Goal: Task Accomplishment & Management: Manage account settings

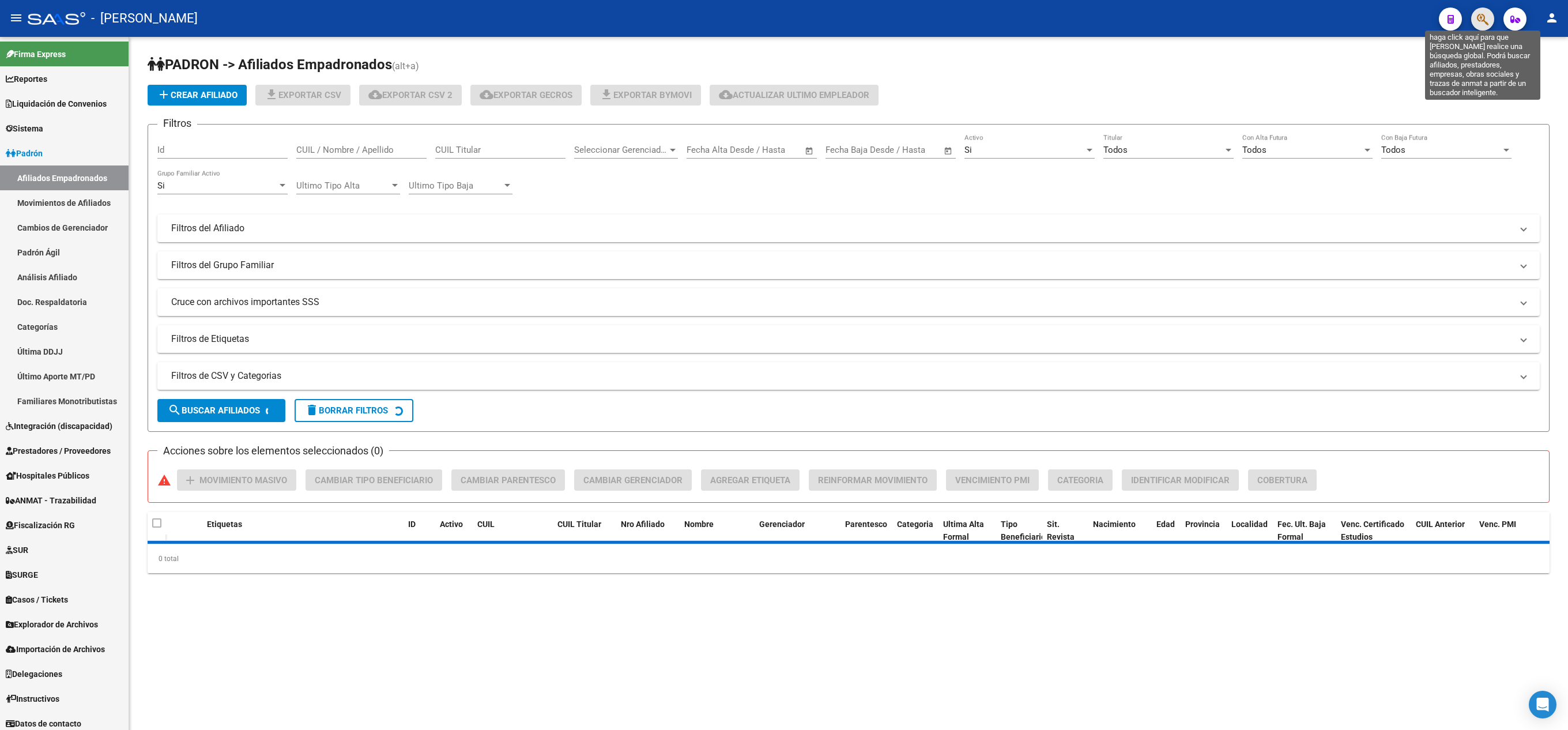
click at [1477, 13] on icon "button" at bounding box center [1482, 19] width 12 height 13
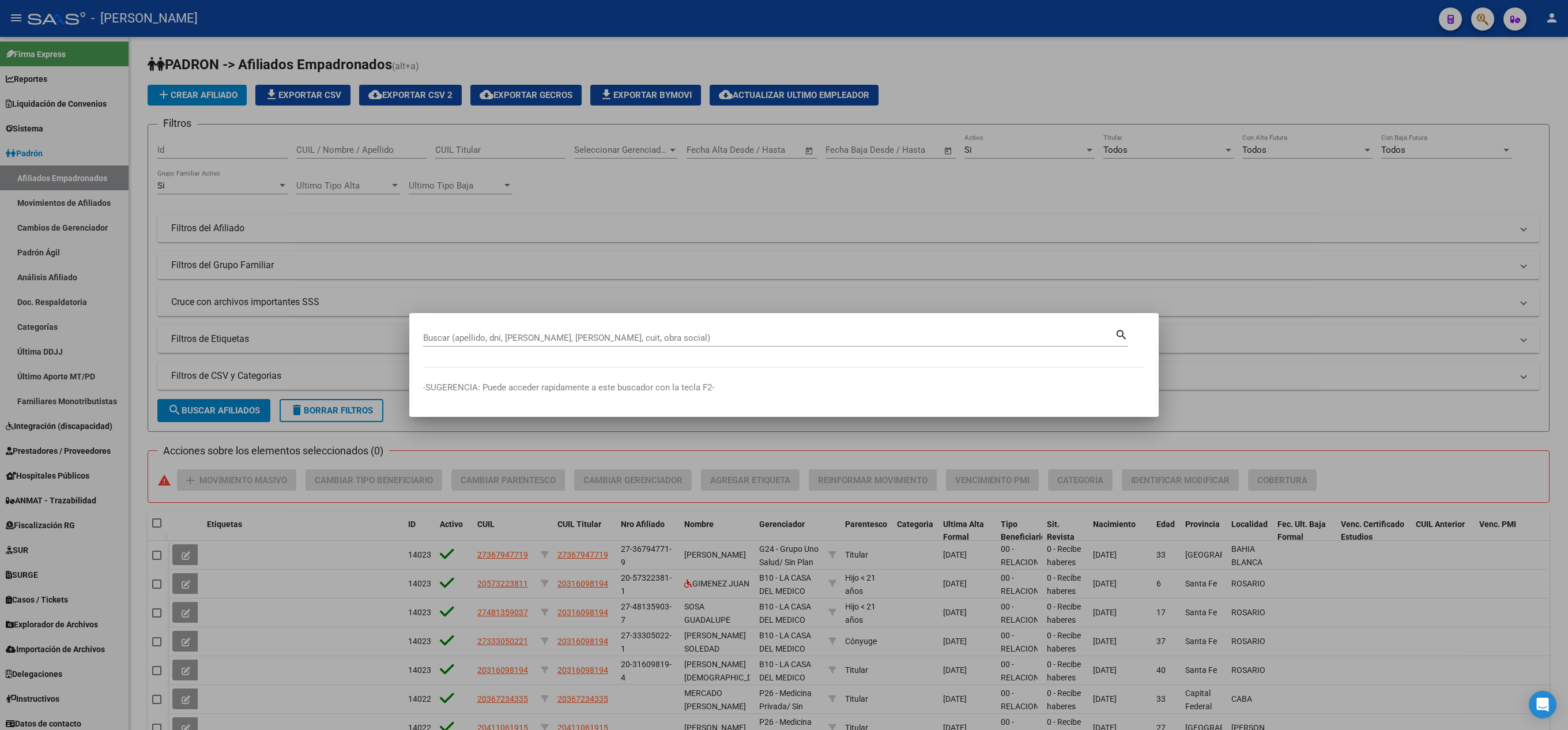
click at [933, 329] on div "Buscar (apellido, dni, [PERSON_NAME], [PERSON_NAME], cuit, obra social)" at bounding box center [769, 338] width 691 height 17
click at [941, 338] on input "Buscar (apellido, dni, [PERSON_NAME], [PERSON_NAME], cuit, obra social)" at bounding box center [769, 338] width 691 height 10
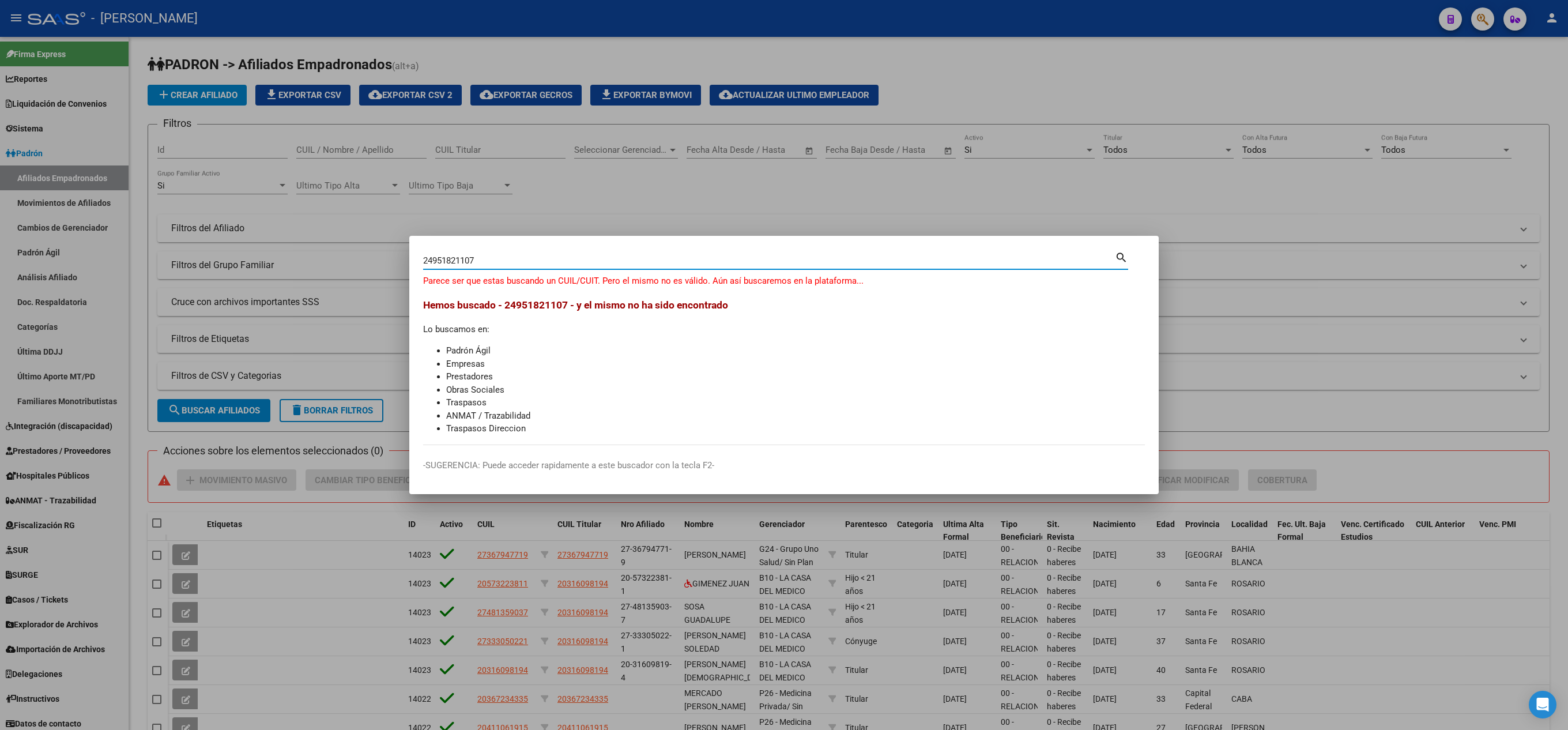
drag, startPoint x: 432, startPoint y: 257, endPoint x: 456, endPoint y: 275, distance: 30.0
click at [436, 258] on input "24951821107" at bounding box center [769, 260] width 691 height 10
click at [467, 251] on div "24951821107 Buscar (apellido, dni, cuil, [PERSON_NAME], cuit, obra social) sear…" at bounding box center [775, 259] width 705 height 19
click at [468, 257] on input "24951821107" at bounding box center [769, 260] width 691 height 10
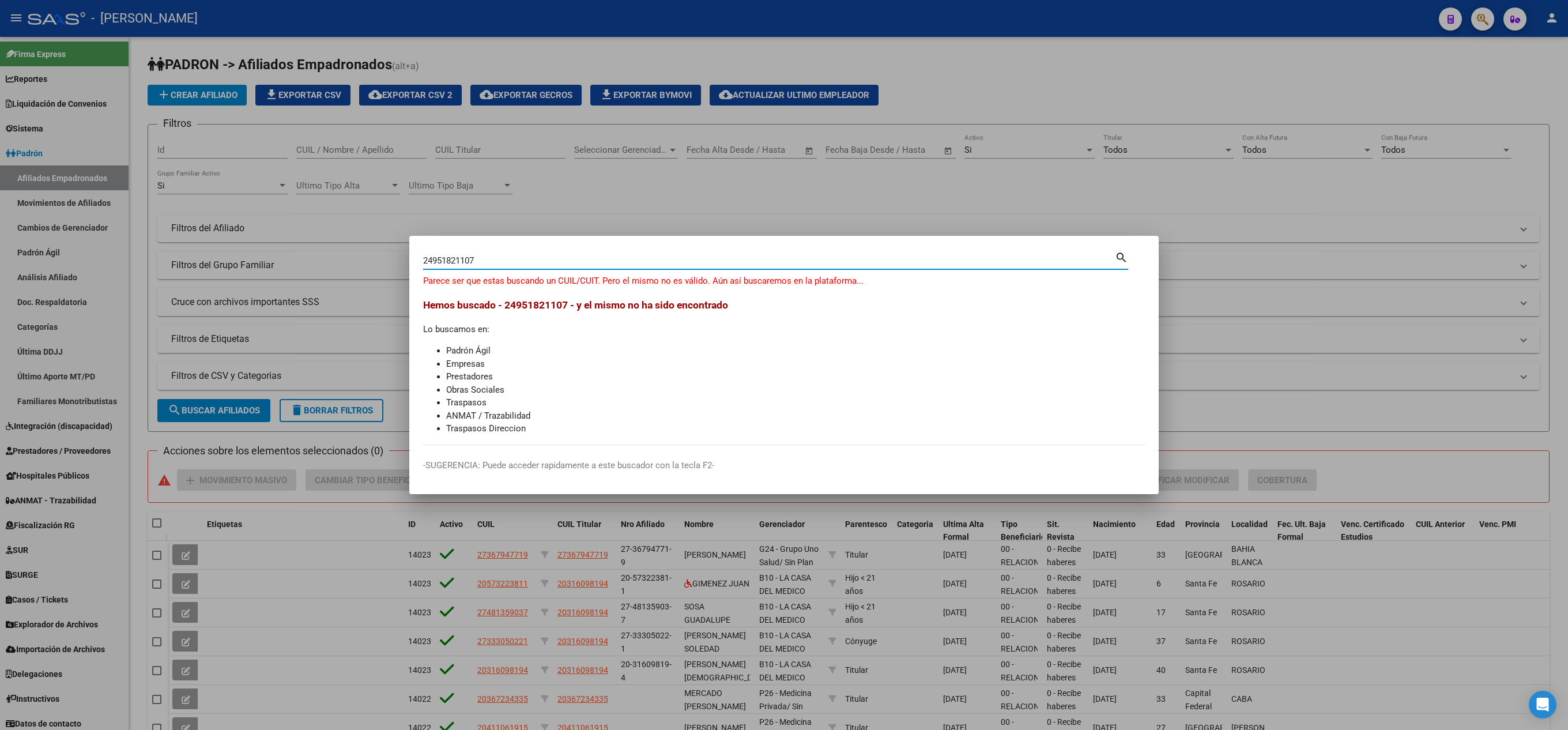
click at [442, 261] on input "24951821107" at bounding box center [769, 260] width 691 height 10
click at [436, 260] on input "24951821107" at bounding box center [769, 260] width 691 height 10
click at [430, 260] on input "24951821107" at bounding box center [769, 260] width 691 height 10
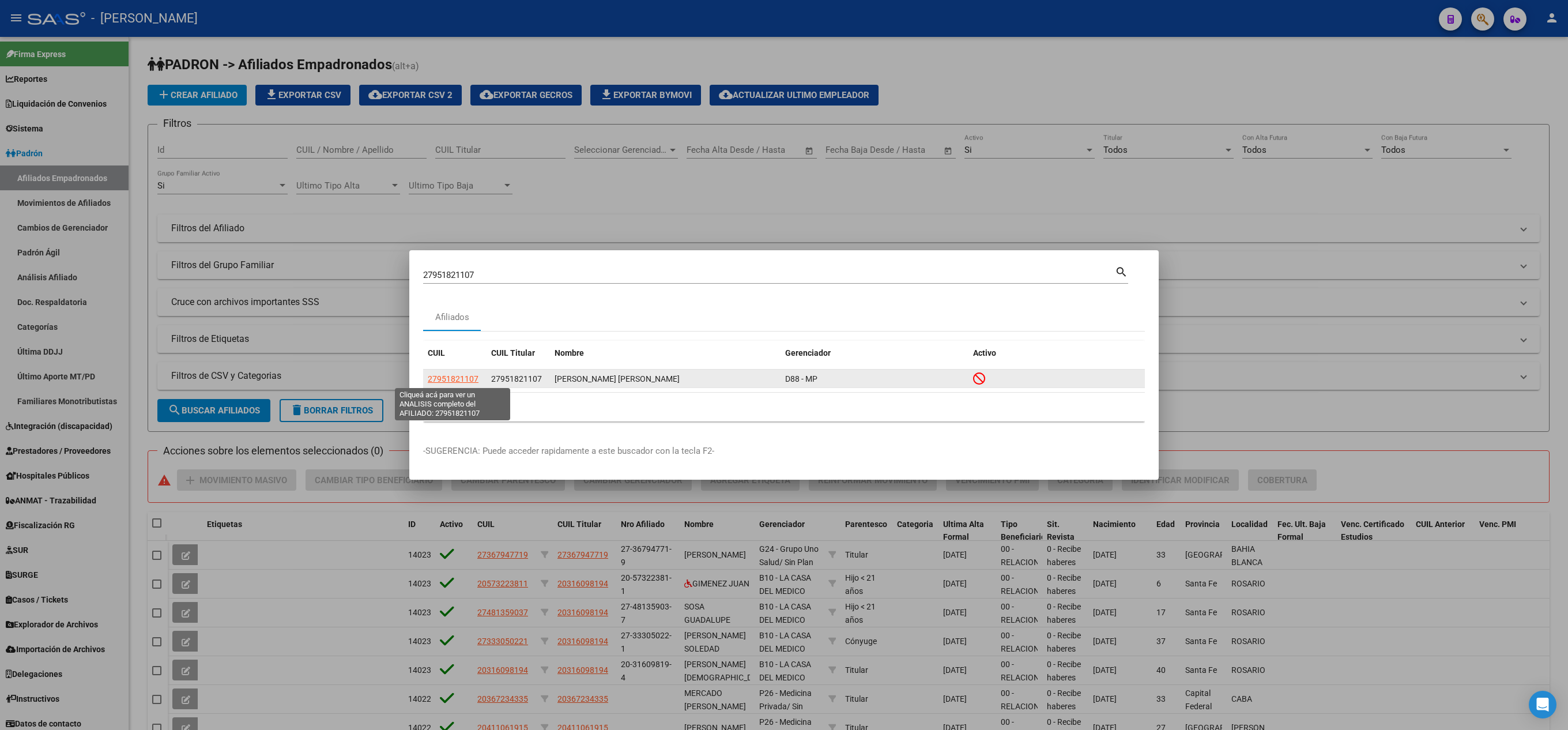
click at [454, 377] on span "27951821107" at bounding box center [453, 379] width 50 height 9
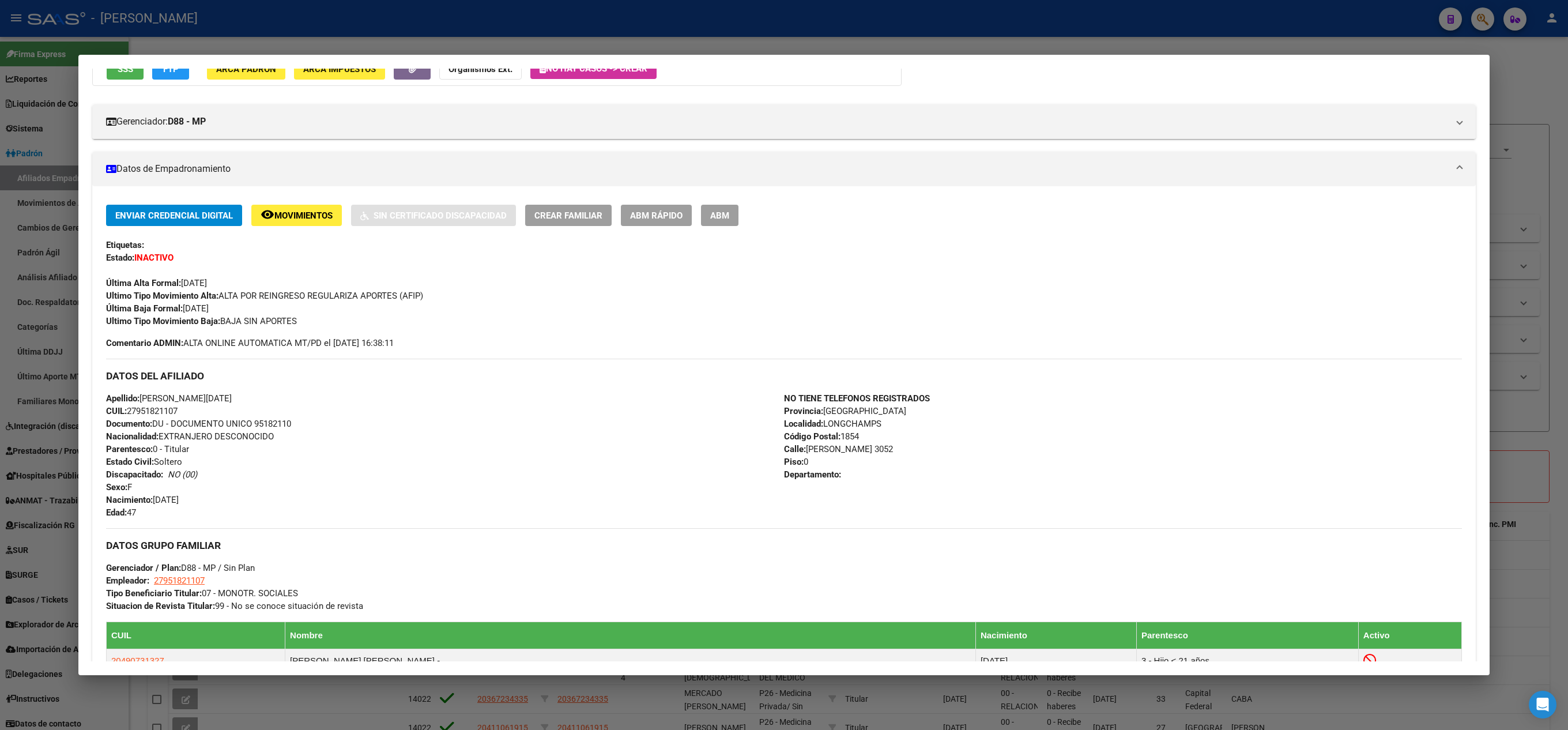
scroll to position [375, 0]
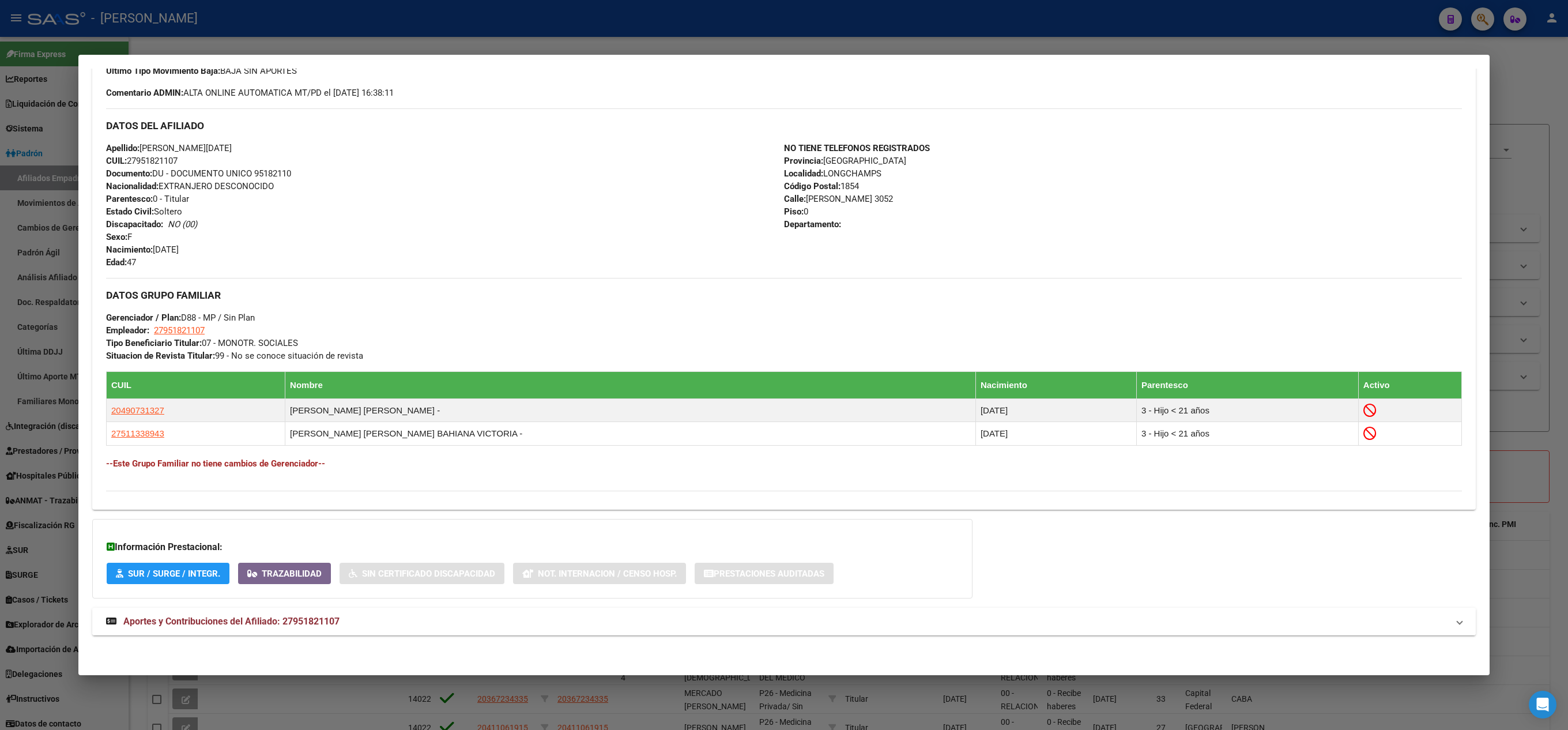
click at [429, 632] on mat-expansion-panel-header "Aportes y Contribuciones del Afiliado: 27951821107" at bounding box center [784, 621] width 1383 height 27
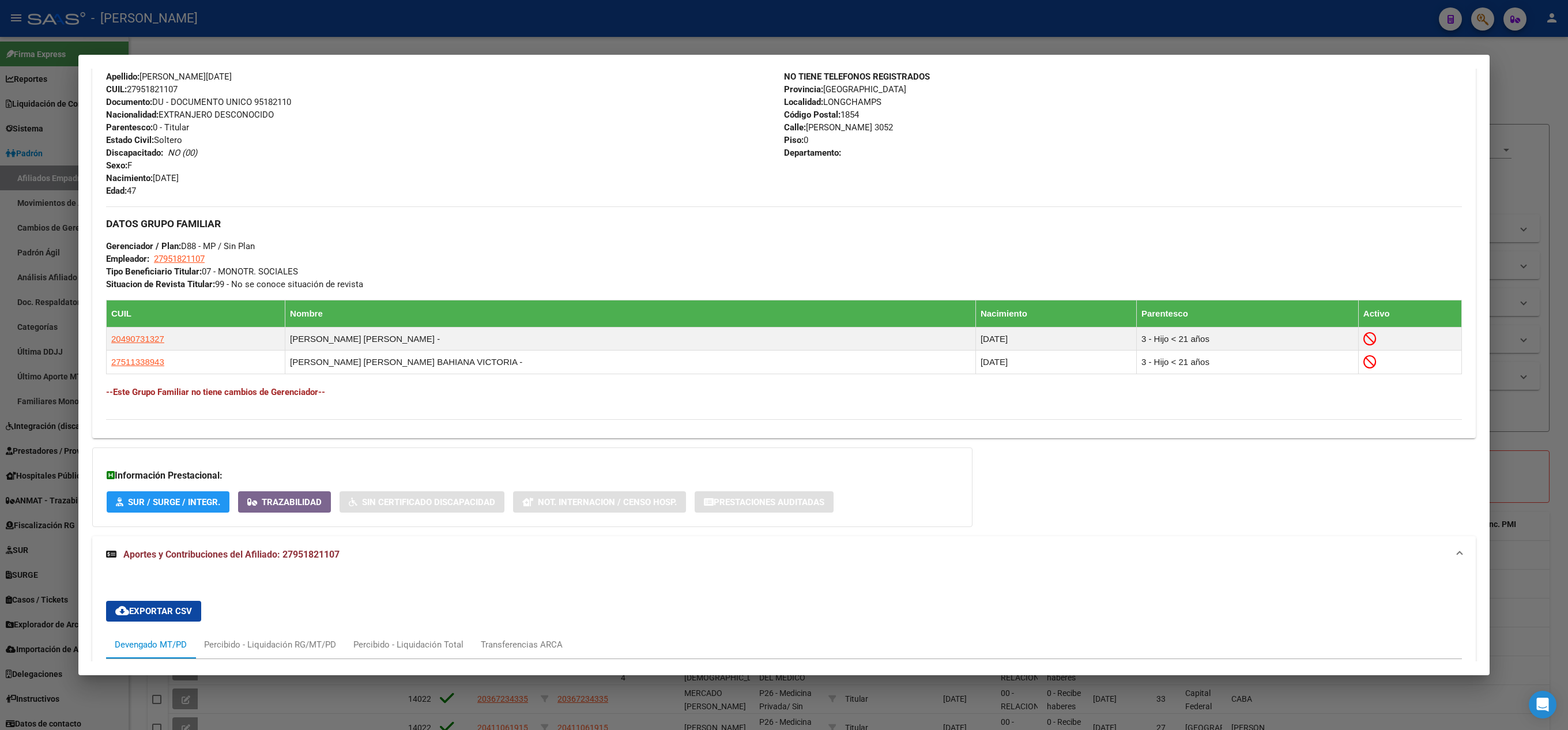
scroll to position [0, 0]
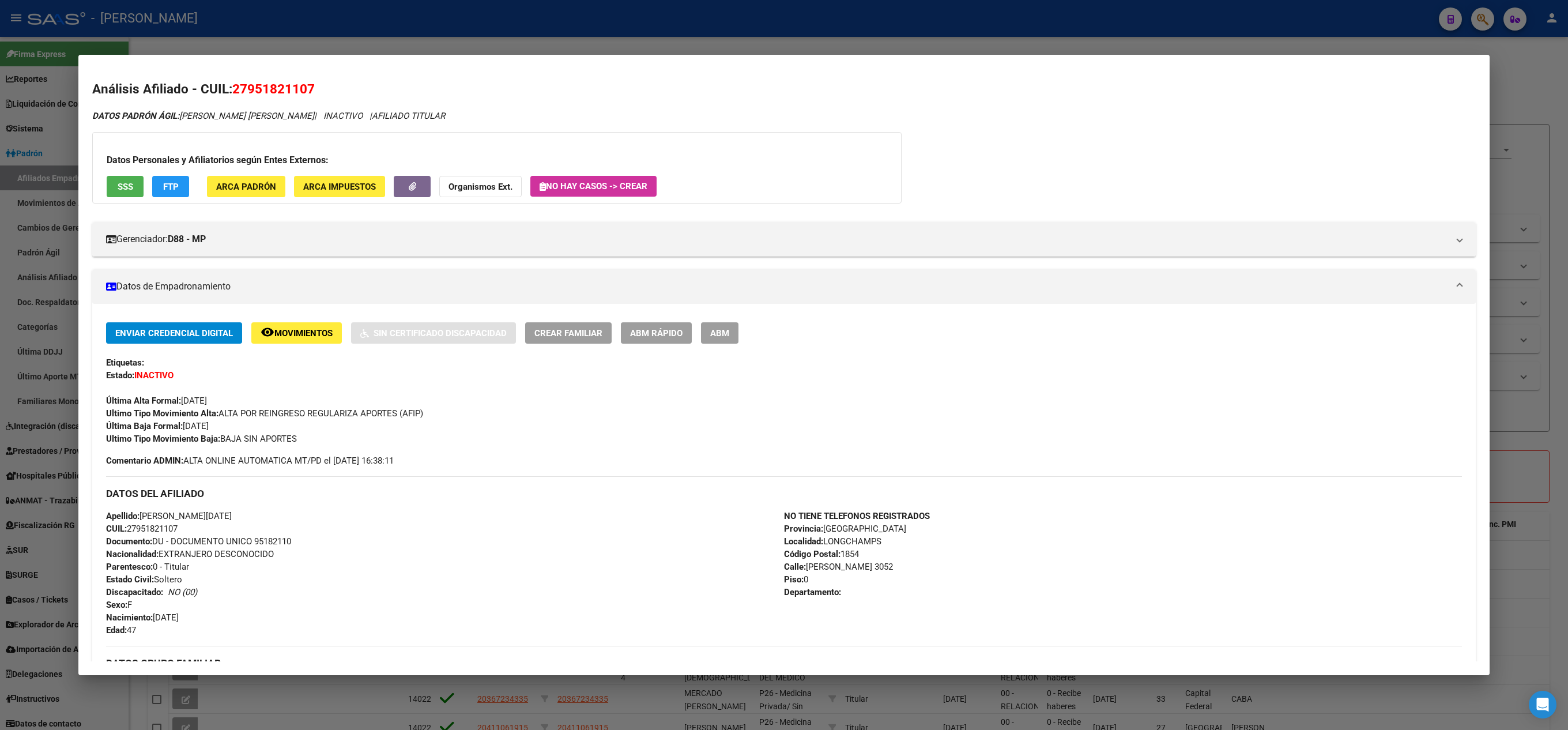
click at [287, 82] on span "27951821107" at bounding box center [273, 89] width 82 height 15
copy span "27951821107"
click at [0, 208] on div at bounding box center [784, 365] width 1568 height 730
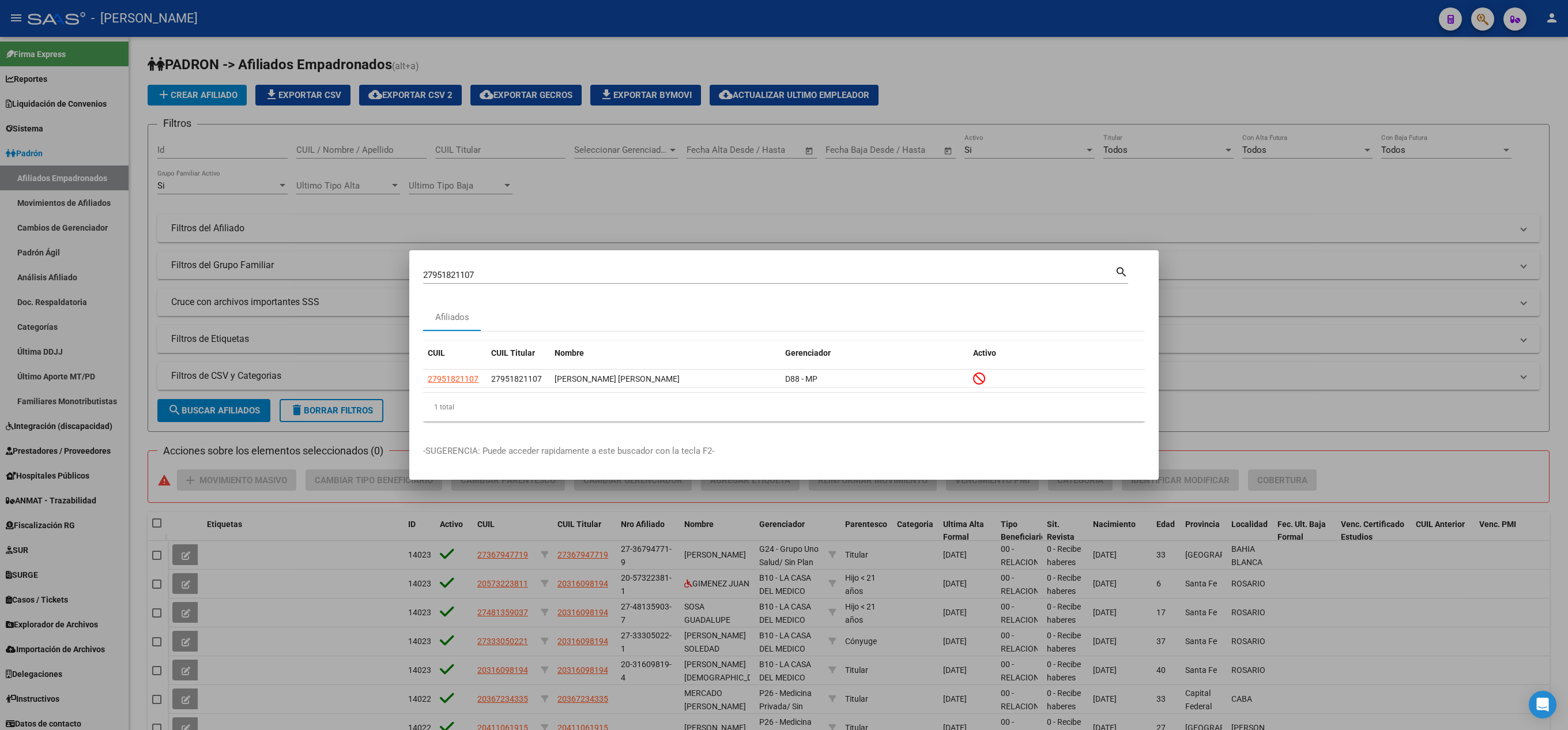
click at [730, 274] on input "27951821107" at bounding box center [769, 274] width 691 height 10
paste input "18353625"
type input "18353625"
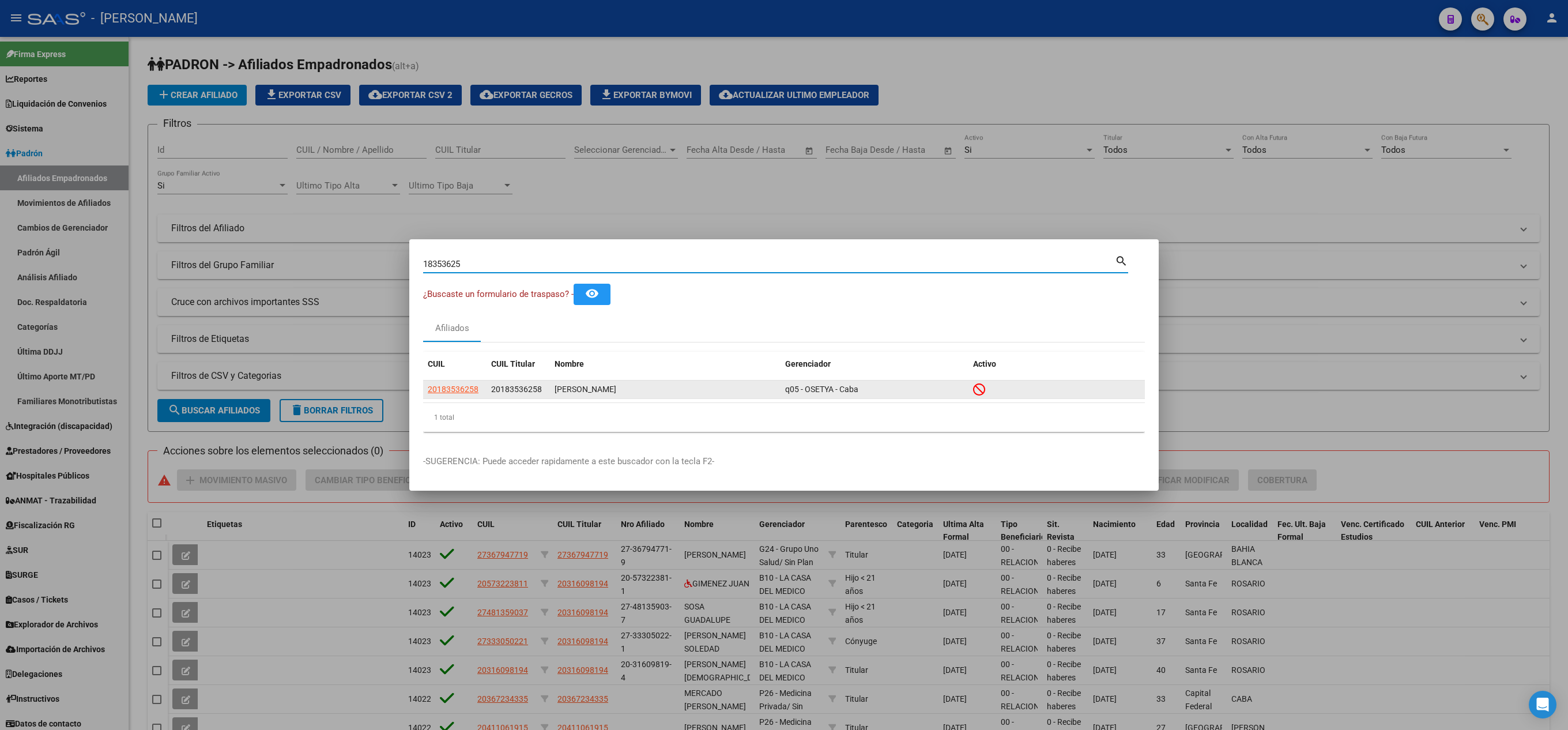
click at [518, 384] on span "20183536258" at bounding box center [516, 389] width 50 height 9
copy span "20183536258"
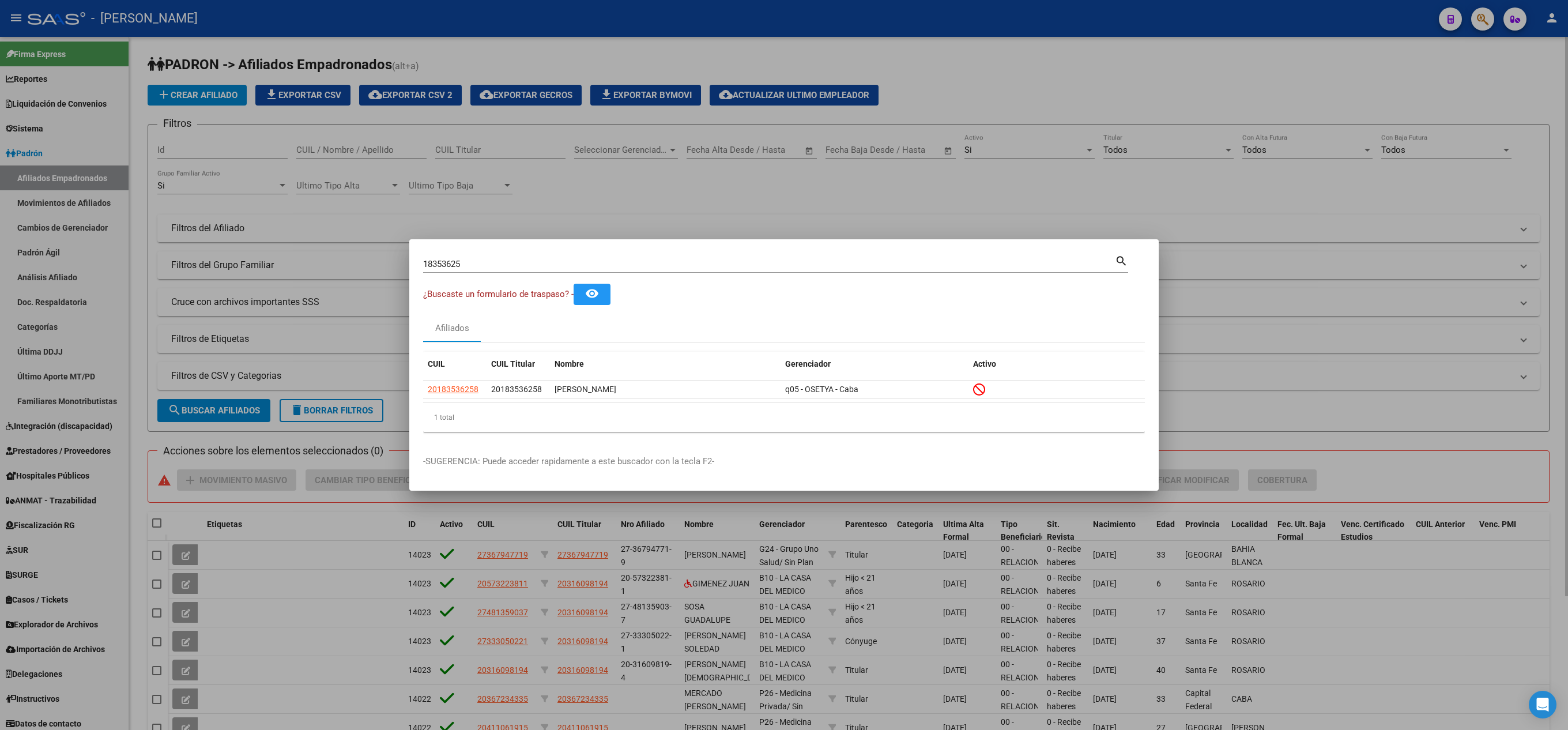
drag, startPoint x: 240, startPoint y: 278, endPoint x: 217, endPoint y: 280, distance: 23.1
click at [239, 278] on div at bounding box center [784, 365] width 1568 height 730
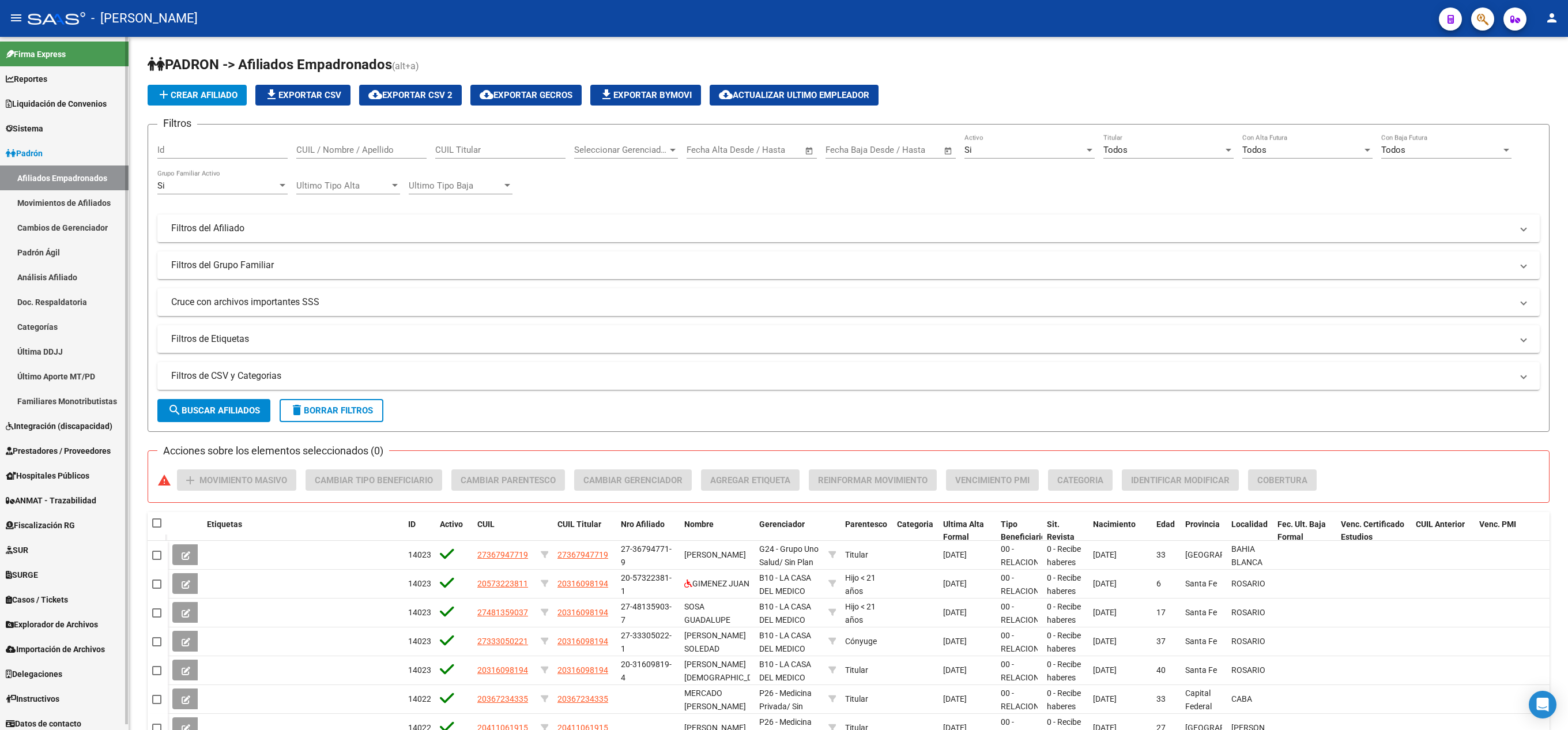
click at [101, 182] on link "Afiliados Empadronados" at bounding box center [64, 177] width 129 height 25
click at [350, 399] on button "delete Borrar Filtros" at bounding box center [331, 410] width 103 height 23
click at [1490, 16] on button "button" at bounding box center [1482, 18] width 23 height 23
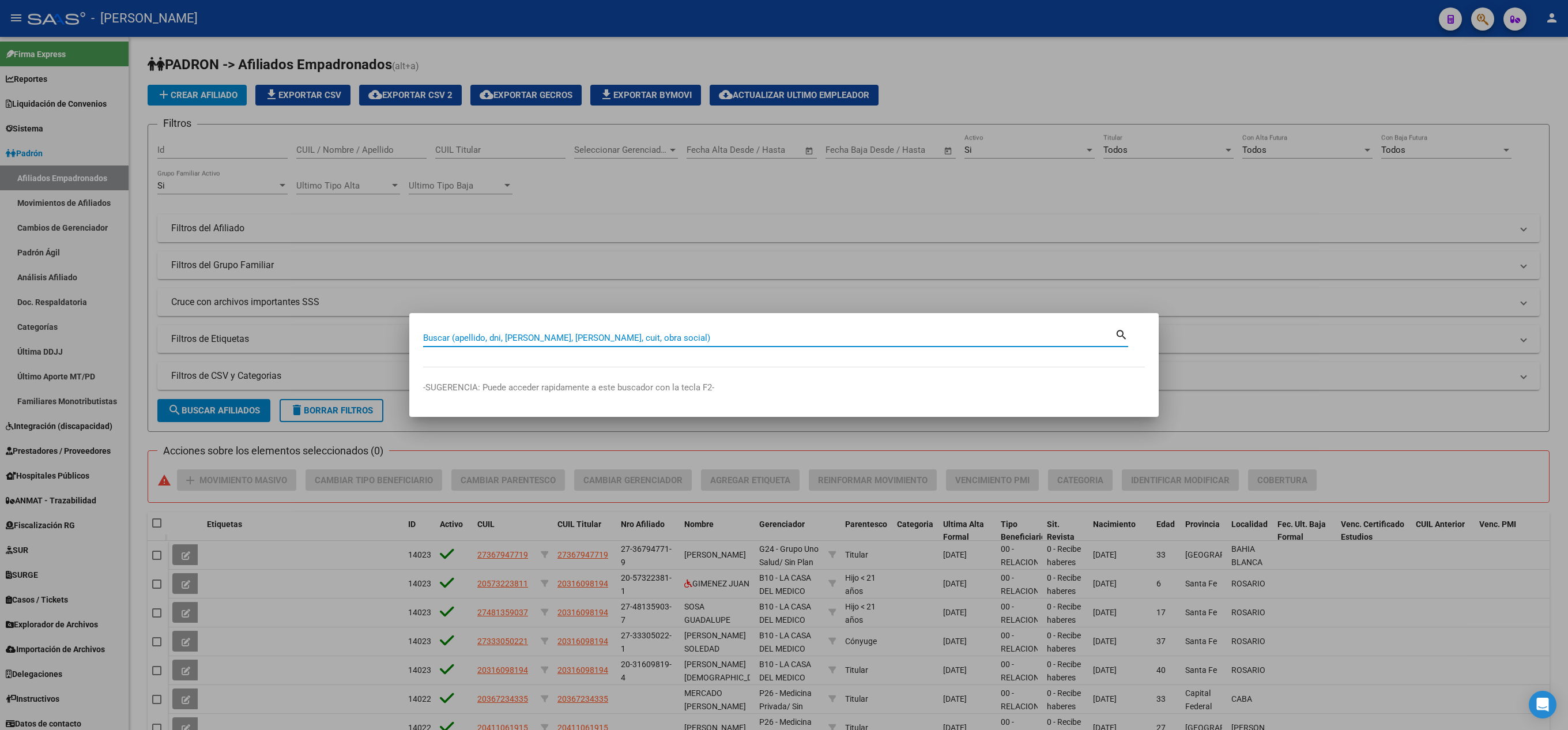
paste input "27178069409"
type input "27178069409"
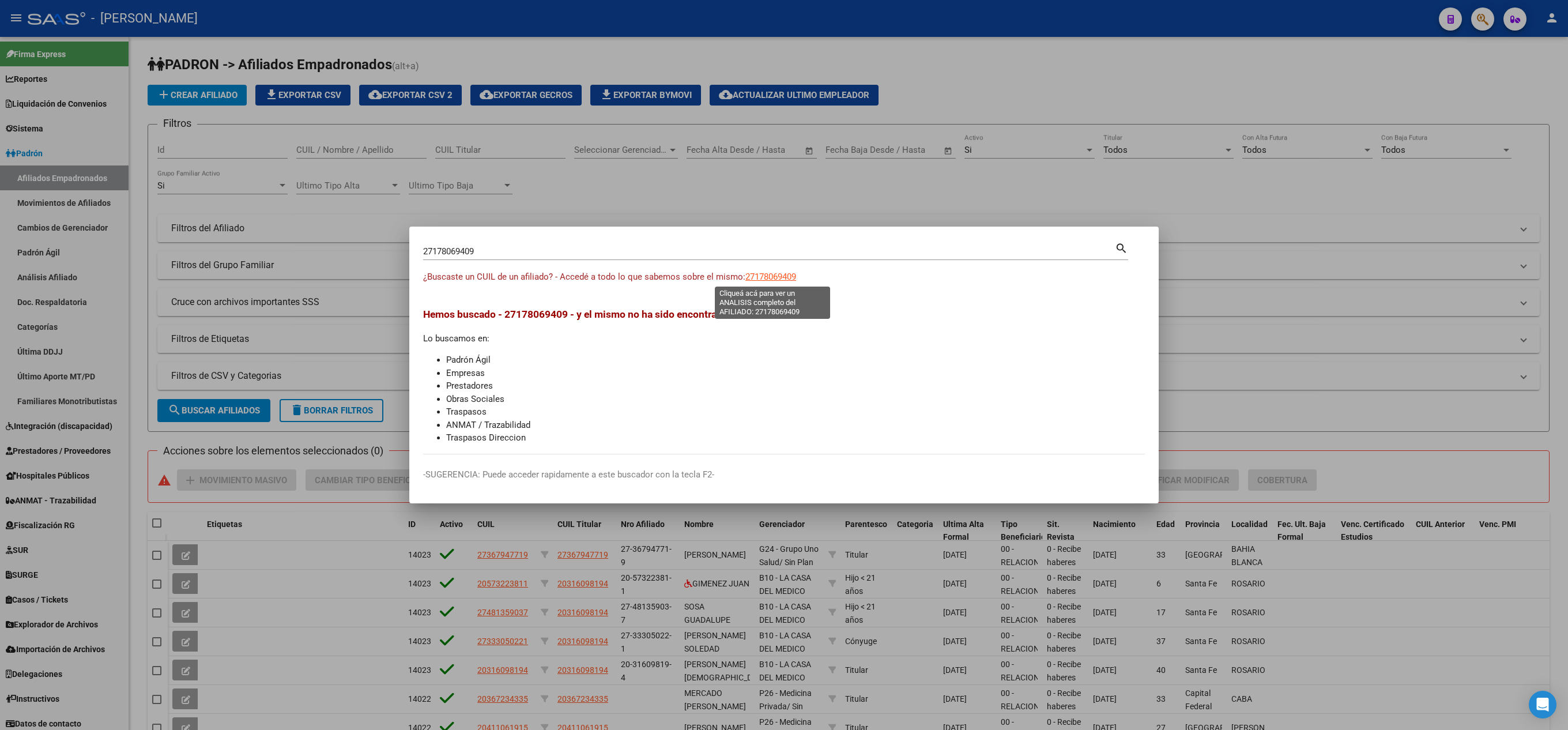
click at [774, 277] on span "27178069409" at bounding box center [770, 276] width 50 height 10
type textarea "27178069409"
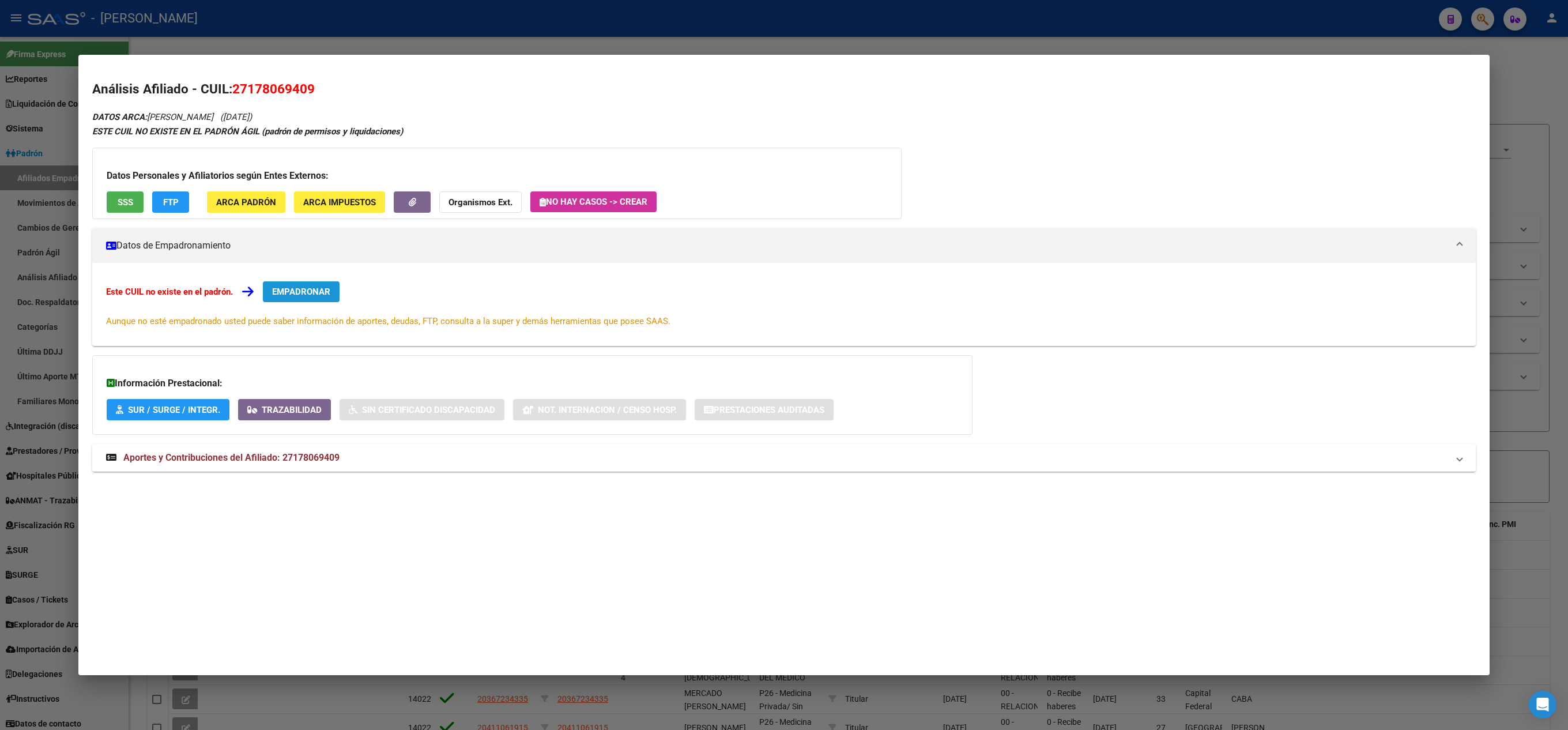
click at [326, 291] on span "EMPADRONAR" at bounding box center [302, 291] width 59 height 10
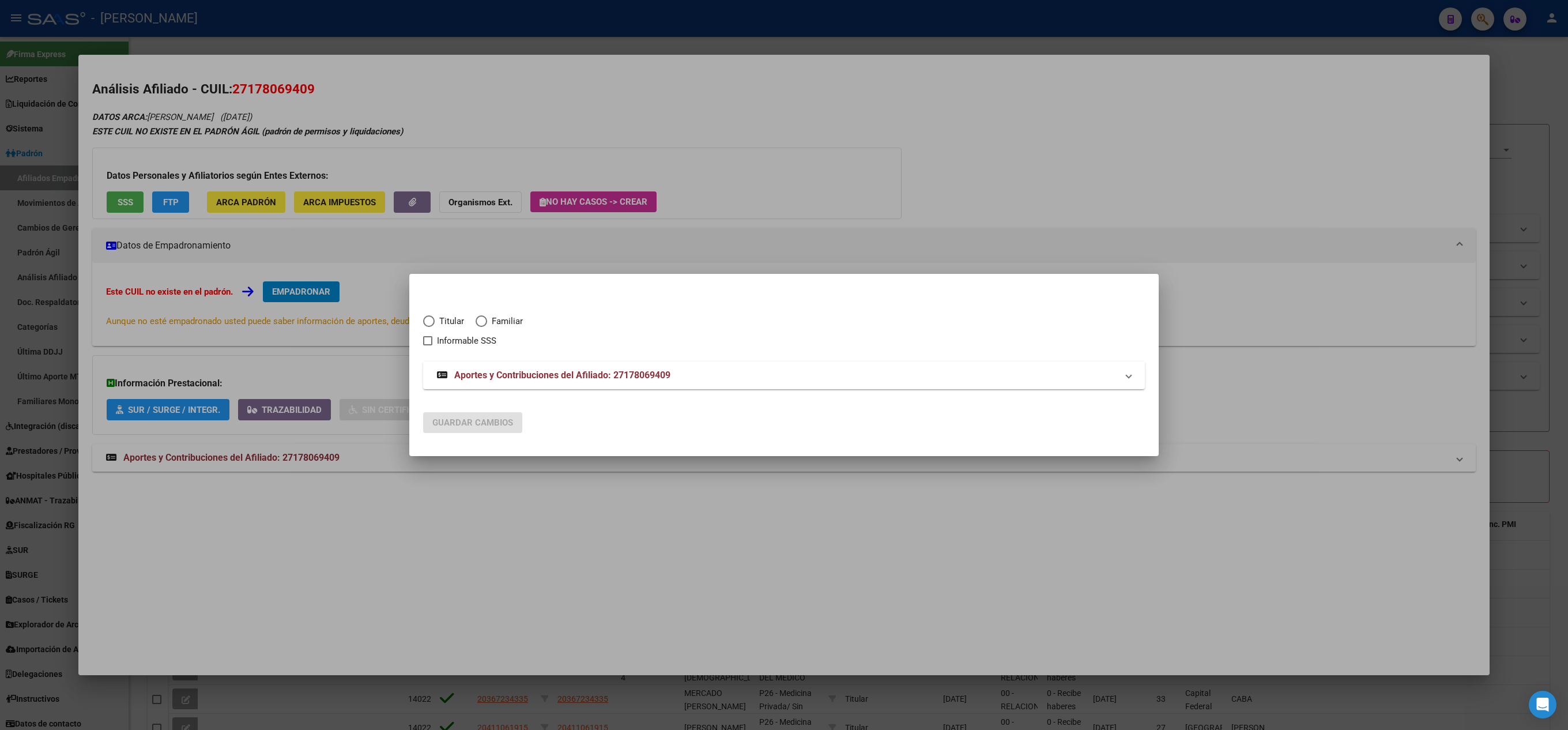
click at [1066, 61] on div at bounding box center [784, 365] width 1568 height 730
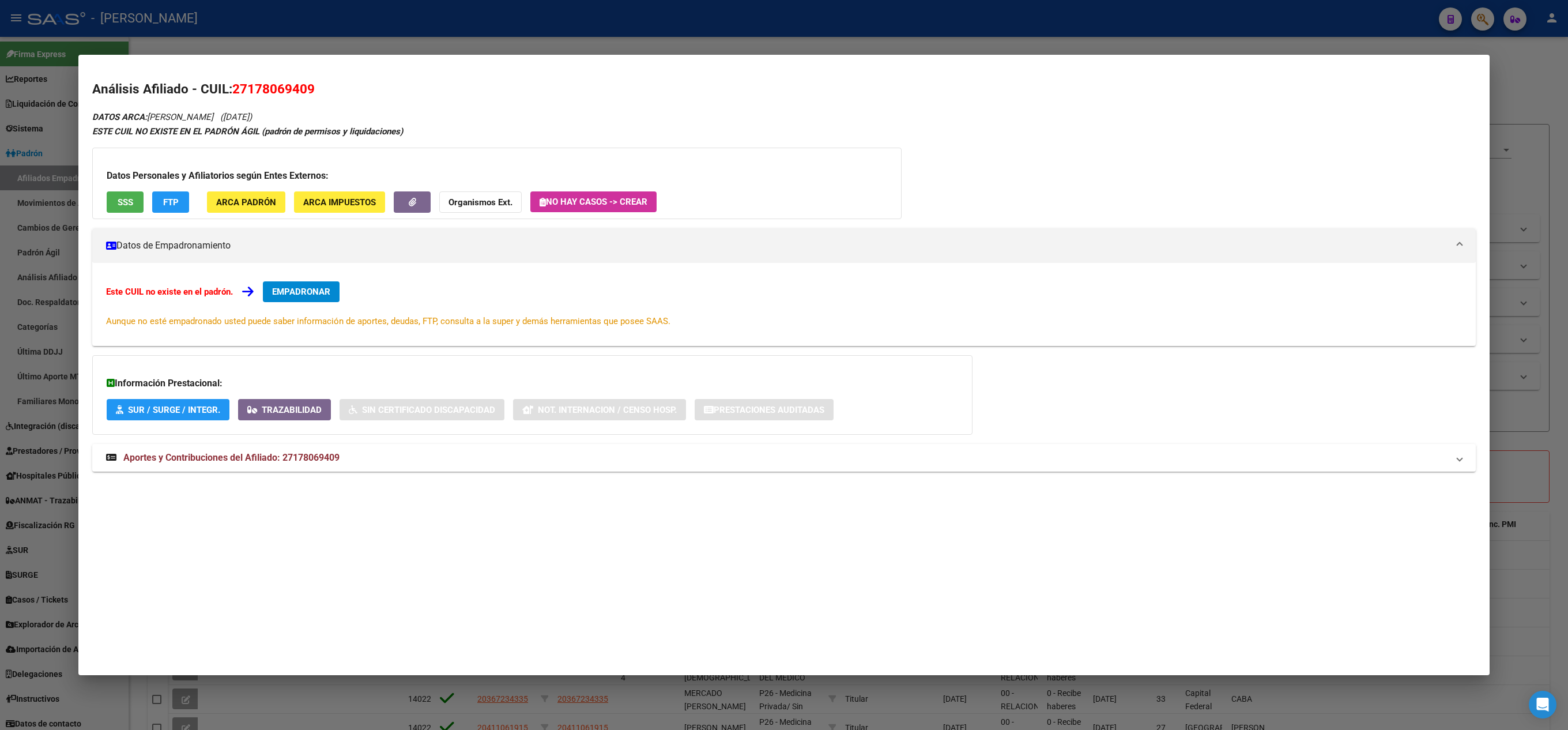
click at [350, 435] on div "Información Prestacional: SUR / SURGE / INTEGR. Trazabilidad Sin Certificado Di…" at bounding box center [532, 394] width 880 height 80
click at [359, 446] on mat-expansion-panel-header "Aportes y Contribuciones del Afiliado: 27178069409" at bounding box center [784, 457] width 1383 height 27
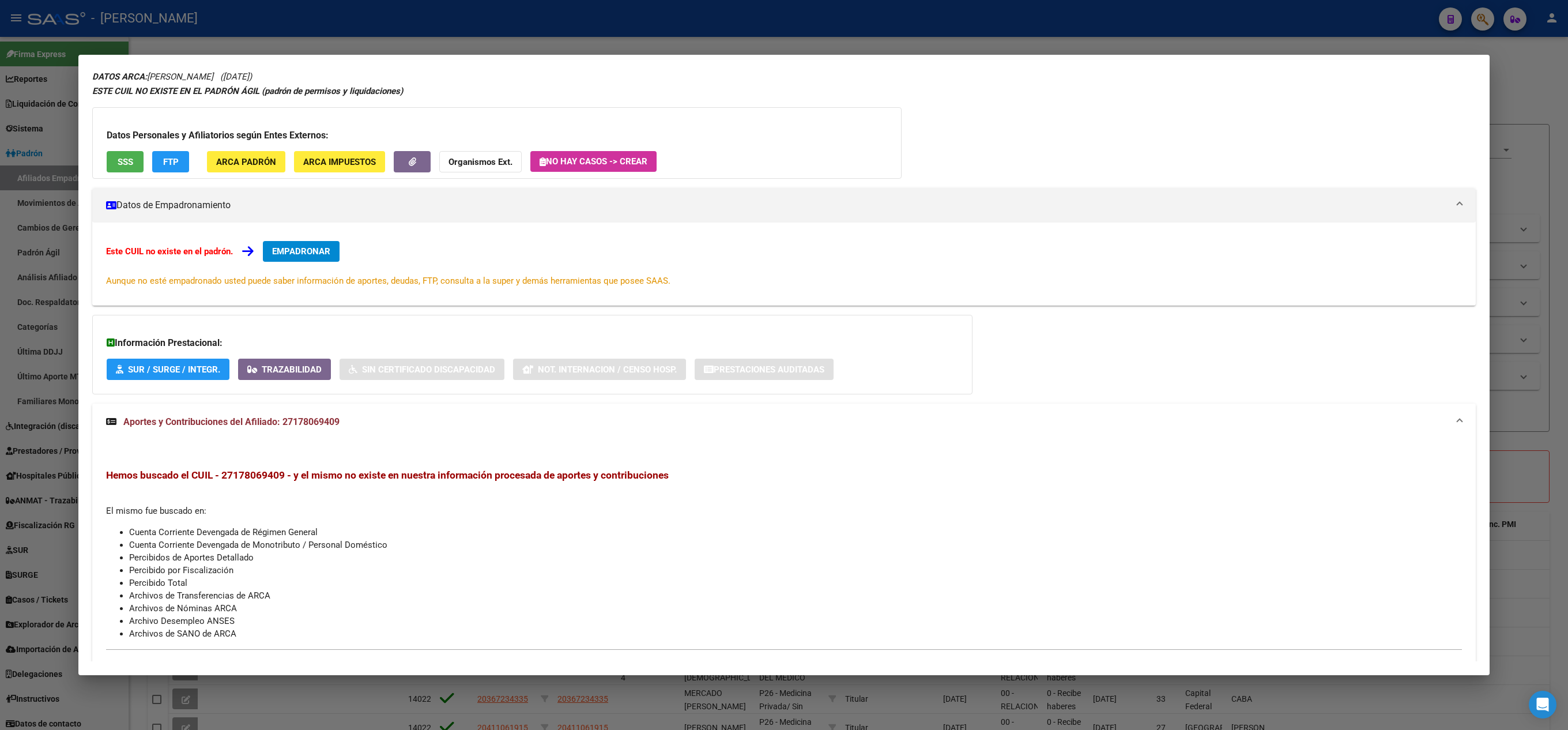
scroll to position [76, 0]
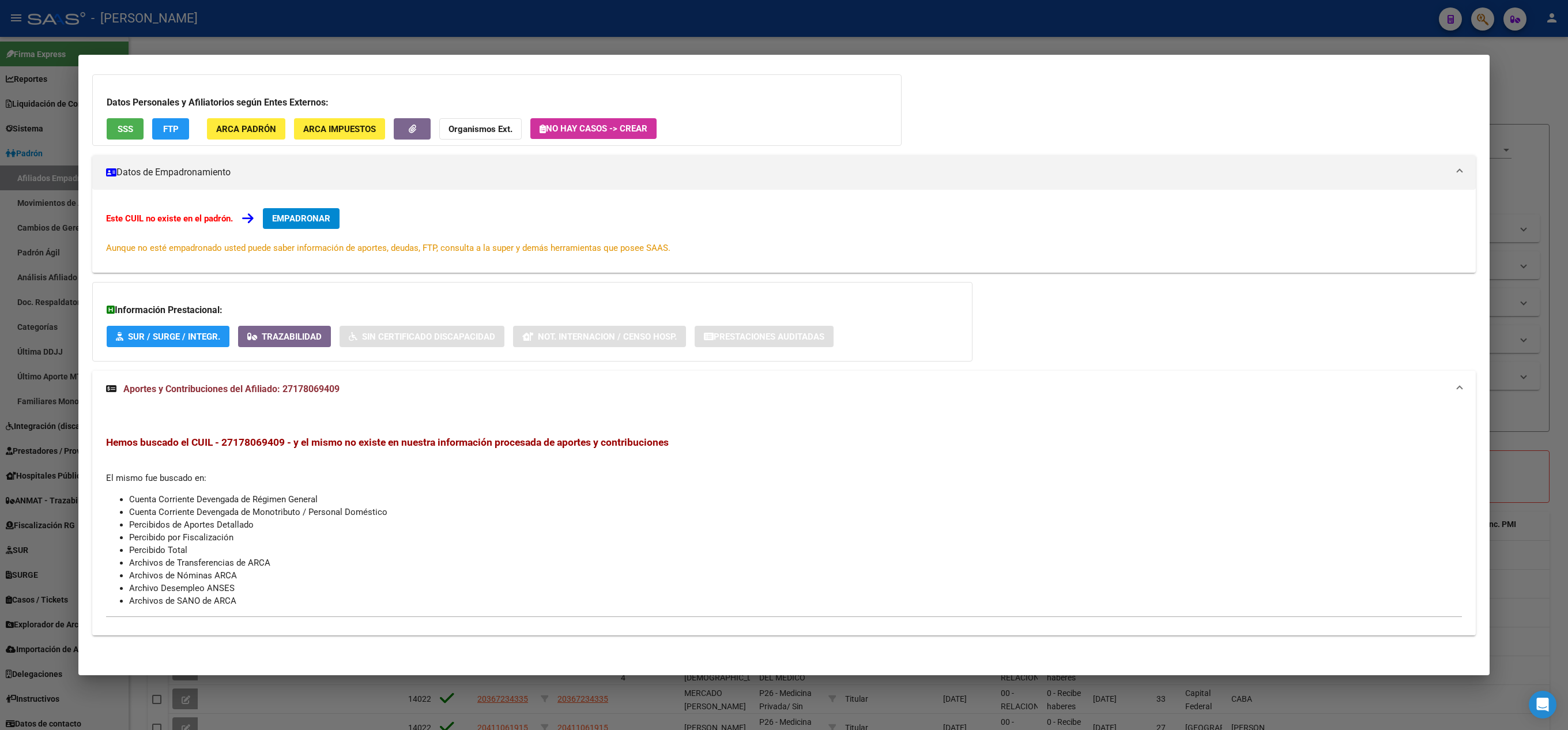
click at [0, 328] on div at bounding box center [784, 365] width 1568 height 730
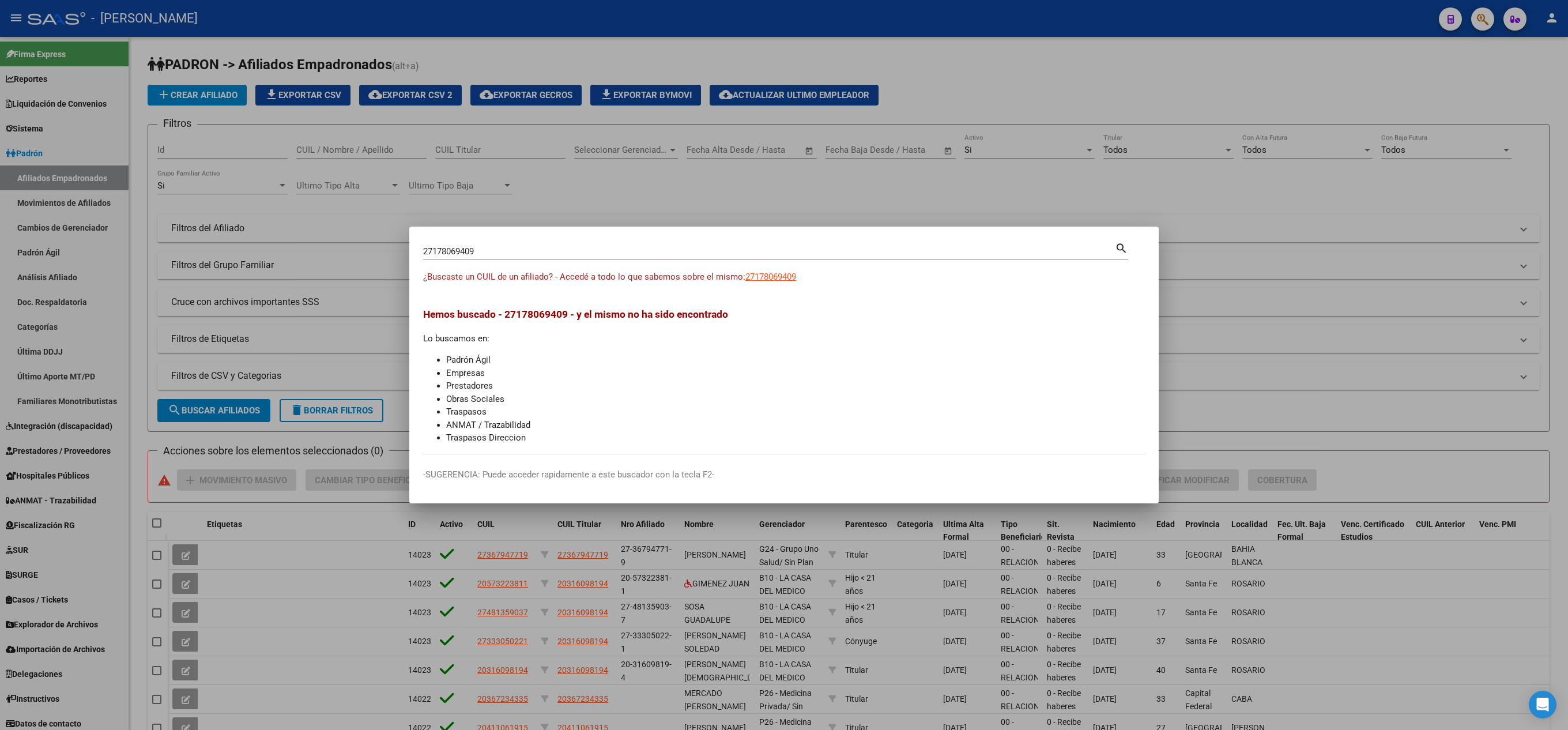
click at [0, 288] on div at bounding box center [784, 365] width 1568 height 730
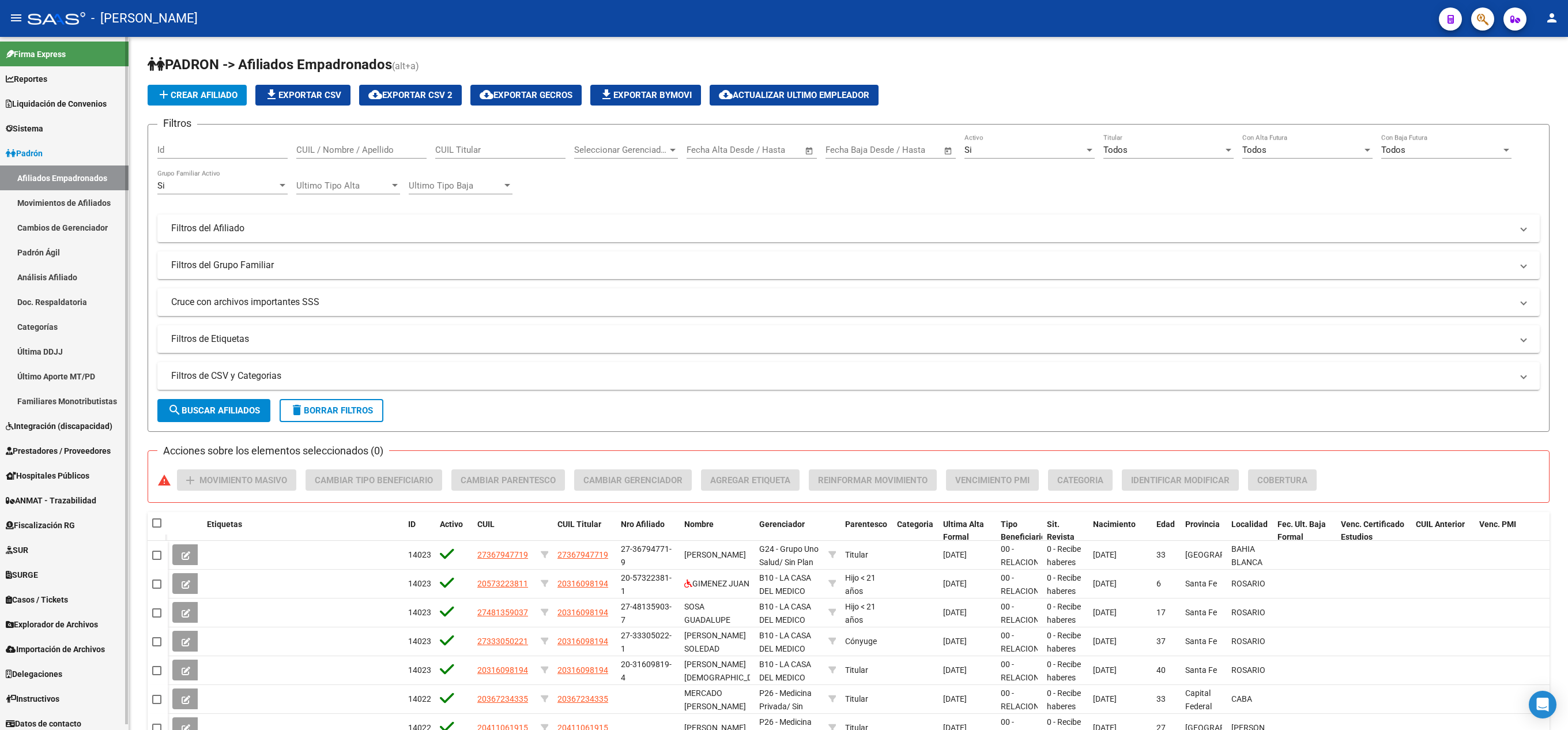
click at [72, 261] on link "Padrón Ágil" at bounding box center [64, 252] width 129 height 25
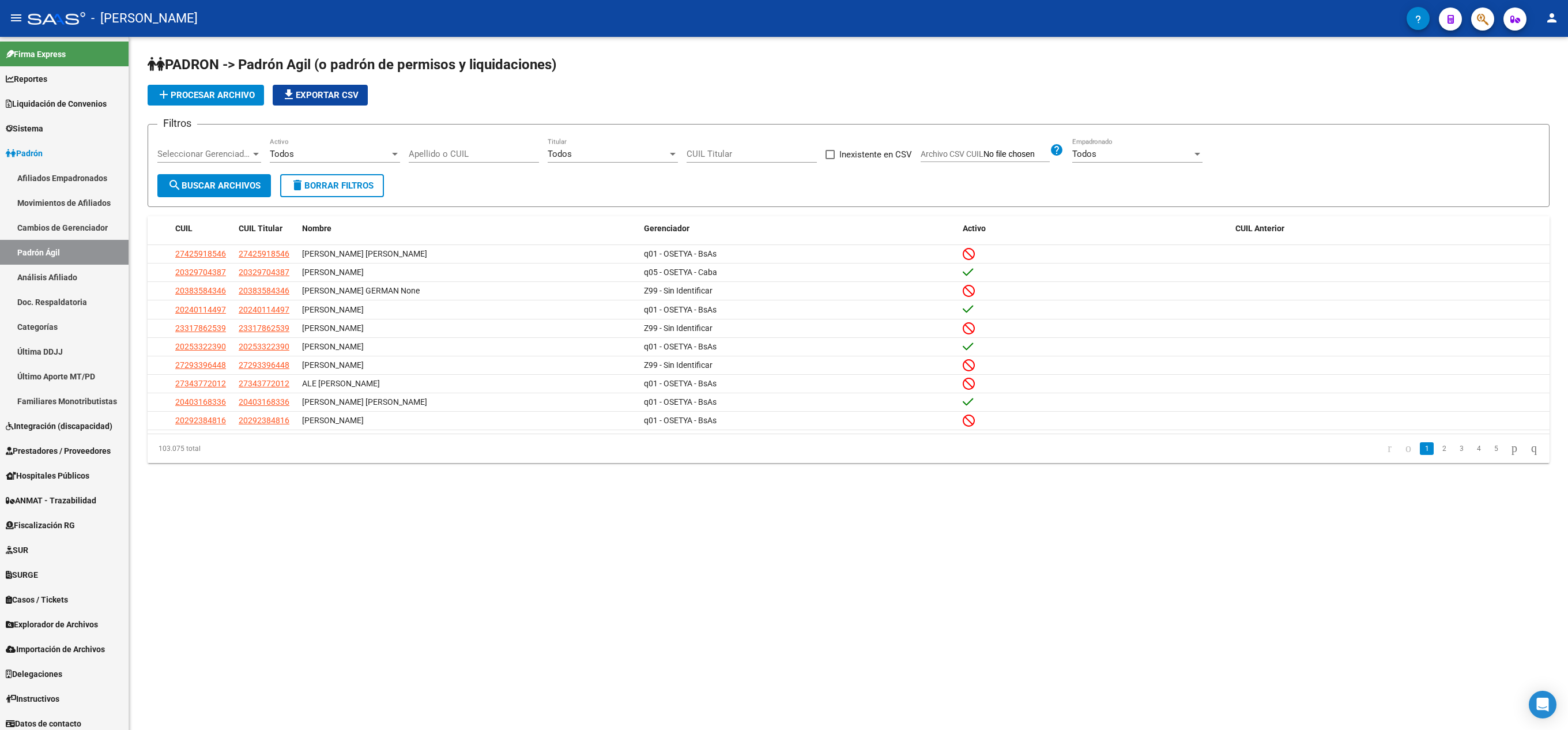
click at [230, 85] on button "add Procesar archivo" at bounding box center [205, 95] width 116 height 21
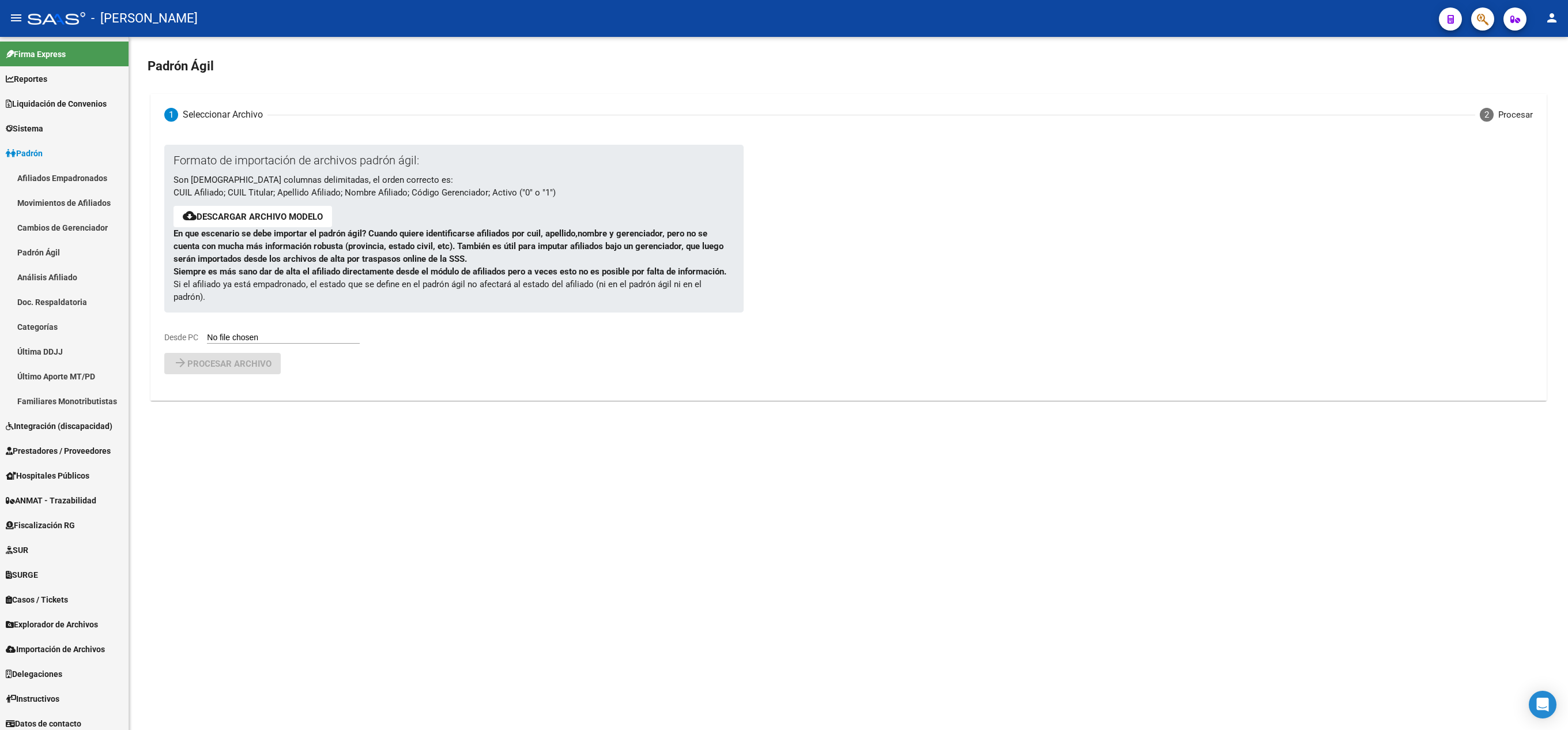
click at [314, 333] on input "Desde PC" at bounding box center [283, 338] width 153 height 11
type input "C:\fakepath\Copia [PERSON_NAME] SSS OSETYA - Medicina Privada.csv"
click at [241, 389] on span "Procesar archivo" at bounding box center [229, 393] width 84 height 10
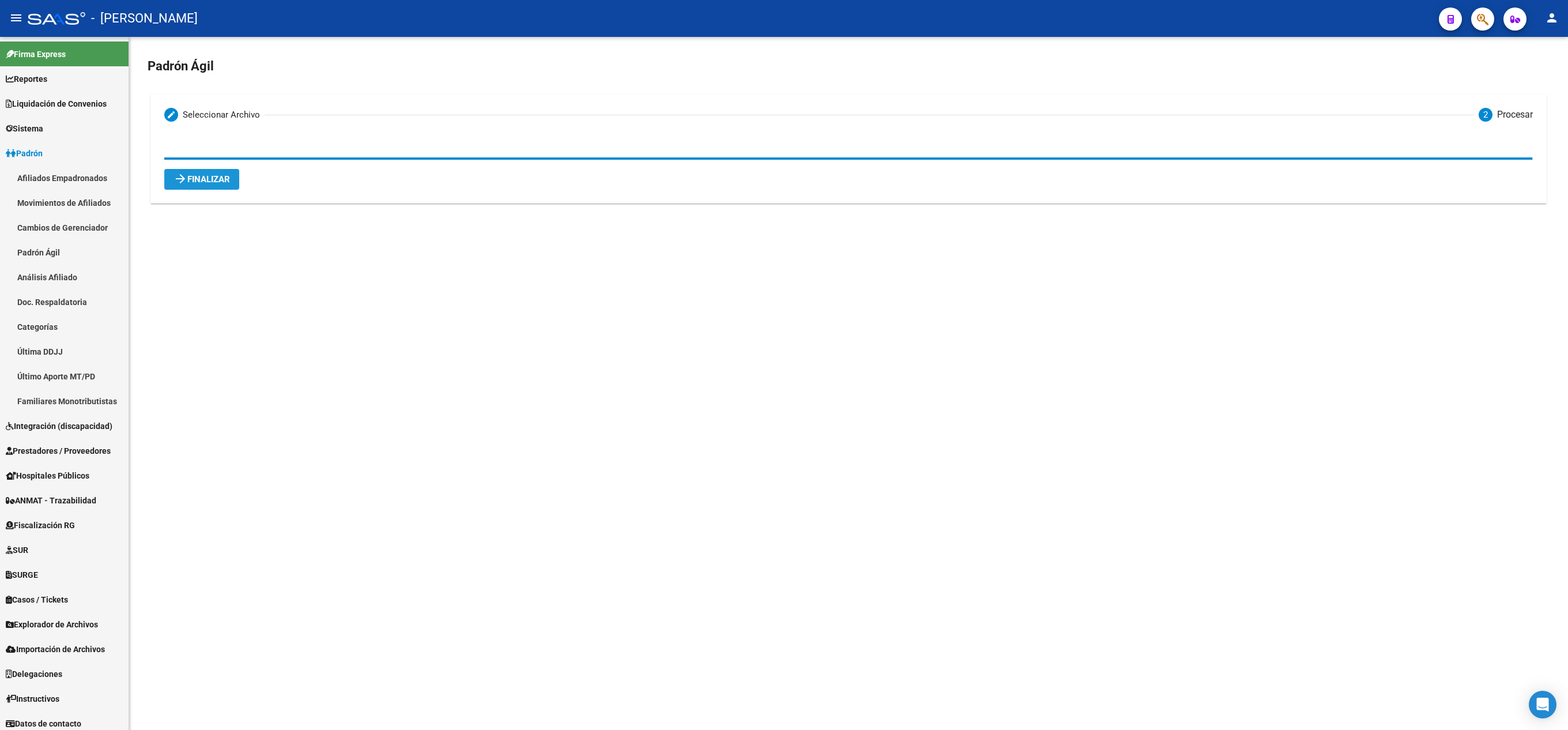
click at [200, 189] on button "arrow_forward Finalizar" at bounding box center [202, 179] width 75 height 21
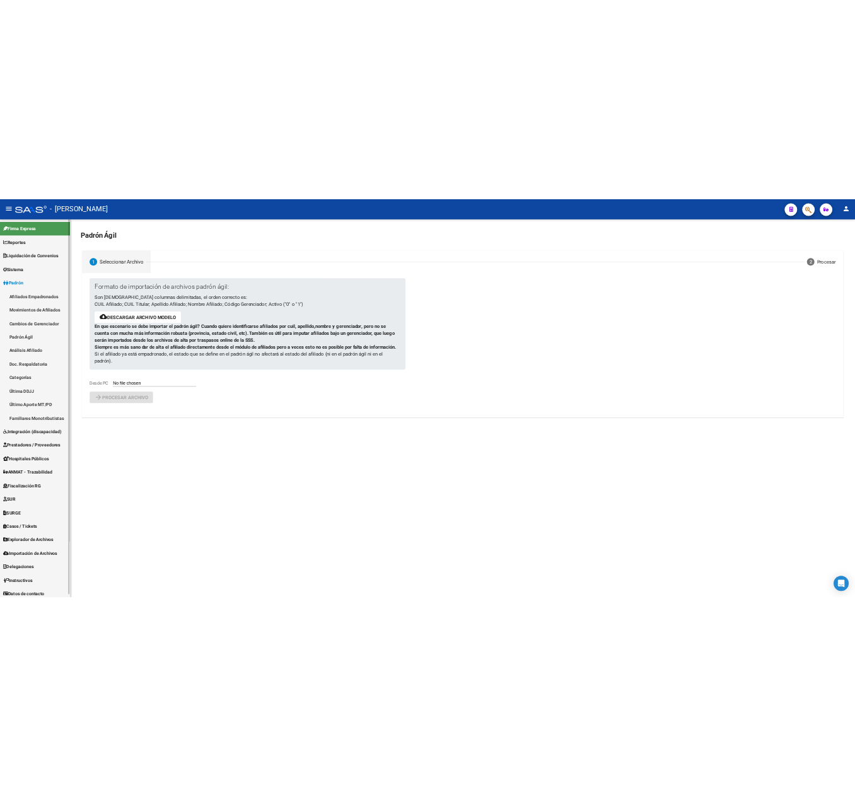
scroll to position [6, 0]
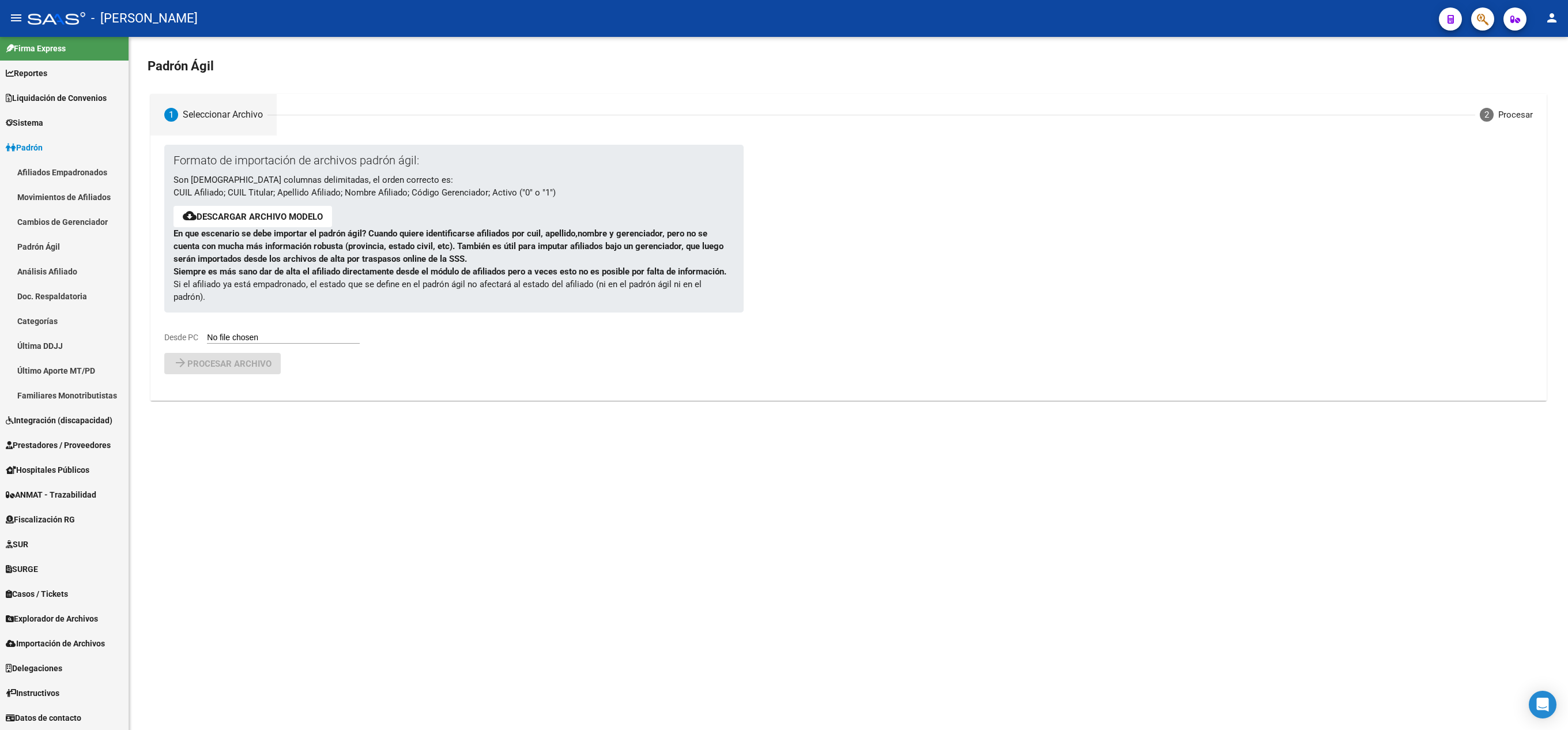
click at [1477, 9] on span "button" at bounding box center [1482, 19] width 12 height 24
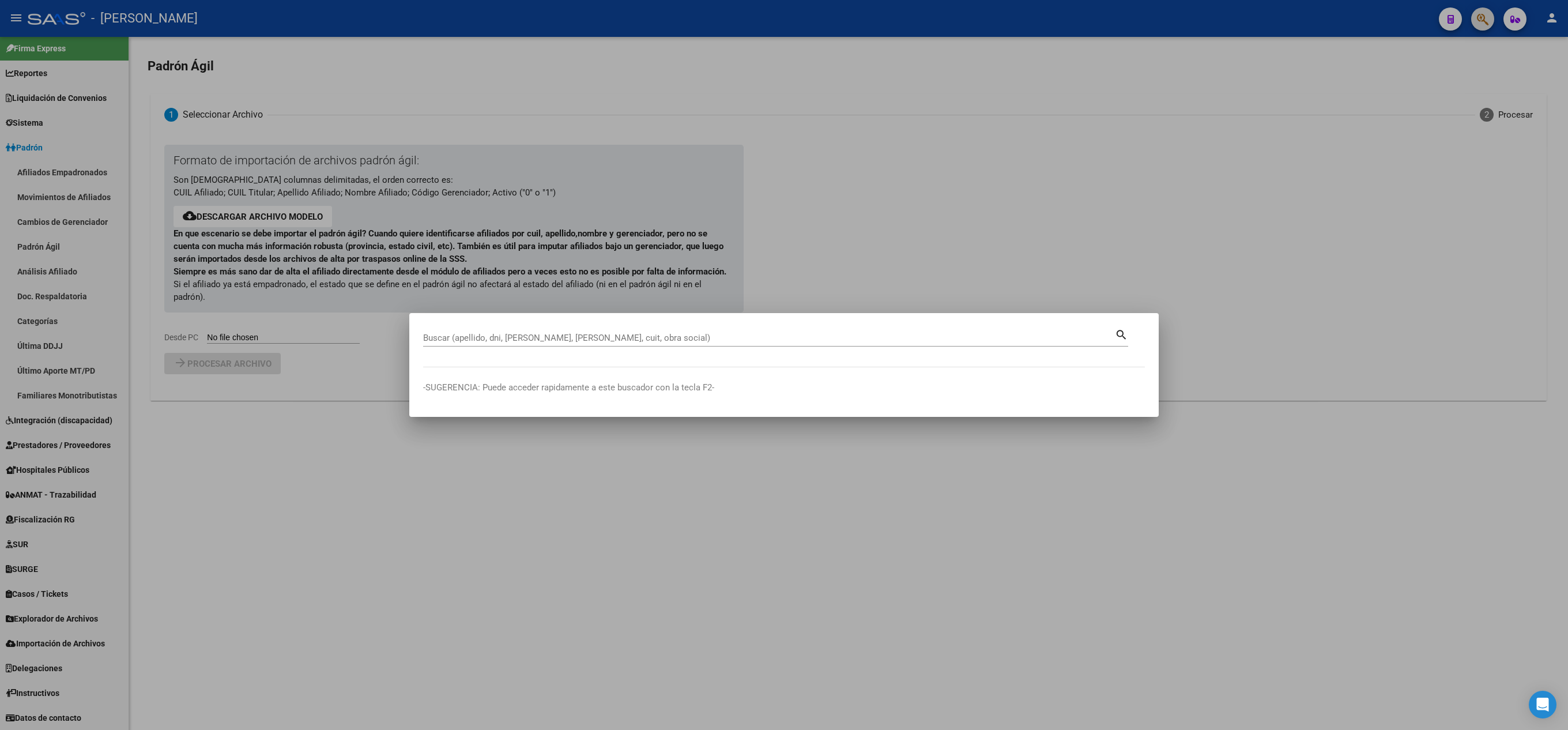
paste input "27178069409"
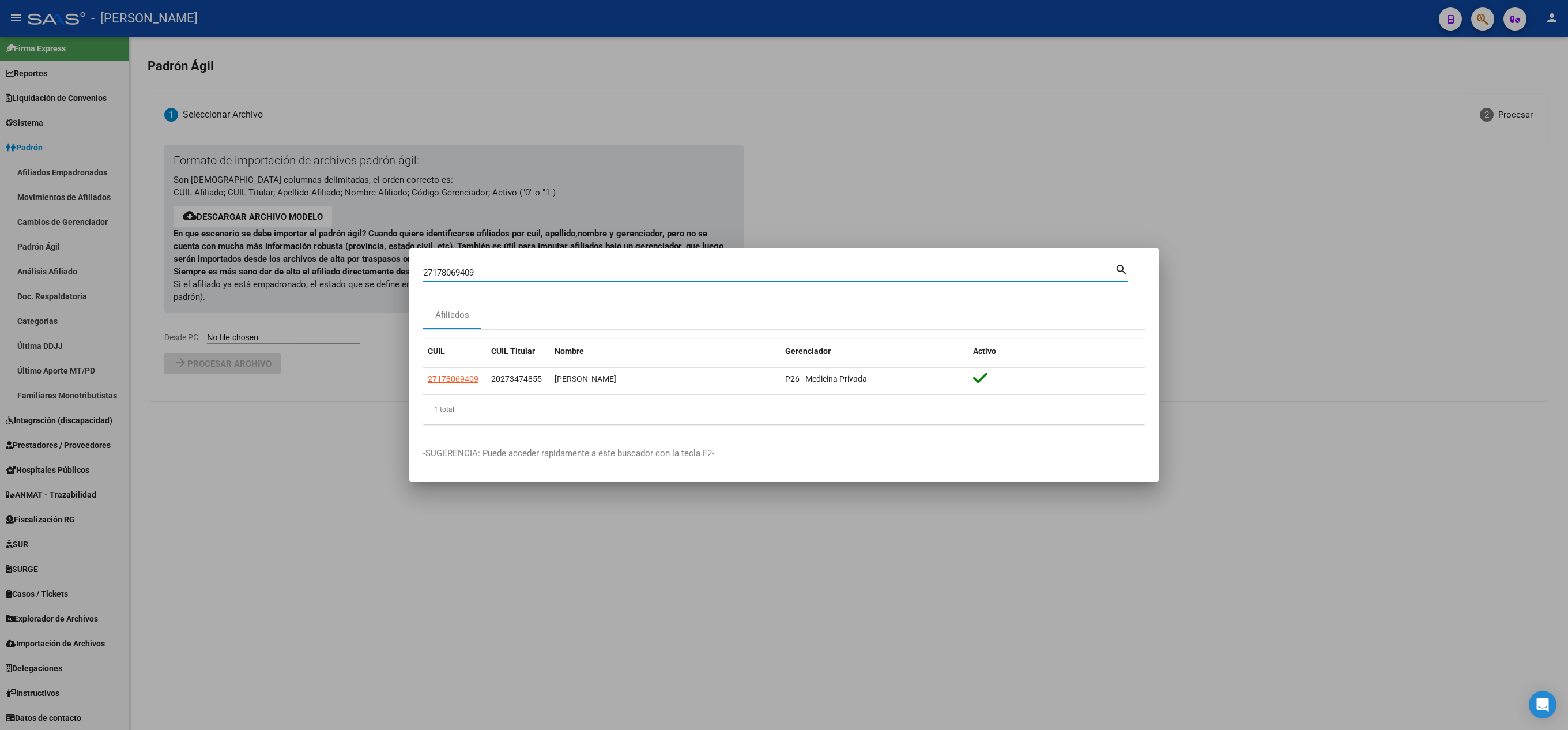
click at [935, 284] on div "27178069409 Buscar (apellido, dni, cuil, [PERSON_NAME], cuit, obra social) sear…" at bounding box center [775, 276] width 705 height 30
click at [929, 274] on input "27178069409" at bounding box center [769, 273] width 691 height 10
click at [531, 275] on input "27178069409" at bounding box center [769, 273] width 691 height 10
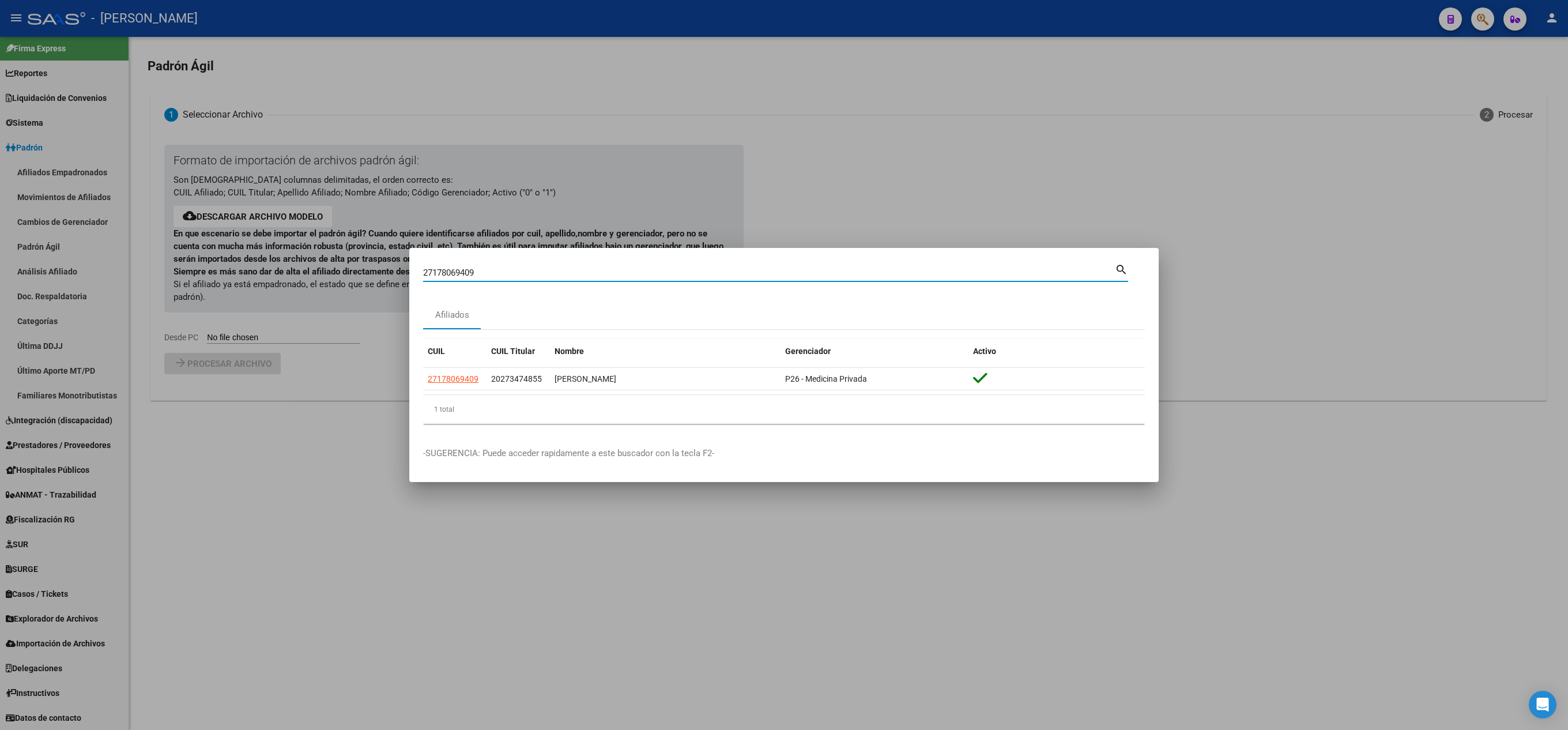
paste input "596440946"
click at [486, 274] on input "27596440946" at bounding box center [769, 273] width 691 height 10
paste input "0493632389"
type input "20493632389"
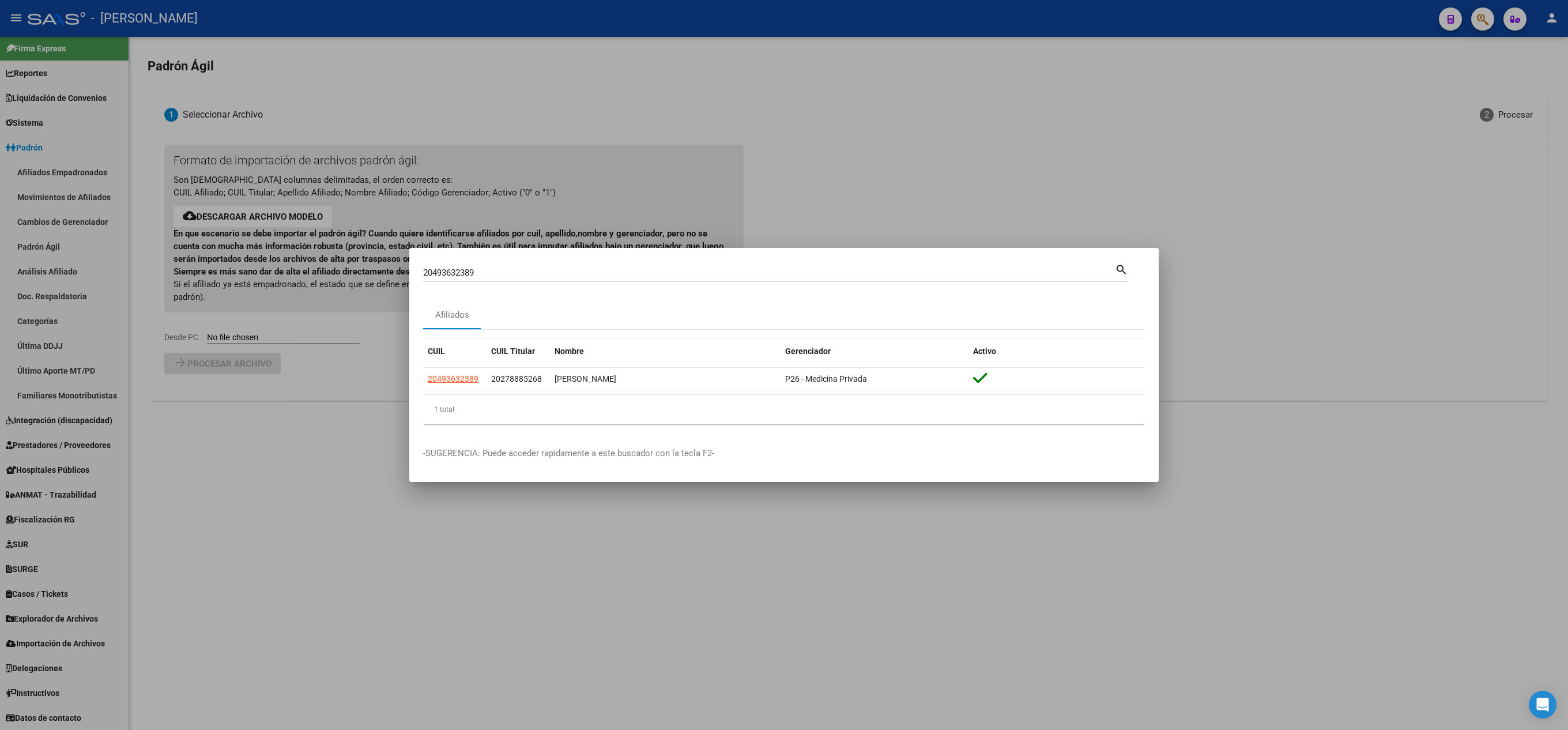
click at [742, 77] on div at bounding box center [784, 365] width 1568 height 730
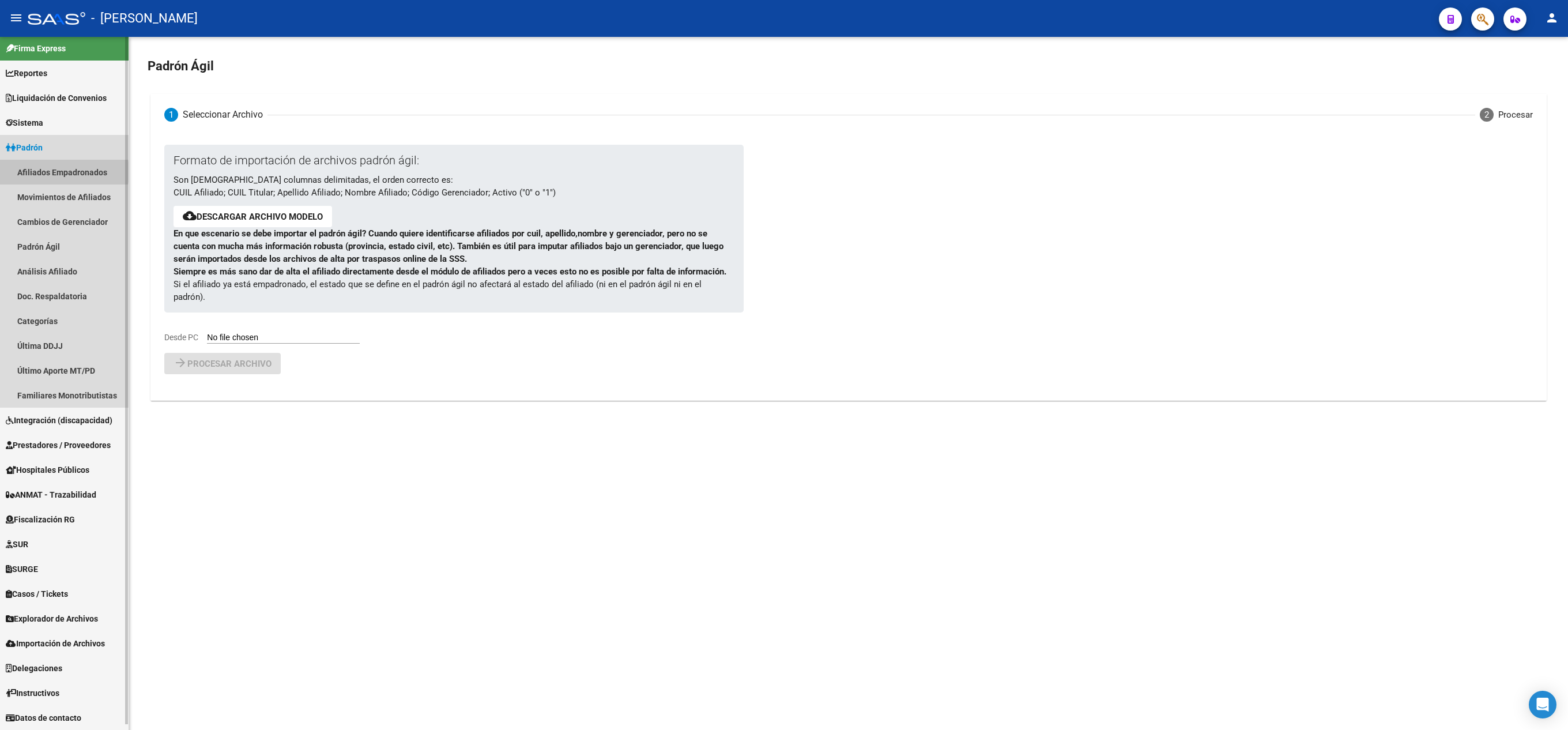
click at [45, 172] on link "Afiliados Empadronados" at bounding box center [64, 172] width 129 height 25
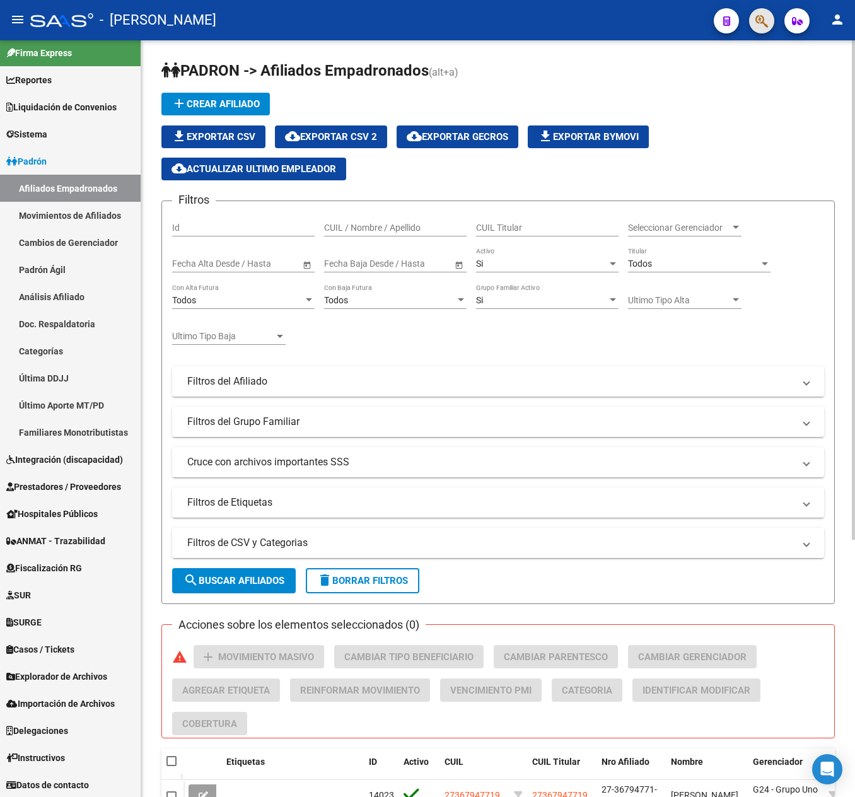
click at [754, 14] on button "button" at bounding box center [761, 20] width 25 height 25
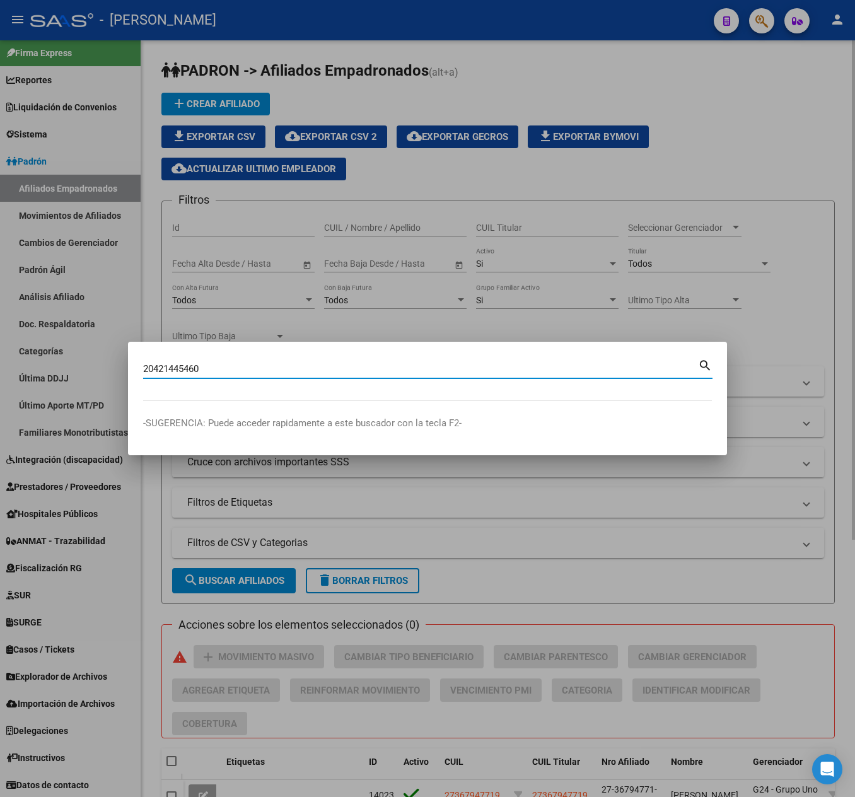
type input "20421445460"
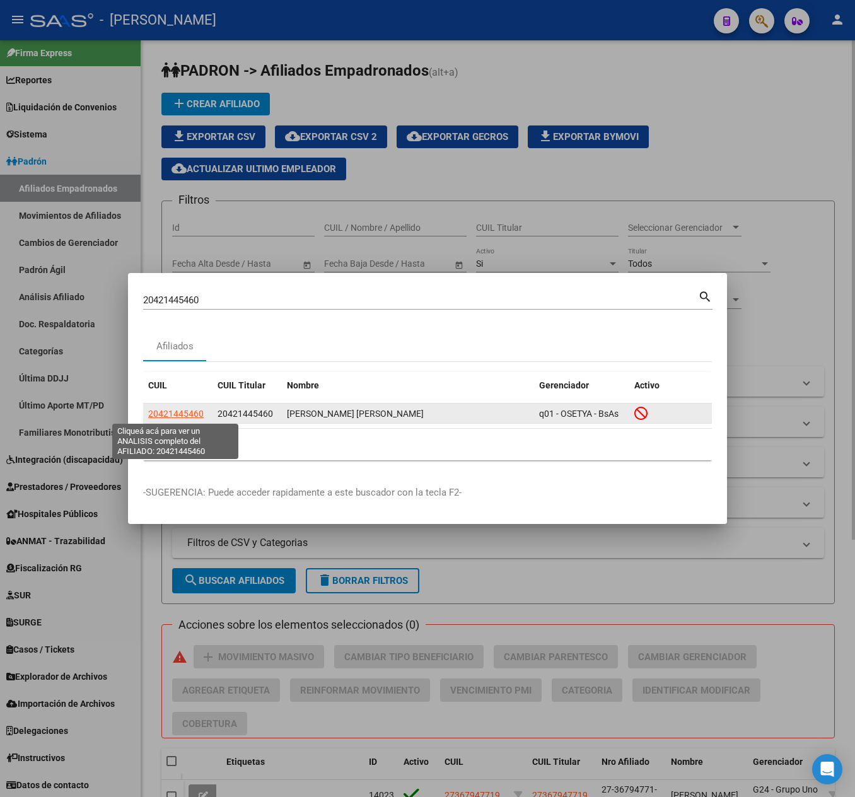
click at [174, 416] on span "20421445460" at bounding box center [175, 414] width 55 height 10
type textarea "20421445460"
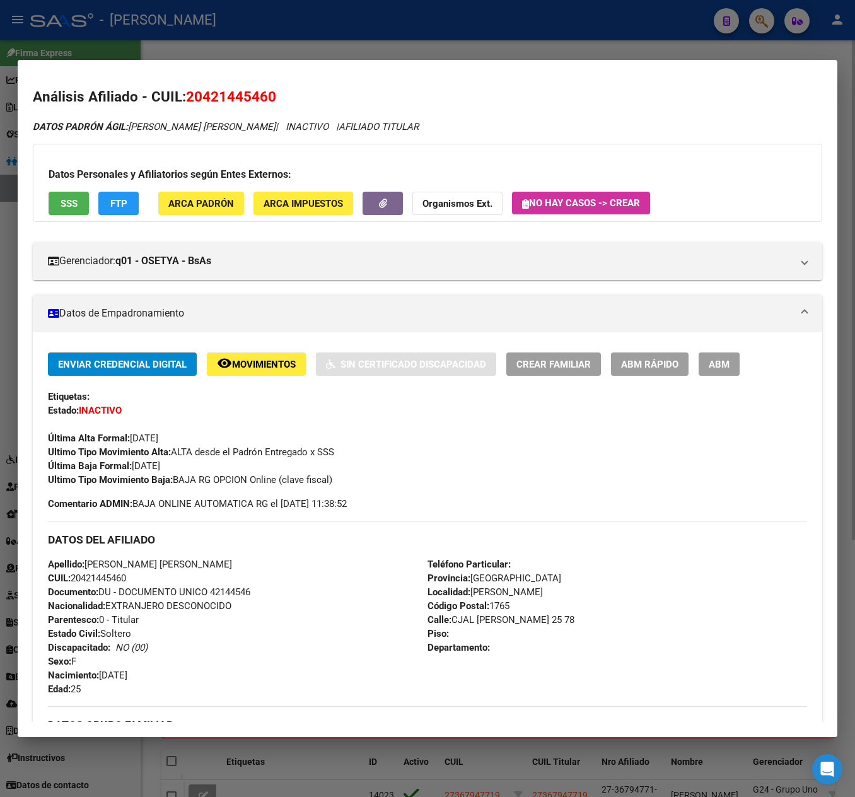
click at [256, 96] on span "20421445460" at bounding box center [231, 96] width 90 height 16
copy span "20421445460"
click at [14, 120] on div at bounding box center [427, 398] width 855 height 797
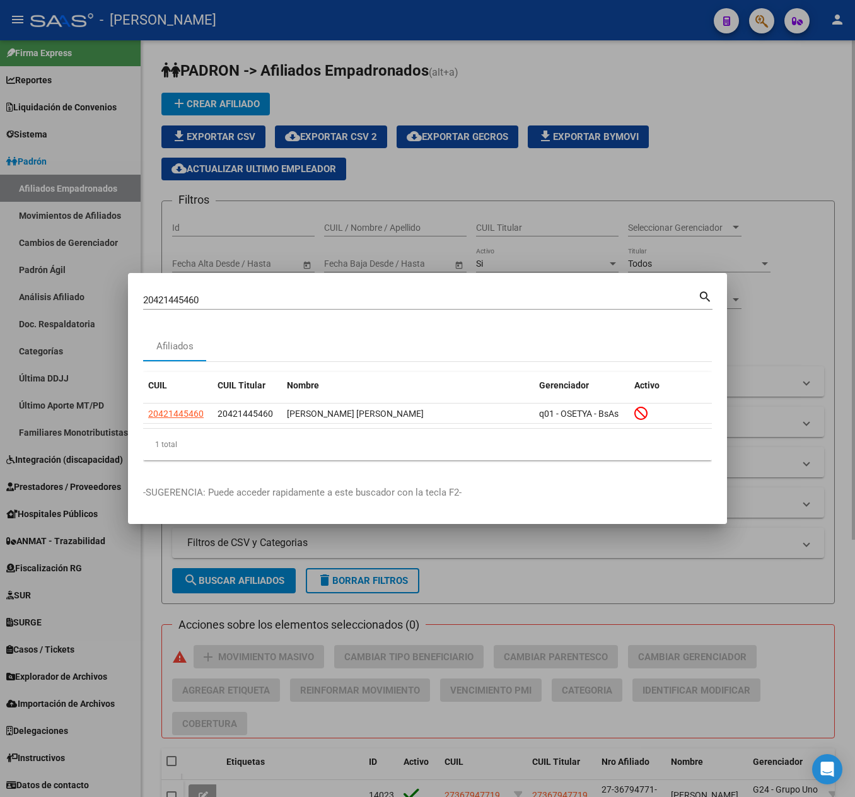
click at [305, 310] on div "20421445460 Buscar (apellido, dni, [PERSON_NAME], [PERSON_NAME], cuit, obra soc…" at bounding box center [427, 304] width 569 height 33
click at [315, 288] on div "20421445460 Buscar (apellido, dni, [PERSON_NAME], [PERSON_NAME], cuit, obra soc…" at bounding box center [427, 298] width 569 height 21
click at [315, 299] on input "20421445460" at bounding box center [420, 299] width 555 height 11
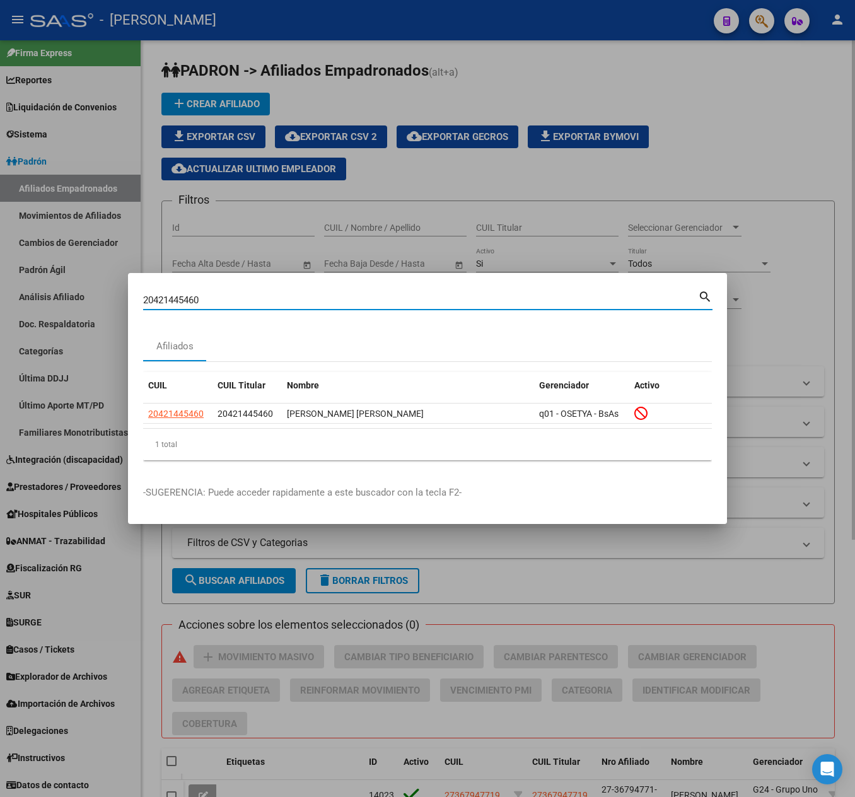
paste input "43460237"
click at [315, 299] on input "4346023720421445460" at bounding box center [420, 299] width 555 height 11
click at [313, 300] on input "4346023720421445460" at bounding box center [420, 299] width 555 height 11
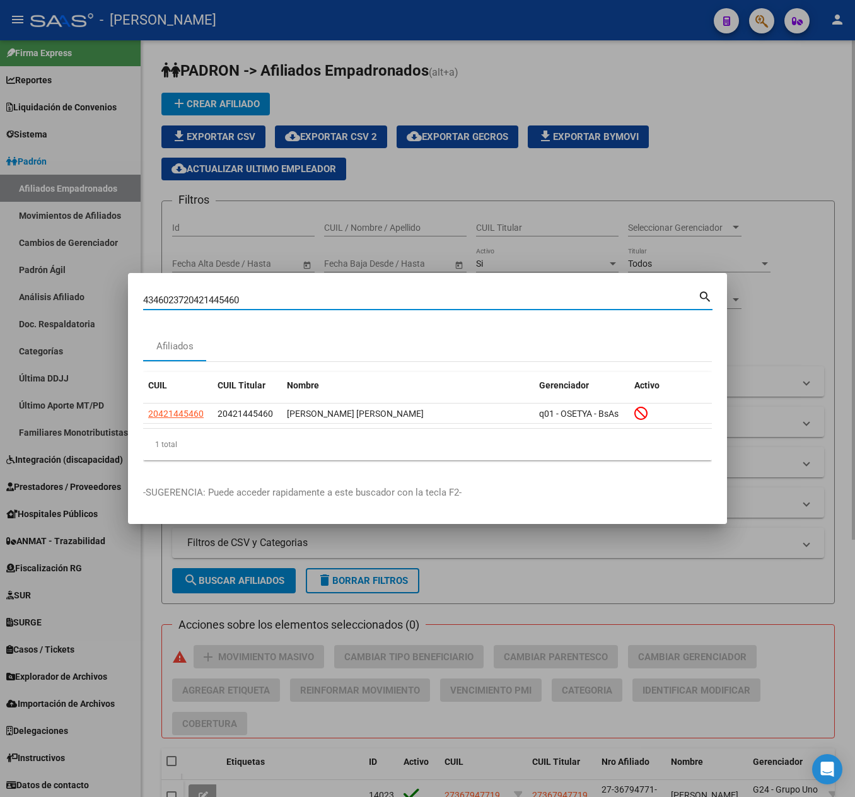
click at [313, 300] on input "4346023720421445460" at bounding box center [420, 299] width 555 height 11
click at [310, 300] on input "4346023720421445460" at bounding box center [420, 299] width 555 height 11
paste input "43460237"
type input "27434602373"
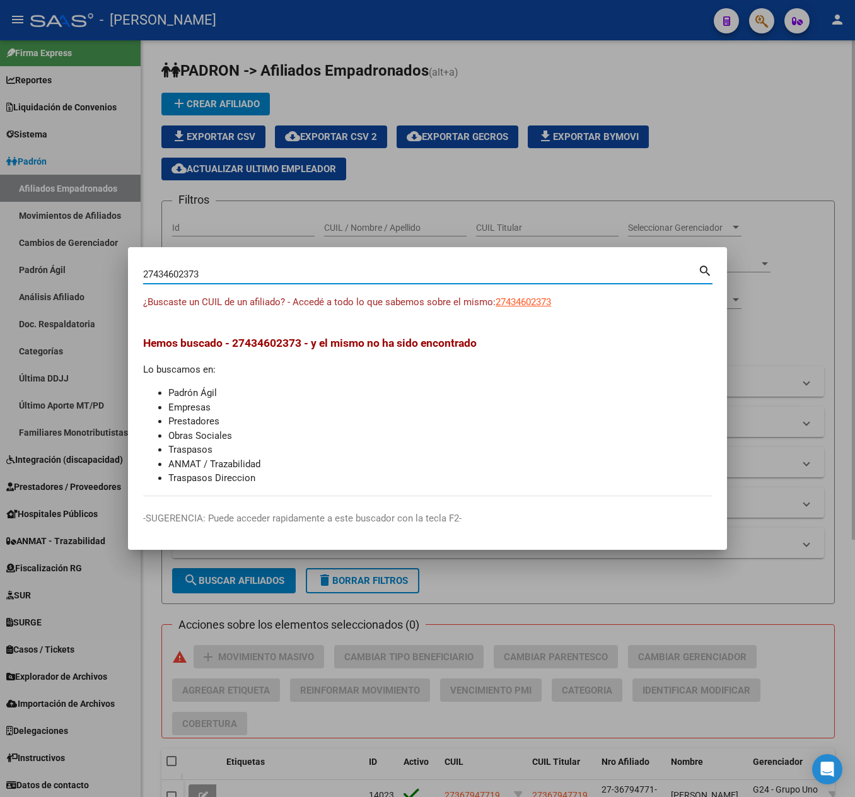
click at [551, 301] on mat-dialog-content "27434602373 Buscar (apellido, dni, cuil, nro traspaso, cuit, obra social) searc…" at bounding box center [427, 379] width 599 height 234
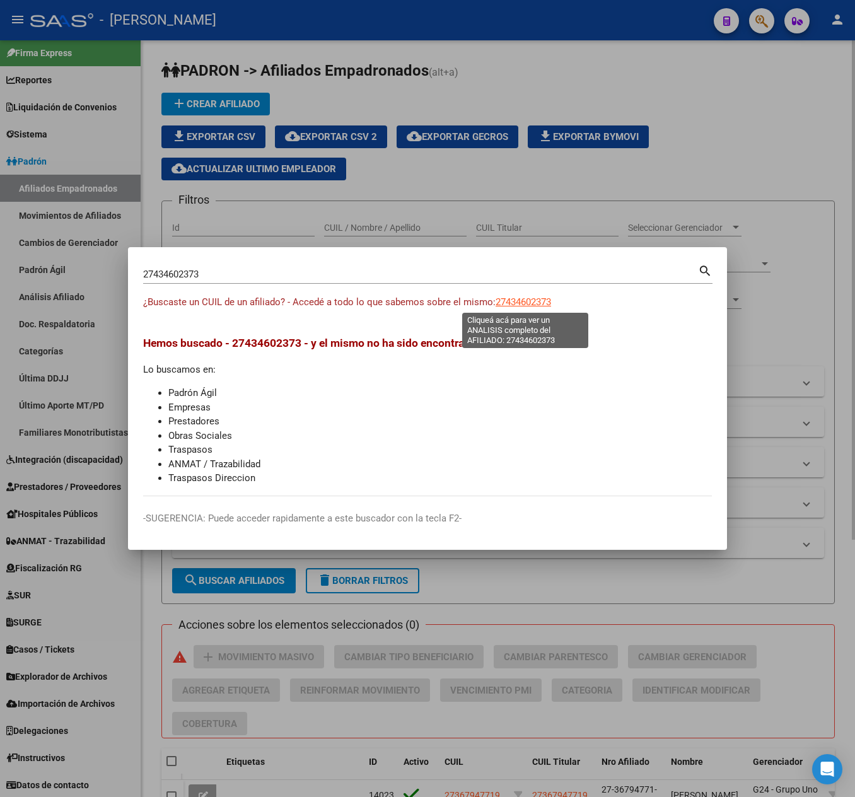
click at [550, 301] on span "27434602373" at bounding box center [523, 301] width 55 height 11
copy mat-dialog-content "Buscar (apellido, dni, [PERSON_NAME], [PERSON_NAME], cuit, obra social) search …"
type textarea "27434602373"
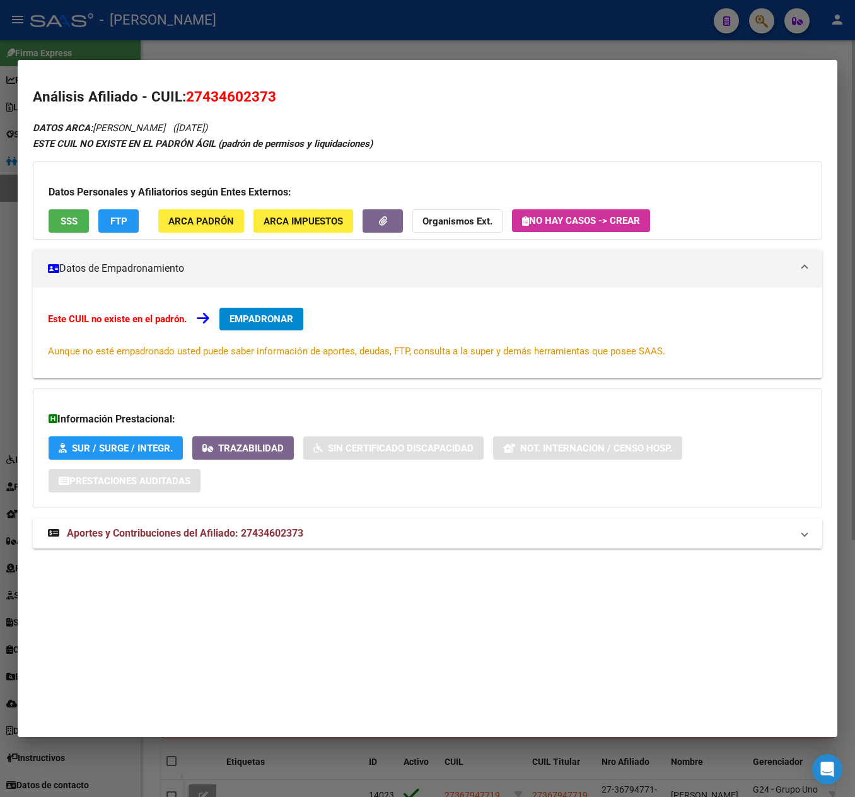
click at [291, 527] on strong "Aportes y Contribuciones del Afiliado: 27434602373" at bounding box center [175, 533] width 255 height 15
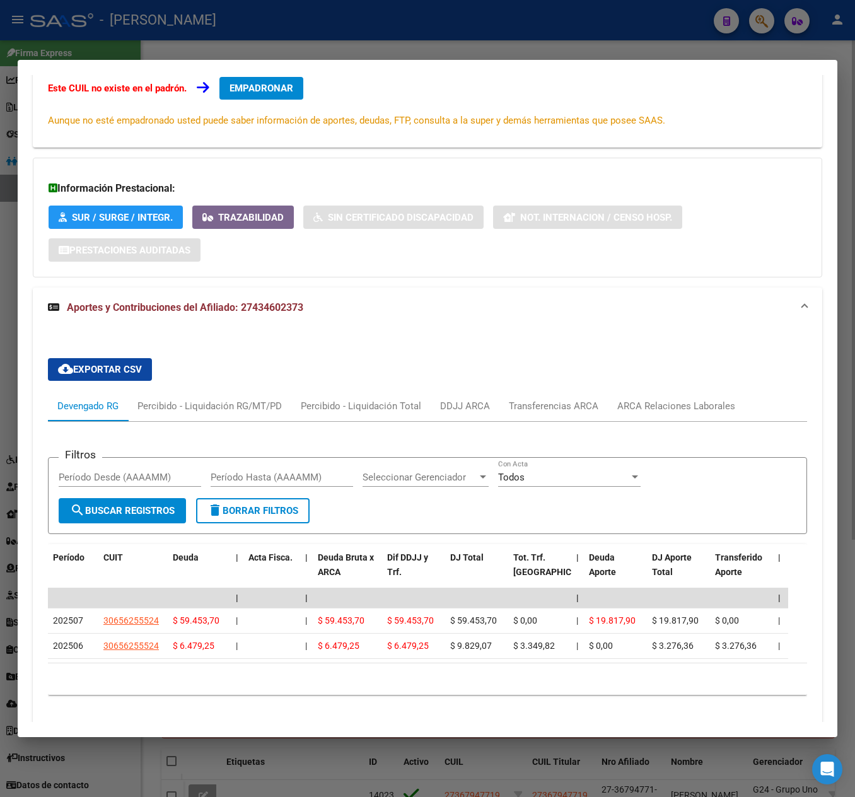
scroll to position [287, 0]
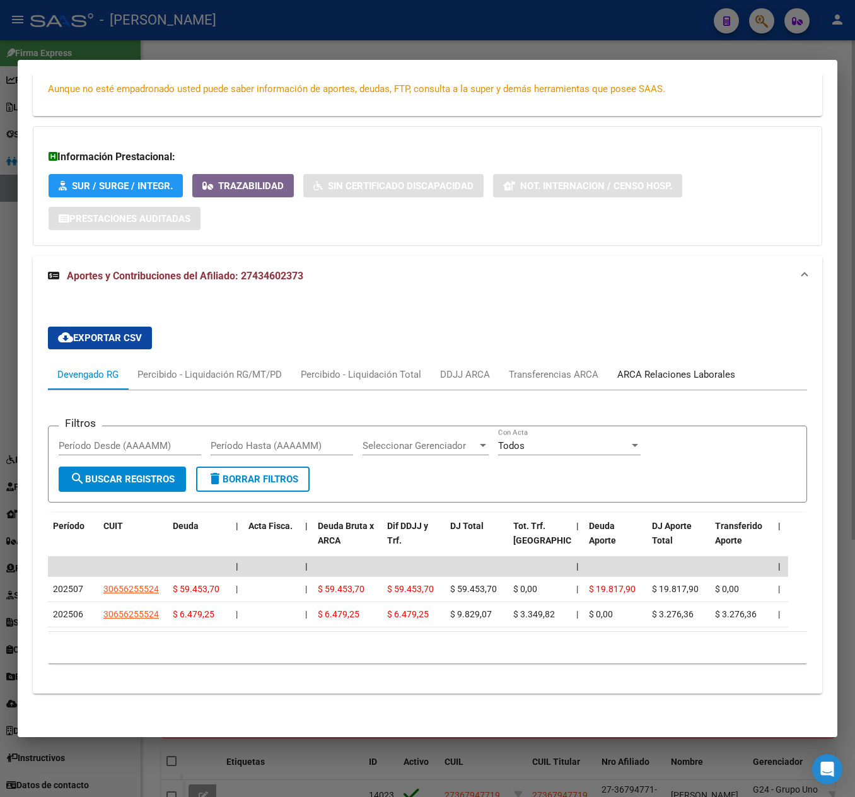
click at [680, 359] on div "ARCA Relaciones Laborales" at bounding box center [676, 374] width 137 height 30
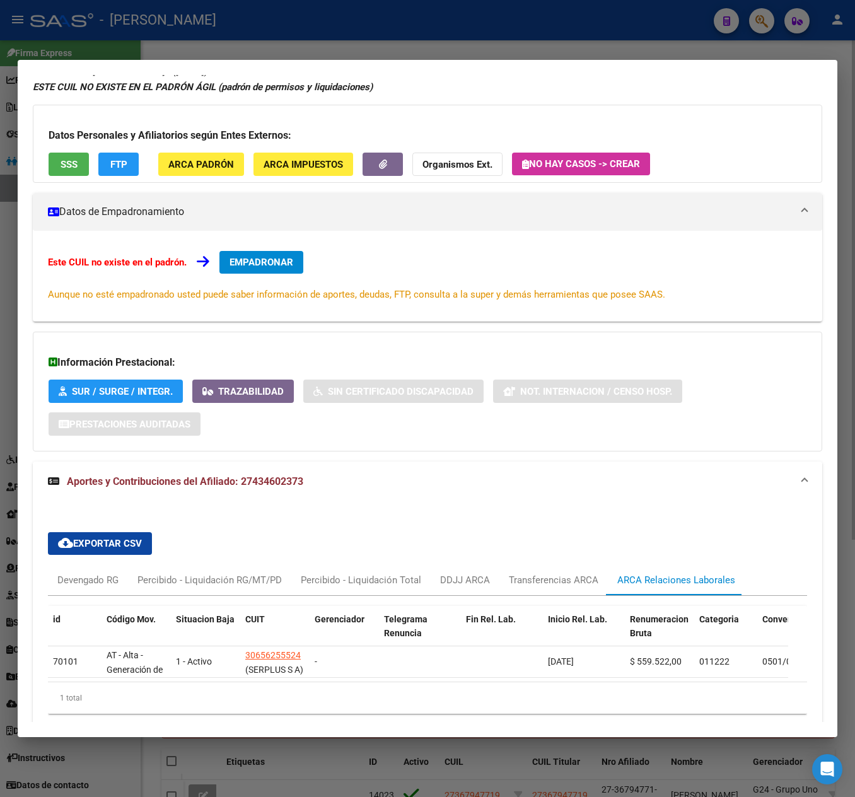
scroll to position [0, 0]
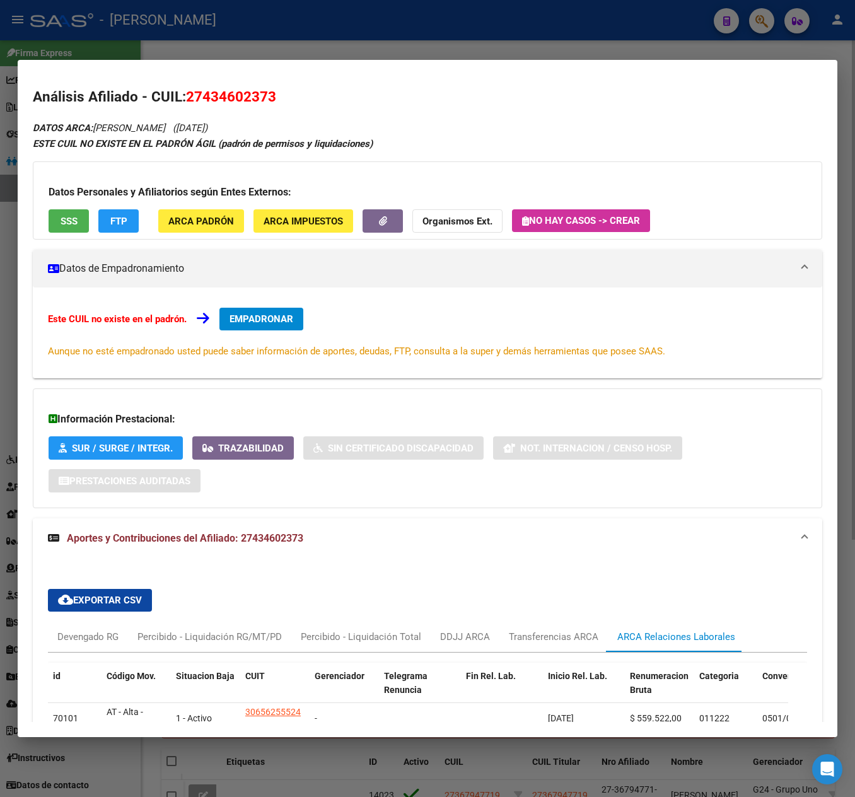
click at [208, 102] on span "27434602373" at bounding box center [231, 96] width 90 height 16
drag, startPoint x: 200, startPoint y: 97, endPoint x: 265, endPoint y: 101, distance: 64.4
click at [265, 101] on span "27434602373" at bounding box center [231, 96] width 90 height 16
copy span "43460237"
click at [129, 122] on span "DATOS ARCA: [PERSON_NAME]" at bounding box center [99, 127] width 132 height 11
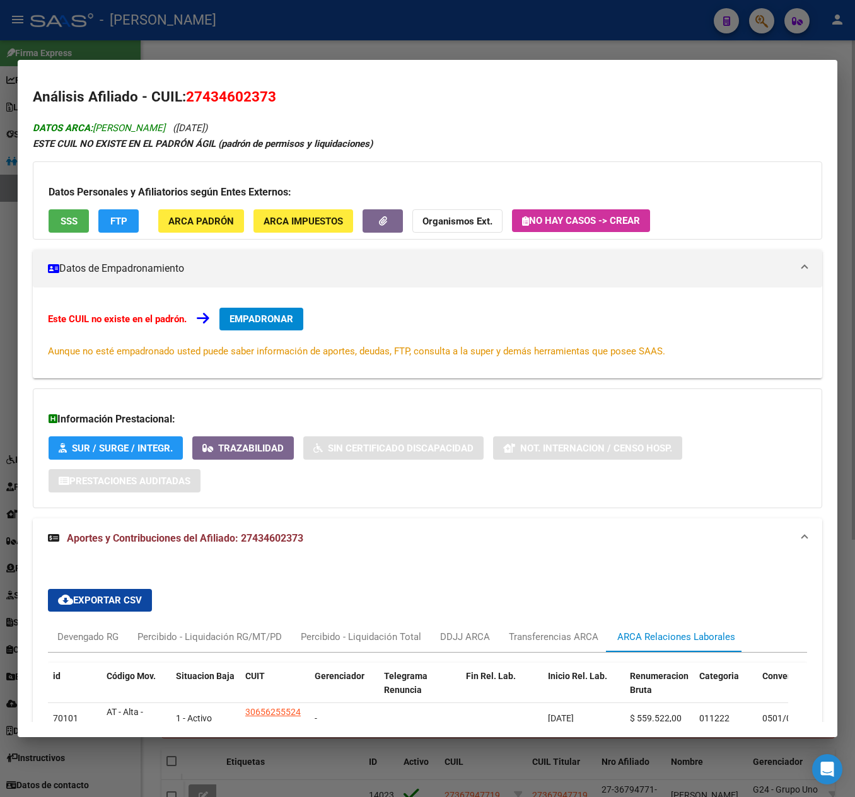
drag, startPoint x: 129, startPoint y: 122, endPoint x: 223, endPoint y: 122, distance: 94.6
click at [165, 122] on span "DATOS ARCA: [PERSON_NAME]" at bounding box center [99, 127] width 132 height 11
copy span "[PERSON_NAME]"
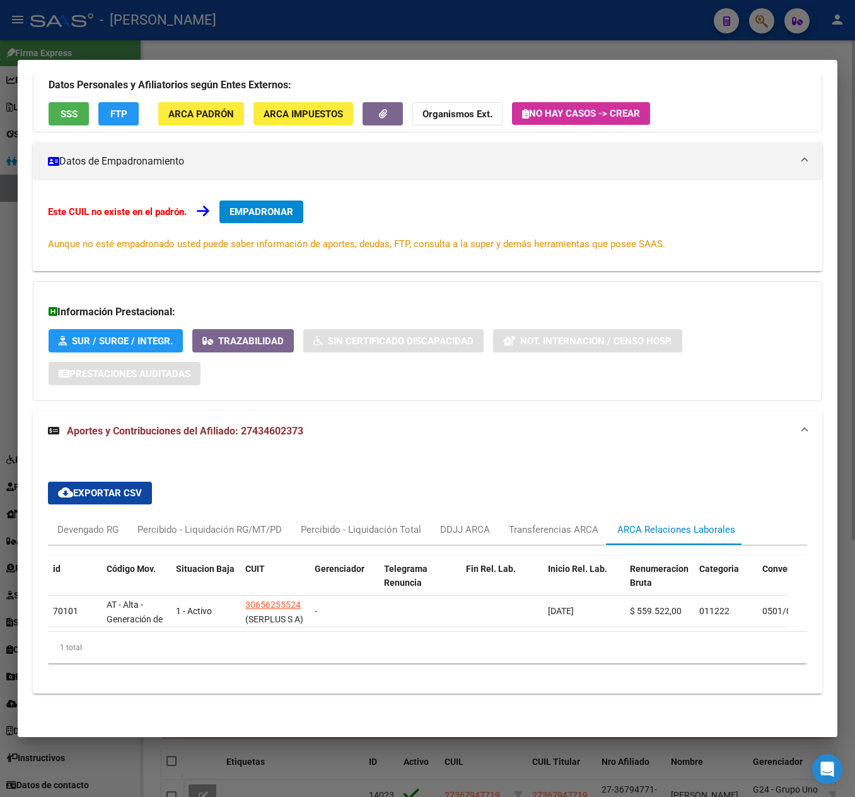
scroll to position [129, 0]
click at [39, 52] on div at bounding box center [427, 398] width 855 height 797
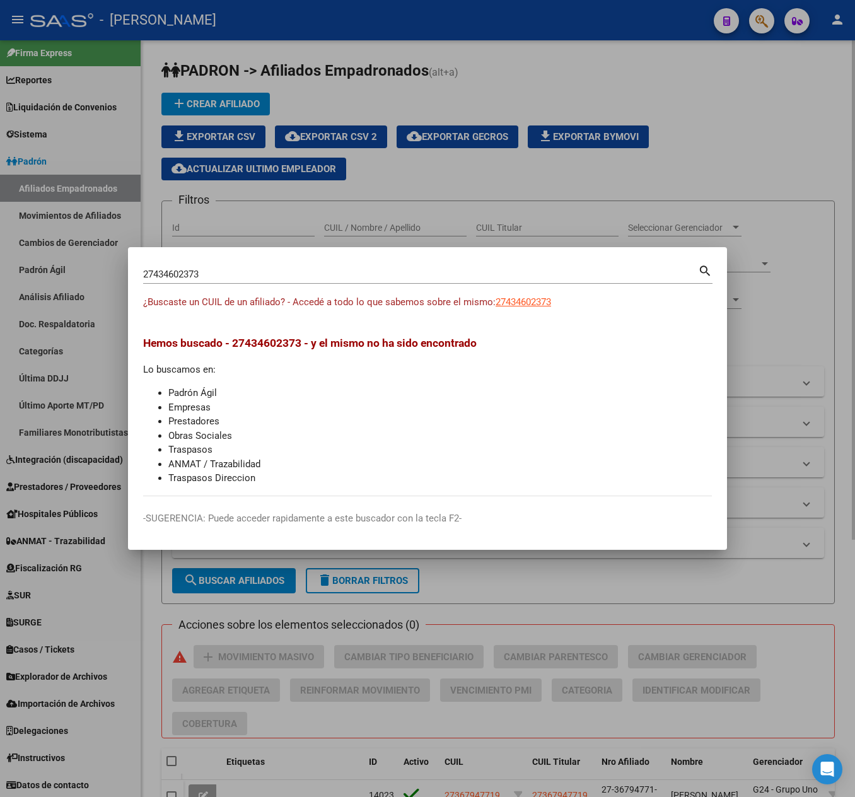
click at [229, 258] on mat-dialog-container "27434602373 Buscar (apellido, dni, cuil, nro traspaso, cuit, obra social) searc…" at bounding box center [427, 398] width 599 height 303
click at [226, 265] on div "27434602373 Buscar (apellido, dni, [PERSON_NAME], [PERSON_NAME], cuit, obra soc…" at bounding box center [420, 274] width 555 height 19
click at [226, 271] on input "27434602373" at bounding box center [420, 274] width 555 height 11
click at [224, 272] on input "27434602373" at bounding box center [420, 274] width 555 height 11
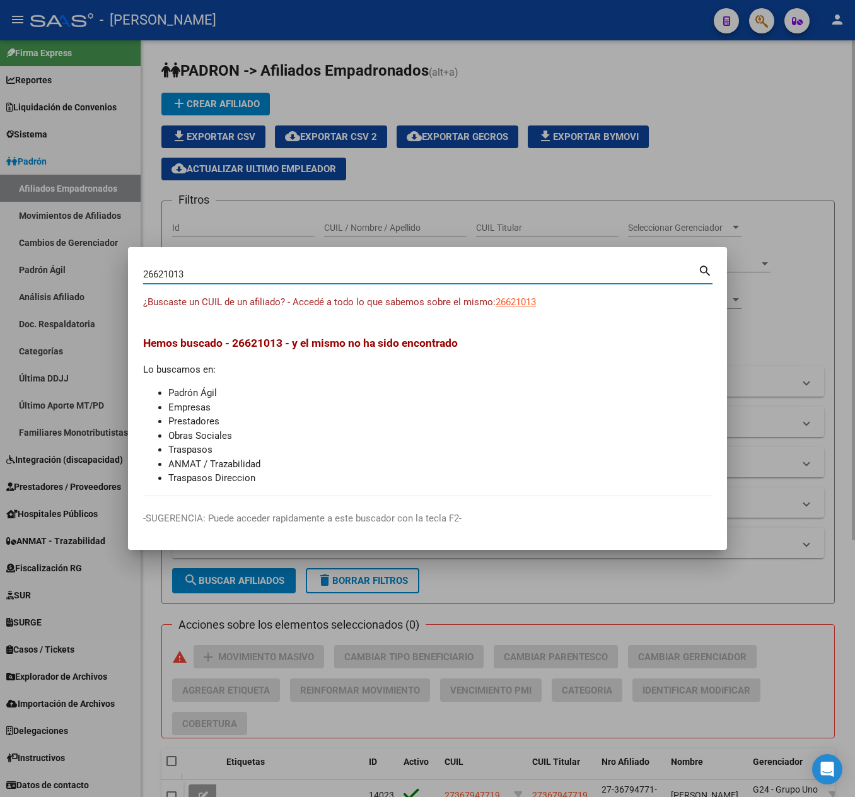
type input "26621013"
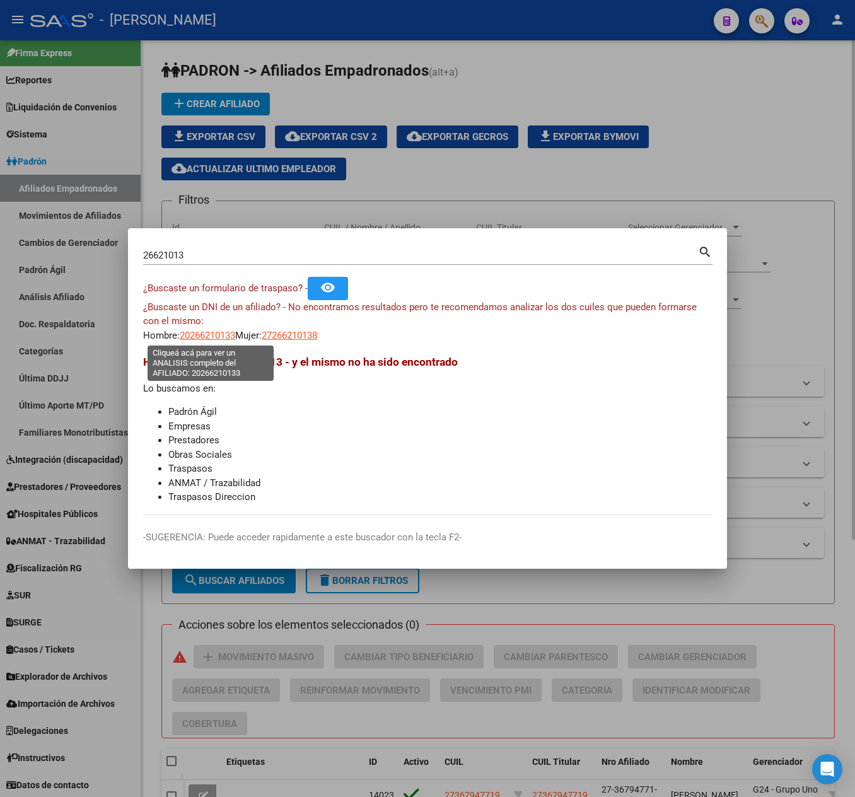
click at [213, 334] on span "20266210133" at bounding box center [207, 335] width 55 height 11
type textarea "20266210133"
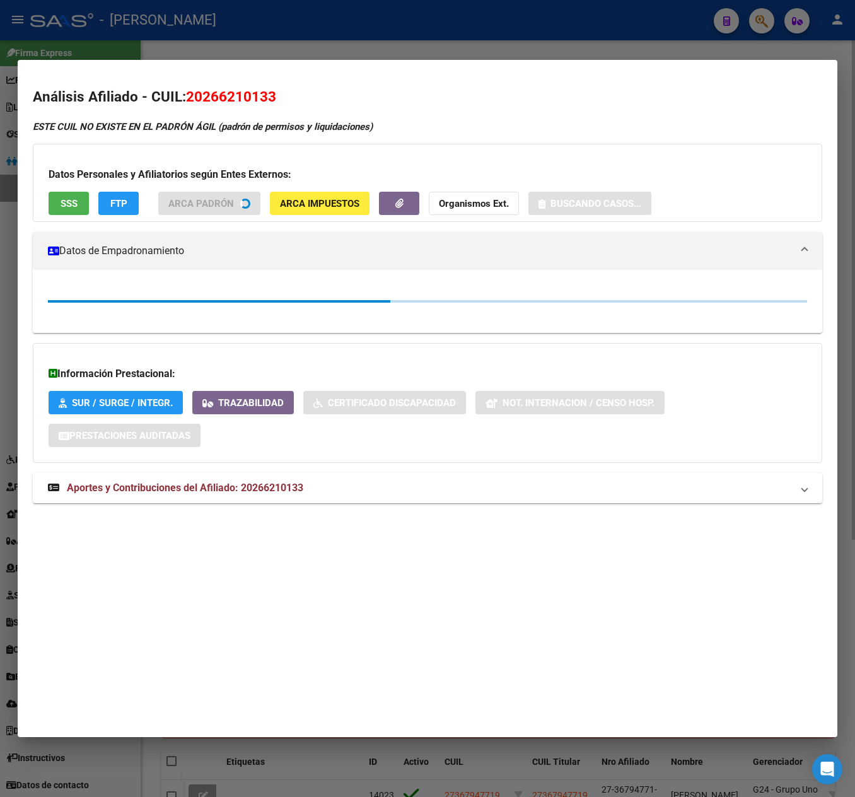
click at [213, 103] on span "20266210133" at bounding box center [231, 96] width 90 height 16
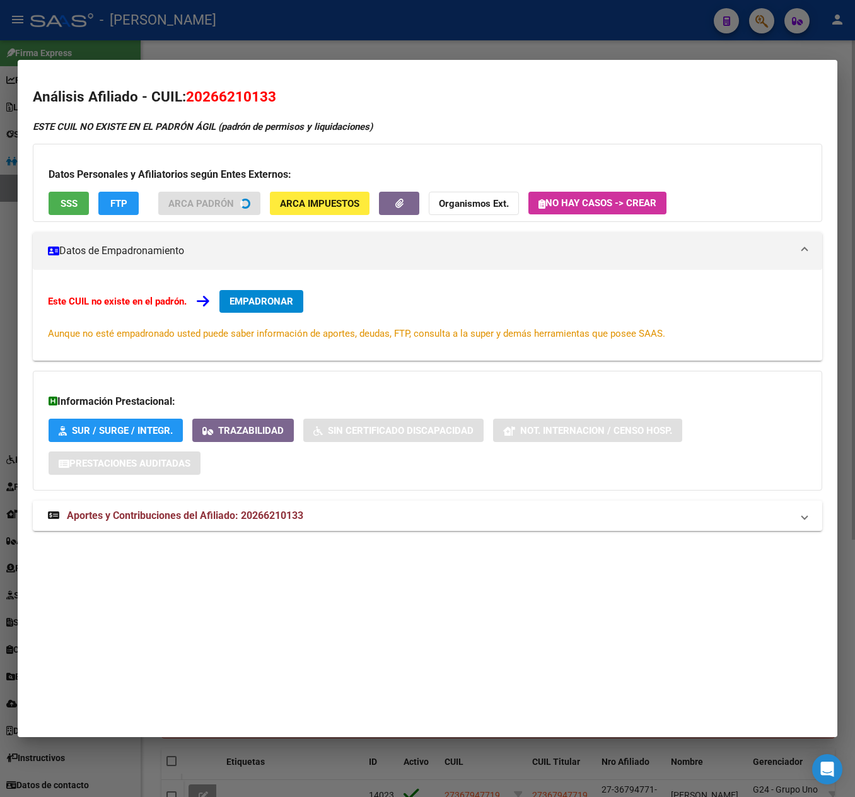
copy span "20266210133"
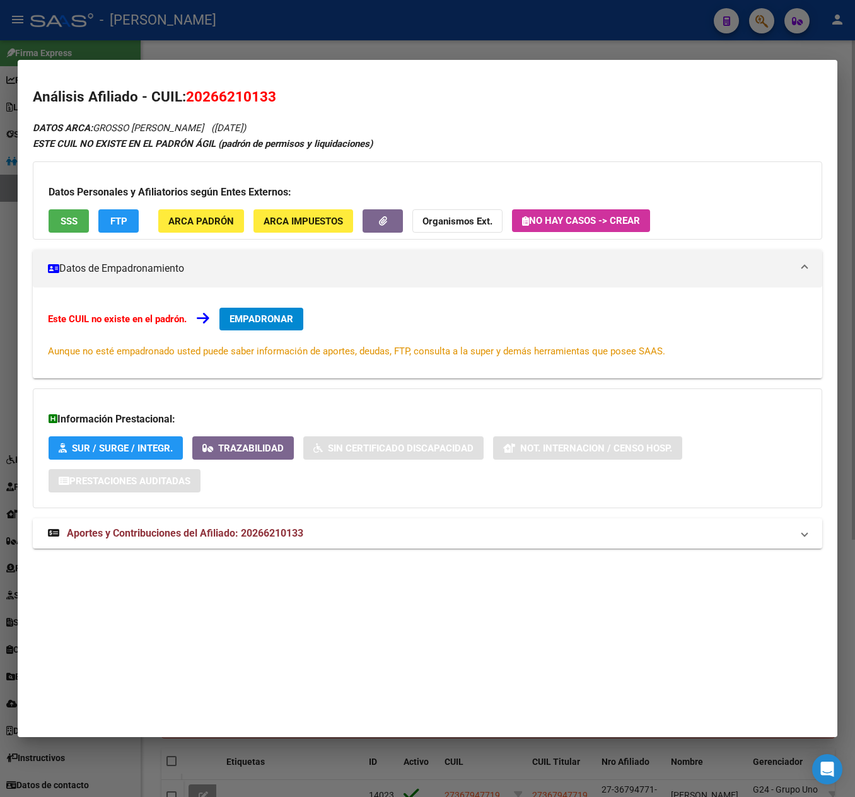
click at [82, 42] on div at bounding box center [427, 398] width 855 height 797
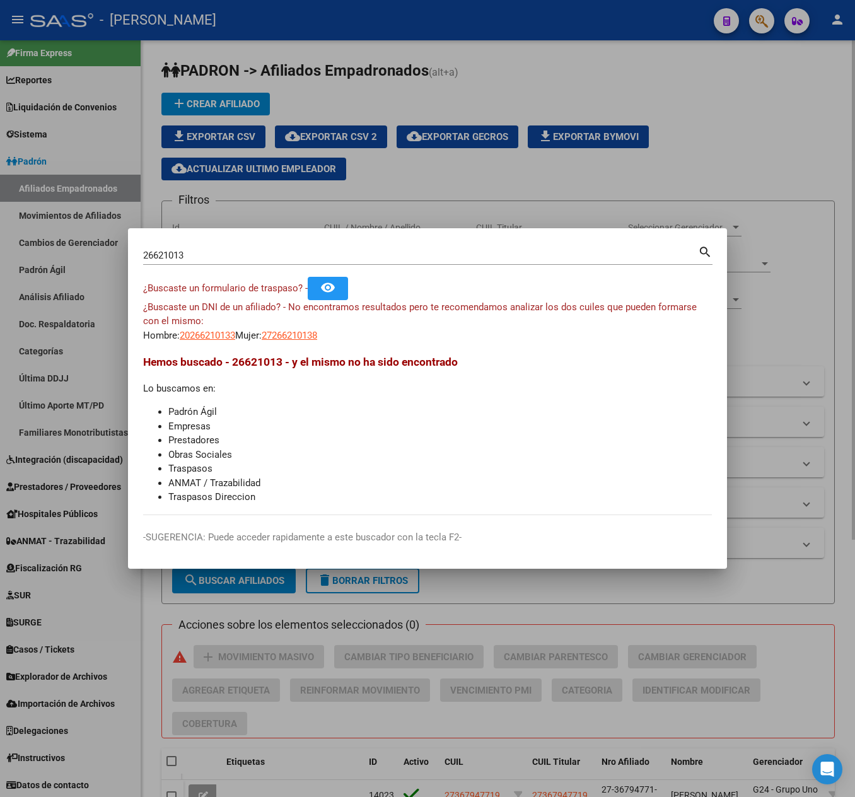
click at [282, 251] on input "26621013" at bounding box center [420, 255] width 555 height 11
paste input "7321526549"
type input "27321526549"
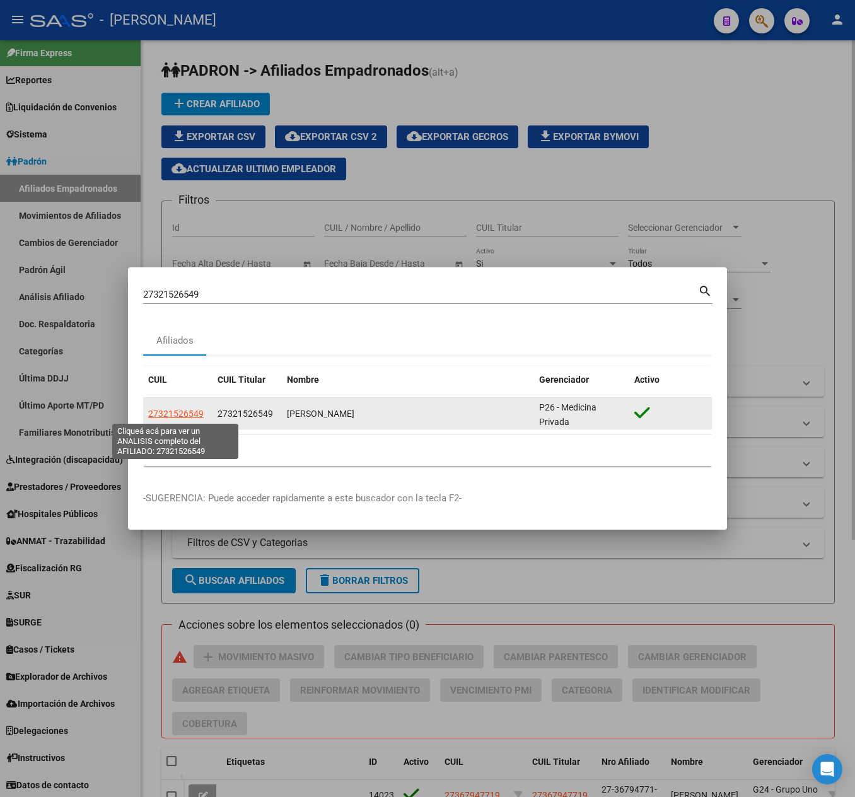
click at [194, 411] on span "27321526549" at bounding box center [175, 414] width 55 height 10
type textarea "27321526549"
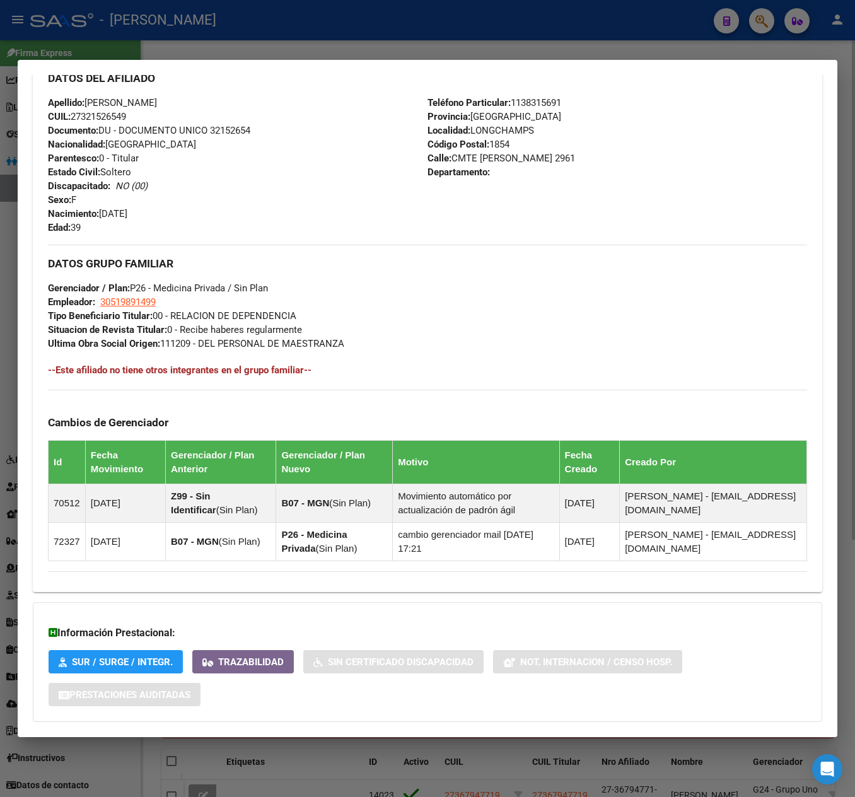
scroll to position [509, 0]
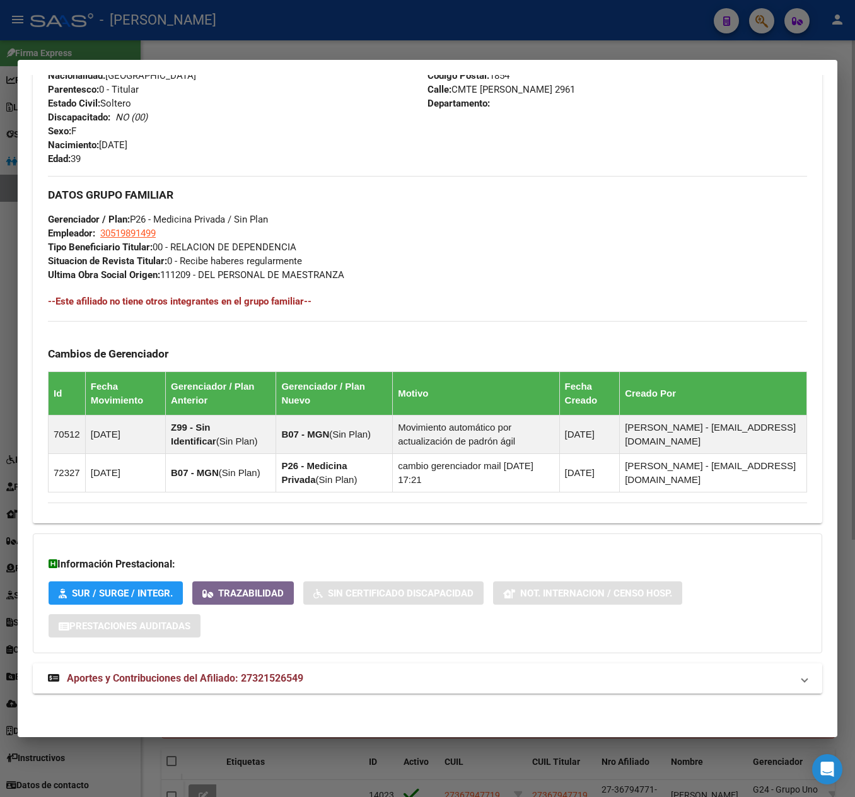
click at [260, 672] on mat-expansion-panel-header "Aportes y Contribuciones del Afiliado: 27321526549" at bounding box center [427, 678] width 789 height 30
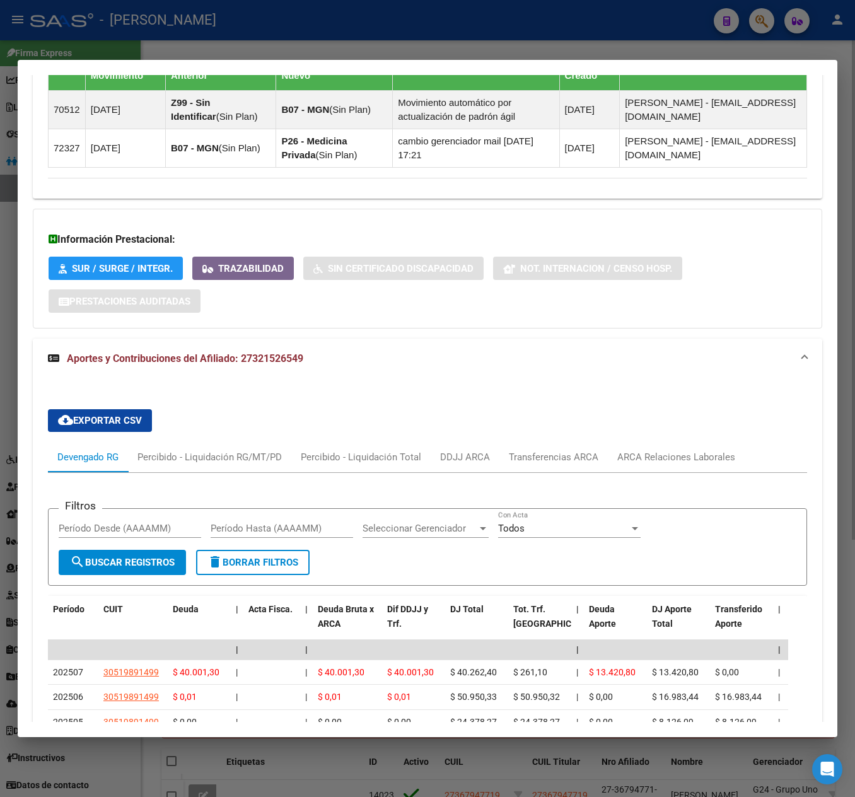
scroll to position [953, 0]
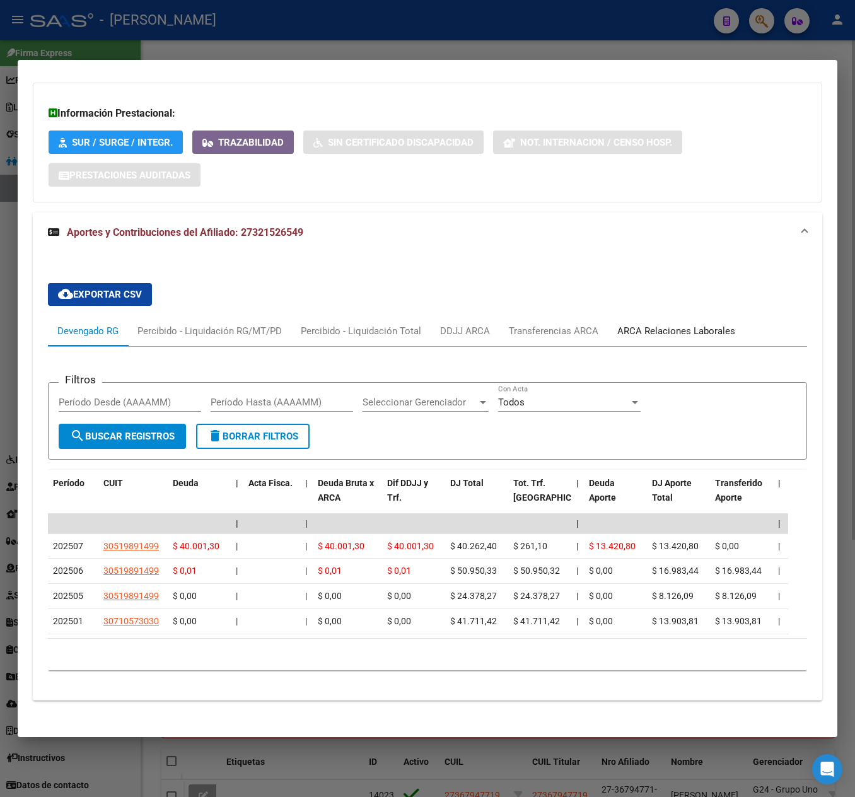
click at [671, 338] on div "ARCA Relaciones Laborales" at bounding box center [676, 331] width 118 height 14
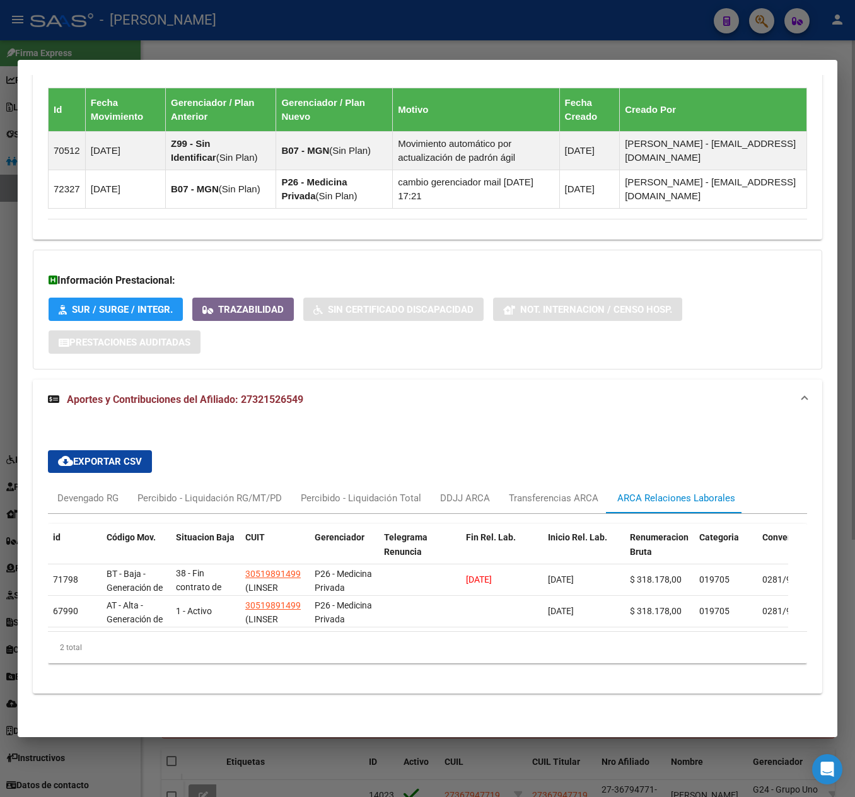
scroll to position [813, 0]
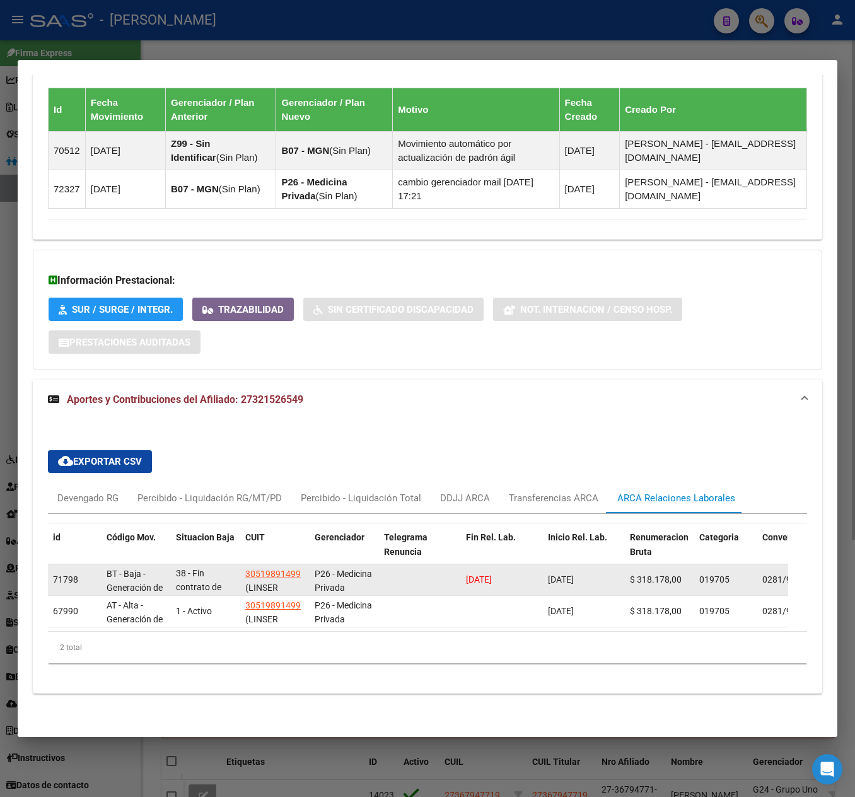
drag, startPoint x: 706, startPoint y: 363, endPoint x: 338, endPoint y: 565, distance: 419.8
click at [338, 565] on div "DATOS PADRÓN ÁGIL: [PERSON_NAME] | ACTIVO | AFILIADO TITULAR Datos Personales y…" at bounding box center [427, 21] width 789 height 1374
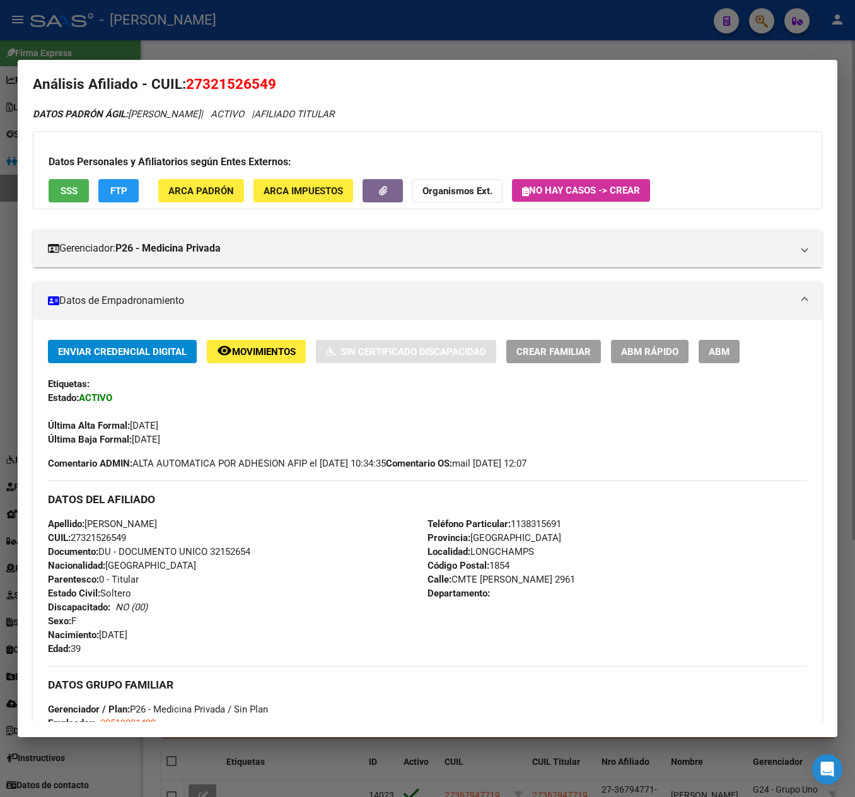
scroll to position [0, 0]
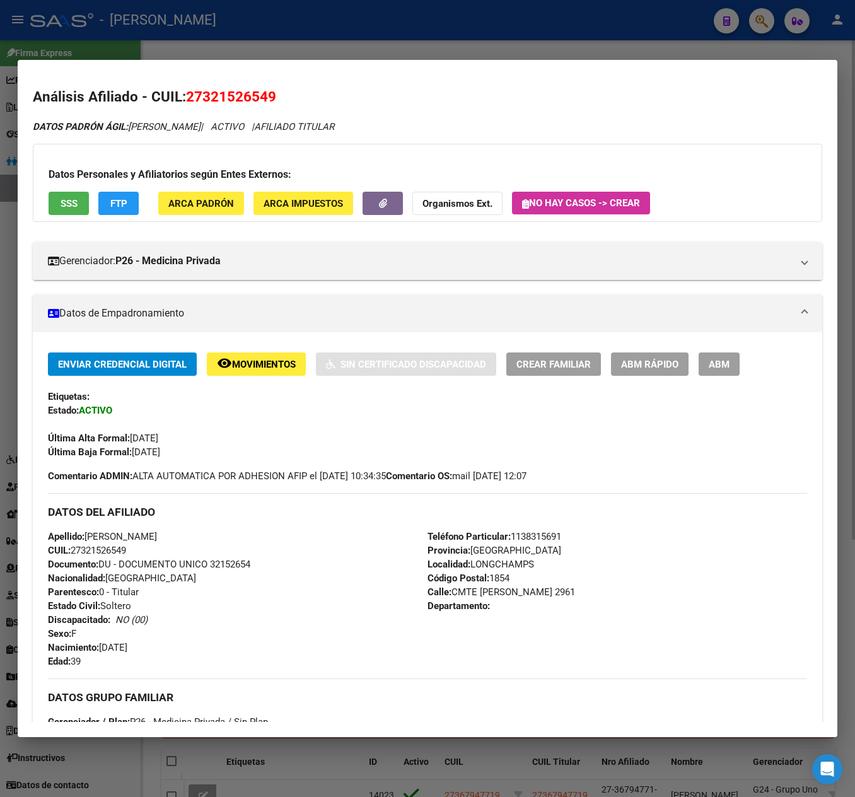
click at [739, 377] on div "Enviar Credencial Digital remove_red_eye Movimientos Sin Certificado Discapacid…" at bounding box center [427, 405] width 759 height 107
click at [729, 345] on div "Enviar Credencial Digital remove_red_eye Movimientos Sin Certificado Discapacid…" at bounding box center [427, 678] width 789 height 693
click at [729, 357] on button "ABM" at bounding box center [718, 363] width 41 height 23
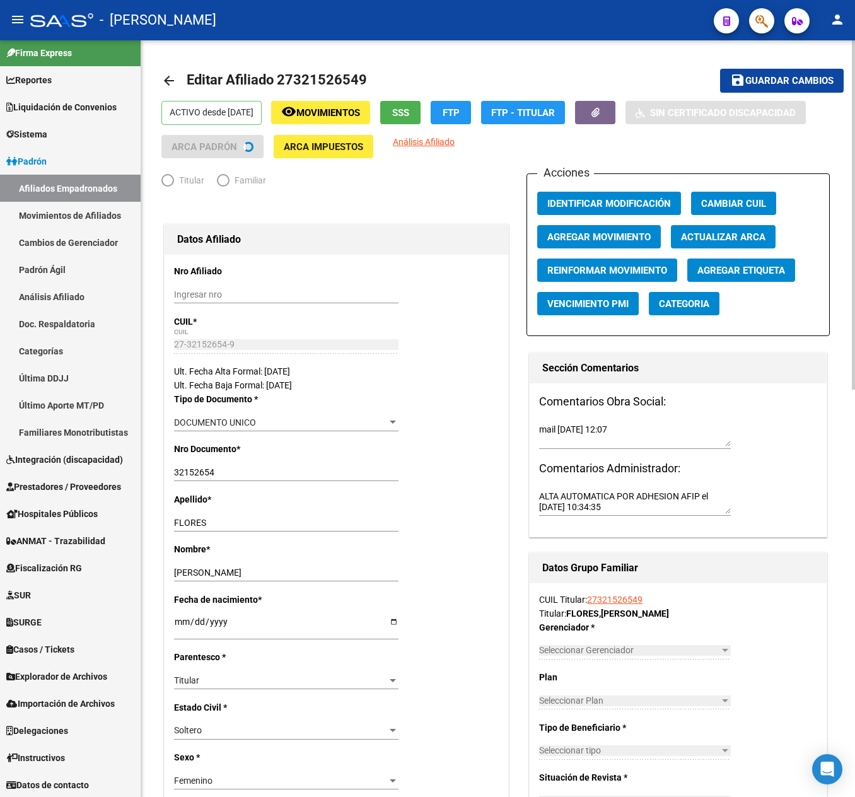
radio input "true"
type input "30-51989149-9"
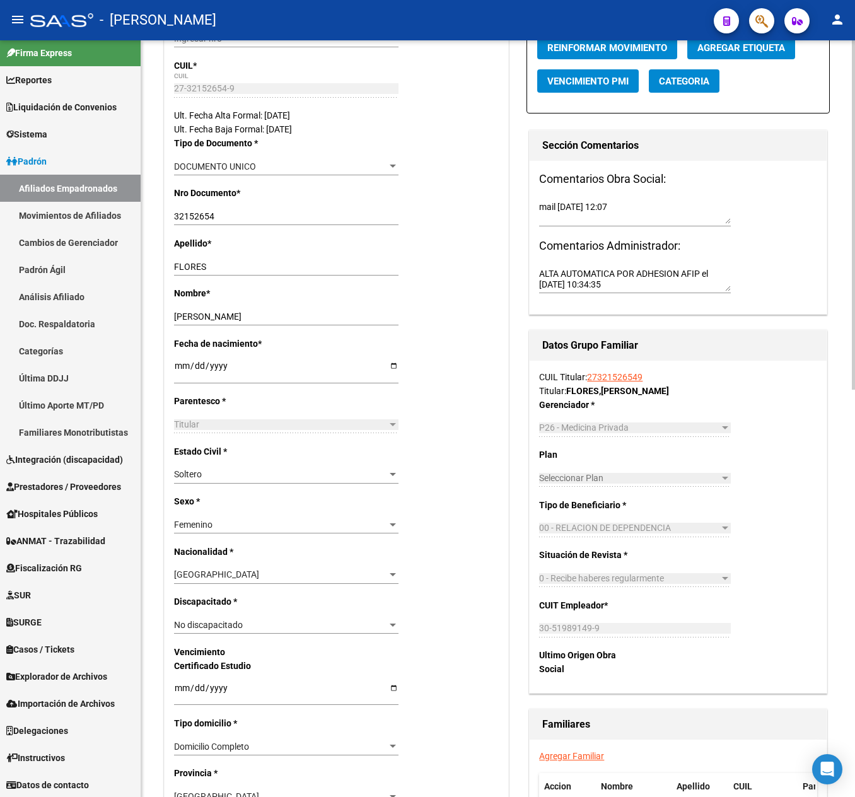
scroll to position [252, 0]
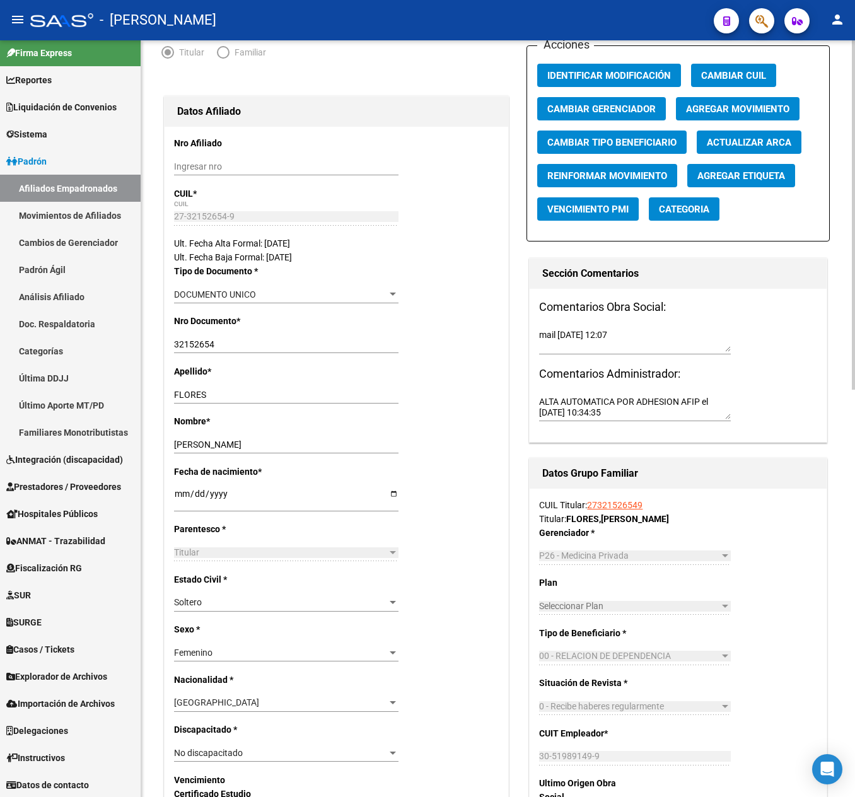
click at [672, 214] on div "Acciones Identificar Modificación Cambiar CUIL Cambiar Gerenciador Agregar Movi…" at bounding box center [677, 751] width 303 height 1413
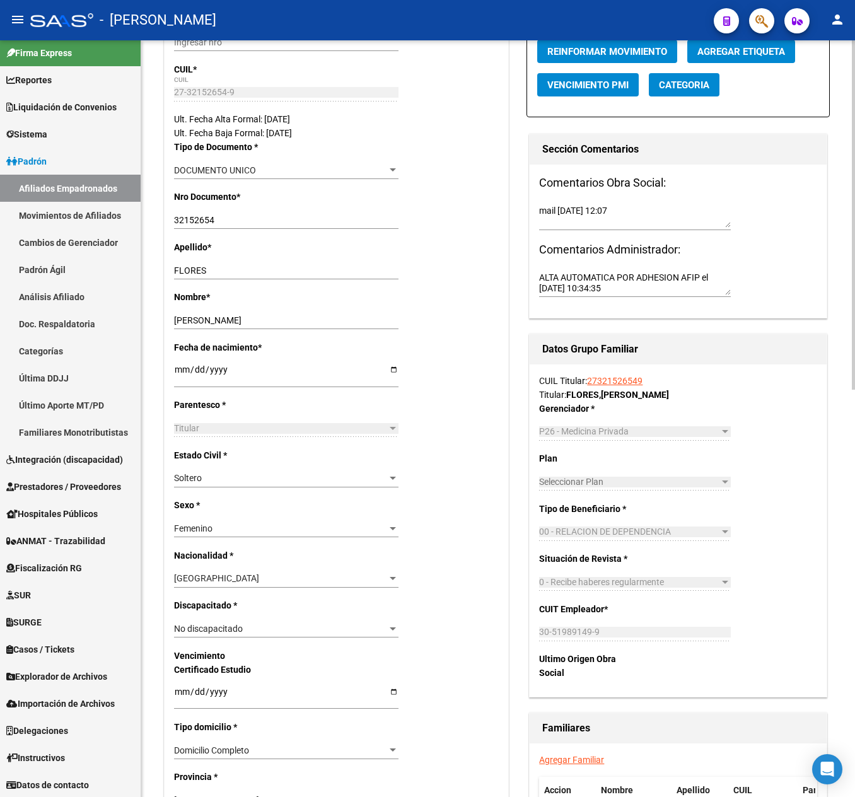
click at [676, 218] on textarea "mail [DATE] 12:07" at bounding box center [635, 216] width 192 height 24
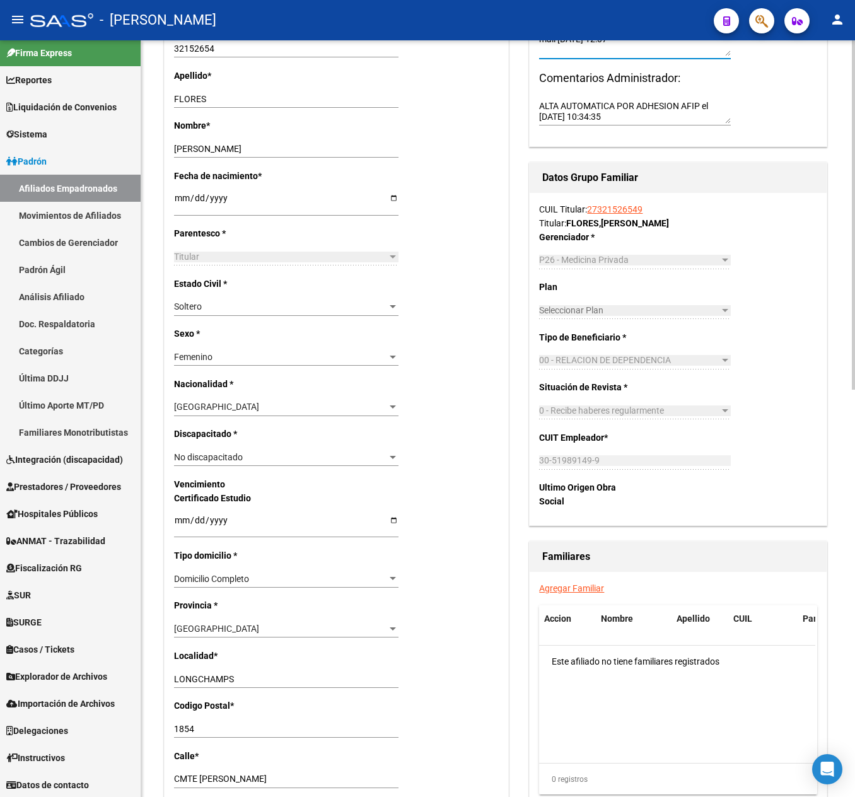
scroll to position [0, 0]
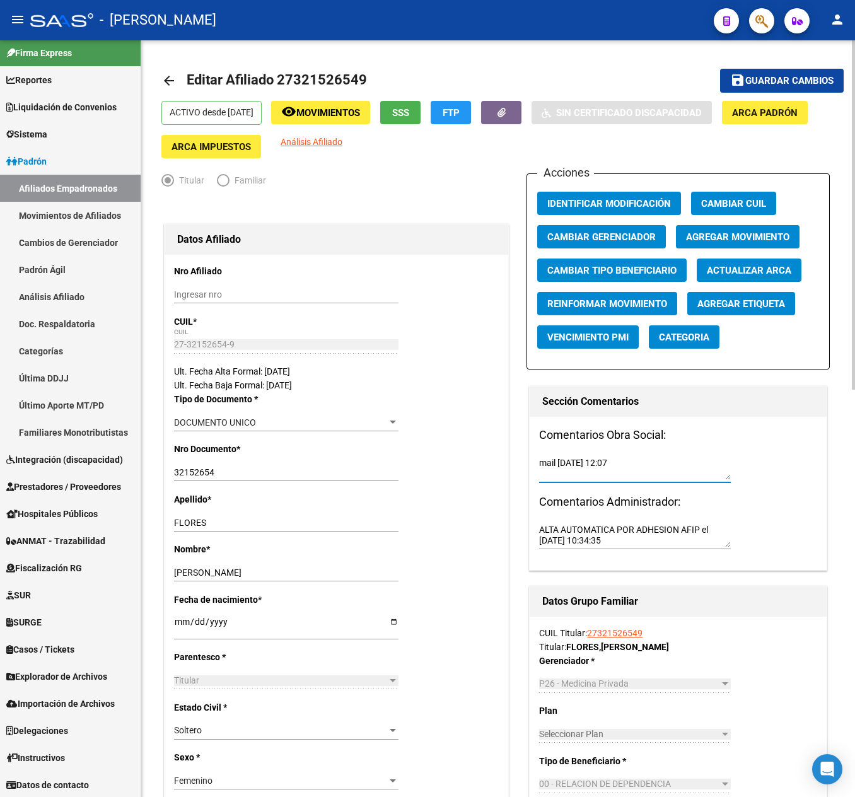
type textarea "mail [DATE] 12:07 baja a futuro"
click at [717, 241] on span "Agregar Movimiento" at bounding box center [737, 236] width 103 height 11
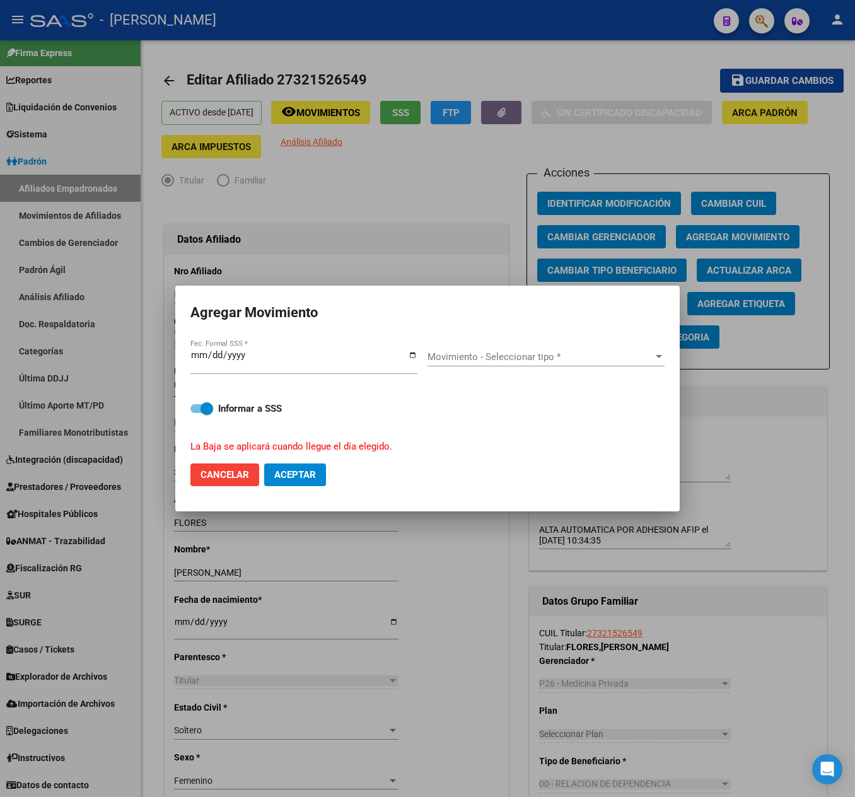
click at [588, 349] on div "Movimiento - Seleccionar tipo * Movimiento - Seleccionar tipo *" at bounding box center [545, 356] width 237 height 19
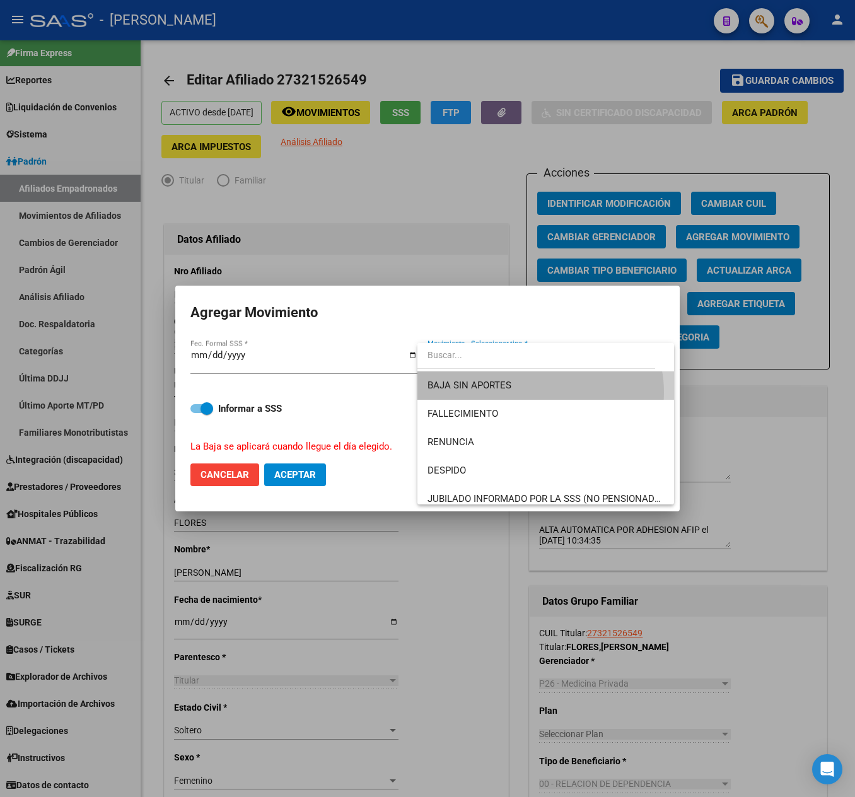
click at [540, 392] on span "BAJA SIN APORTES" at bounding box center [545, 385] width 236 height 28
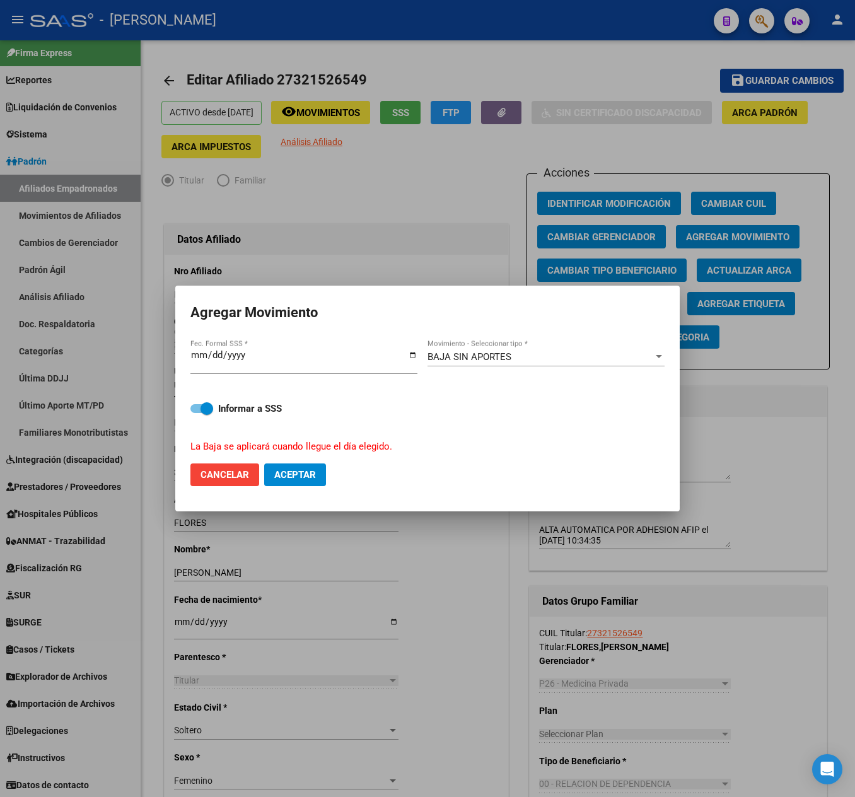
click at [300, 487] on mat-dialog-actions "Cancelar Aceptar" at bounding box center [427, 474] width 474 height 43
drag, startPoint x: 294, startPoint y: 478, endPoint x: 540, endPoint y: 419, distance: 252.9
click at [540, 419] on form "Agregar Movimiento [DATE] Fec. Formal SSS * BAJA SIN APORTES Movimiento - Selec…" at bounding box center [427, 398] width 474 height 195
click at [514, 349] on div "BAJA SIN APORTES Movimiento - Seleccionar tipo *" at bounding box center [545, 356] width 237 height 19
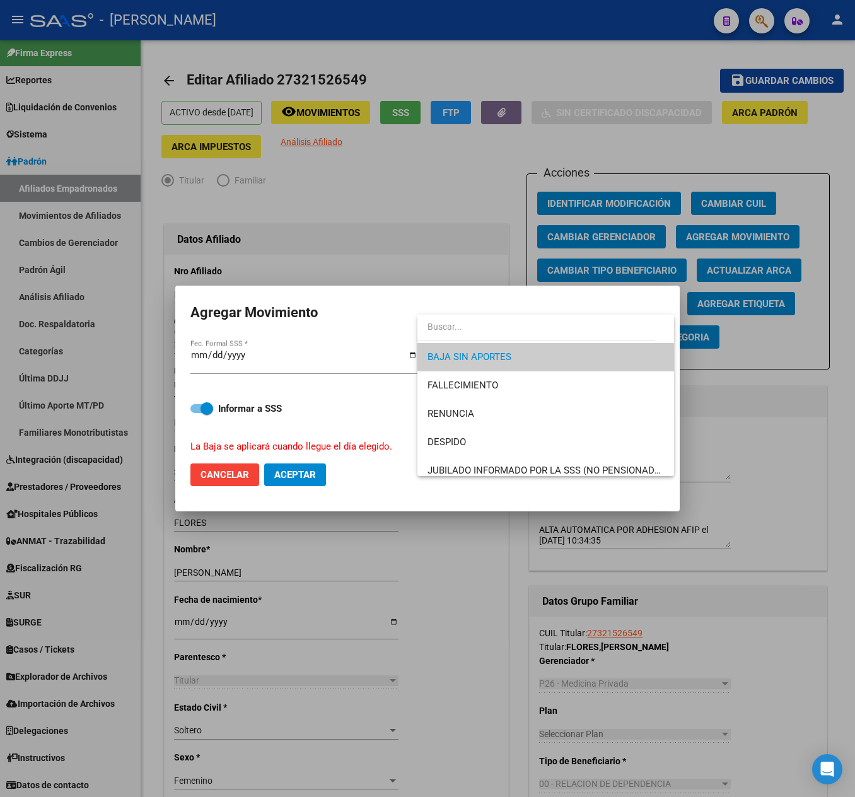
click at [313, 354] on div at bounding box center [427, 398] width 855 height 797
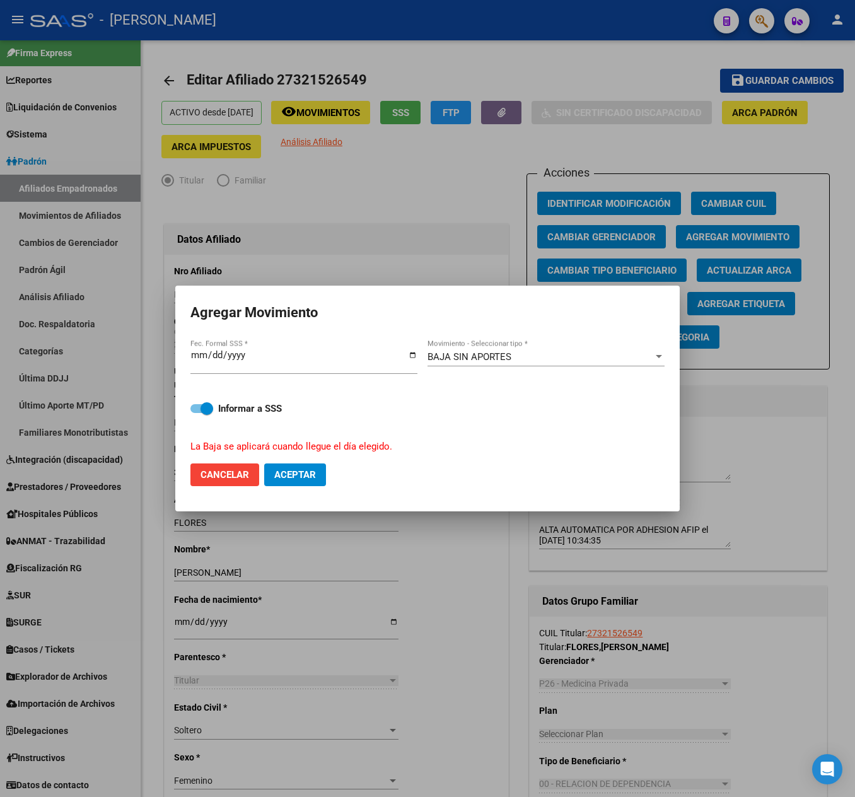
click at [209, 343] on div "[DATE] Fec. Formal SSS *" at bounding box center [308, 361] width 237 height 49
click at [212, 352] on input "[DATE]" at bounding box center [303, 360] width 227 height 20
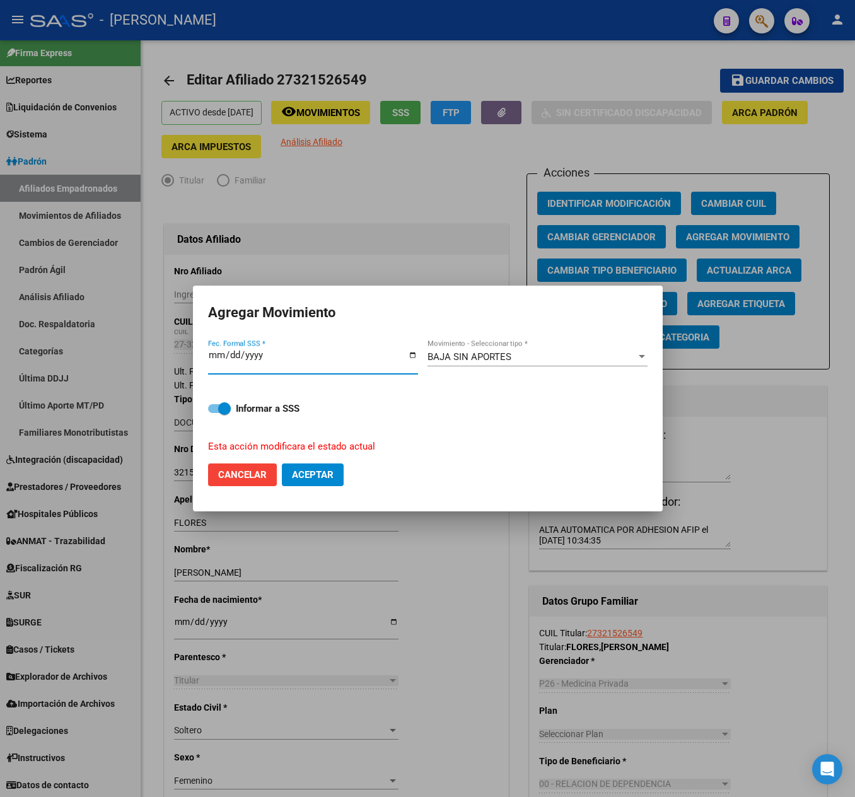
type input "[DATE]"
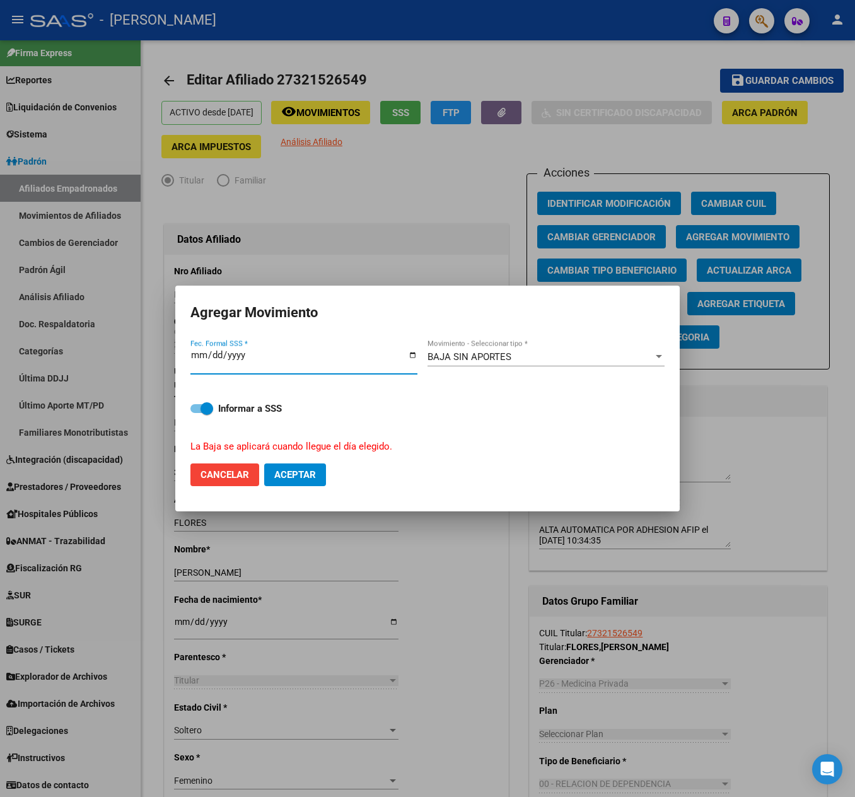
click at [285, 478] on span "Aceptar" at bounding box center [295, 474] width 42 height 11
checkbox input "false"
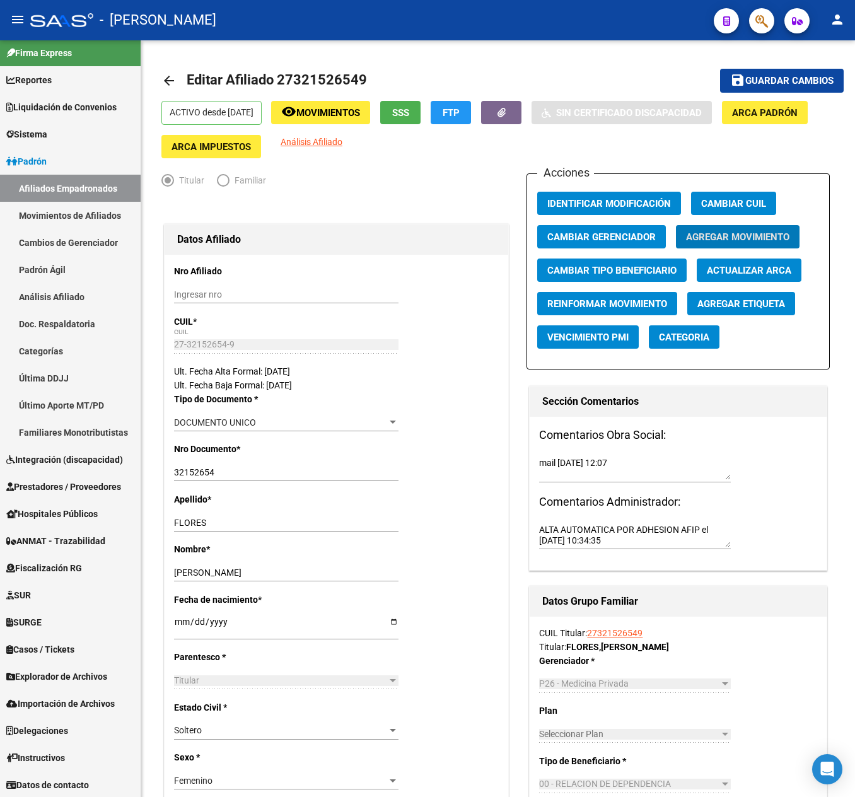
click at [767, 14] on icon "button" at bounding box center [761, 21] width 13 height 14
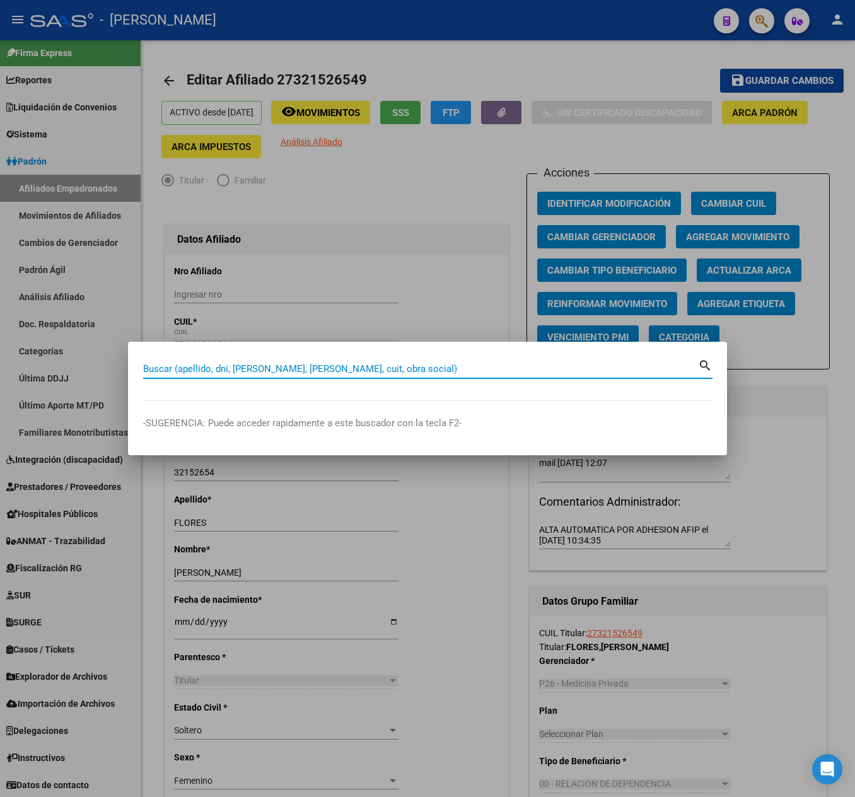
paste input "23331653"
type input "23331653"
